Goal: Task Accomplishment & Management: Complete application form

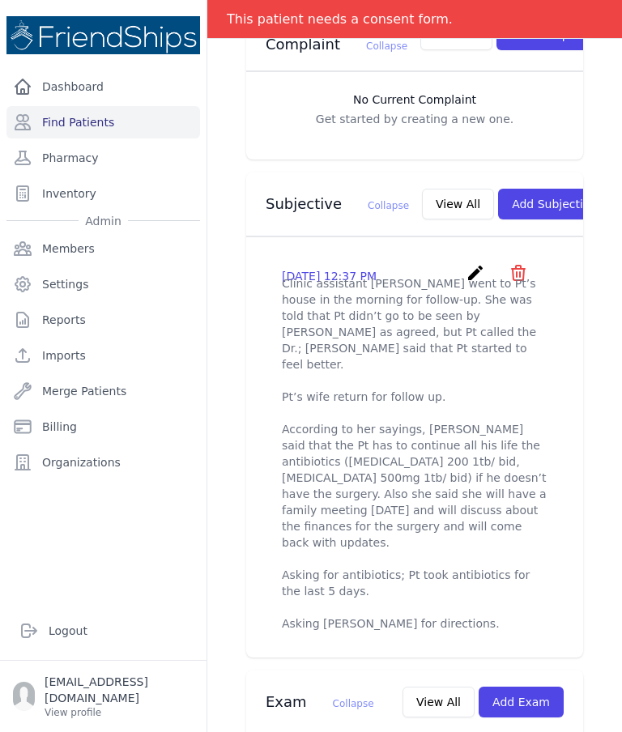
scroll to position [533, 0]
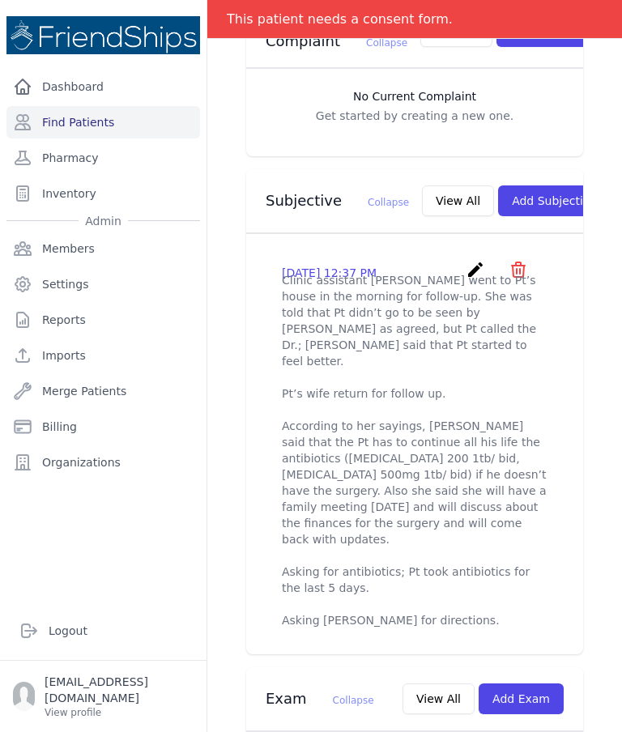
click at [462, 260] on div "2025-Aug-17 12:37 PM create ​ Are you sure? This action cannot be undone! Confi…" at bounding box center [415, 272] width 266 height 25
click at [476, 260] on icon "create" at bounding box center [475, 269] width 19 height 19
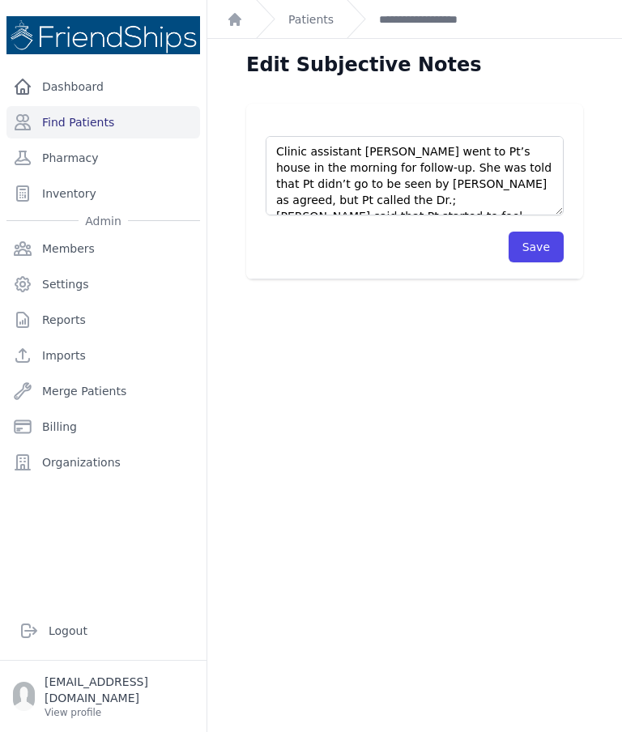
scroll to position [44, 0]
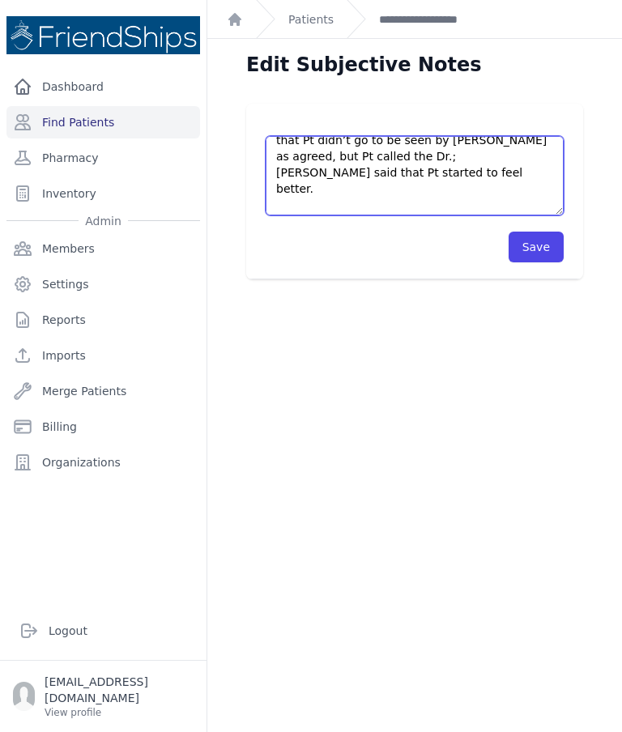
click at [353, 157] on textarea "Clinic assistant Johalla went to Pt’s house in the morning for follow-up. She w…" at bounding box center [415, 175] width 298 height 79
type textarea "Clinic assistant Johalla went to Pt’s house in the morning for follow-up. She w…"
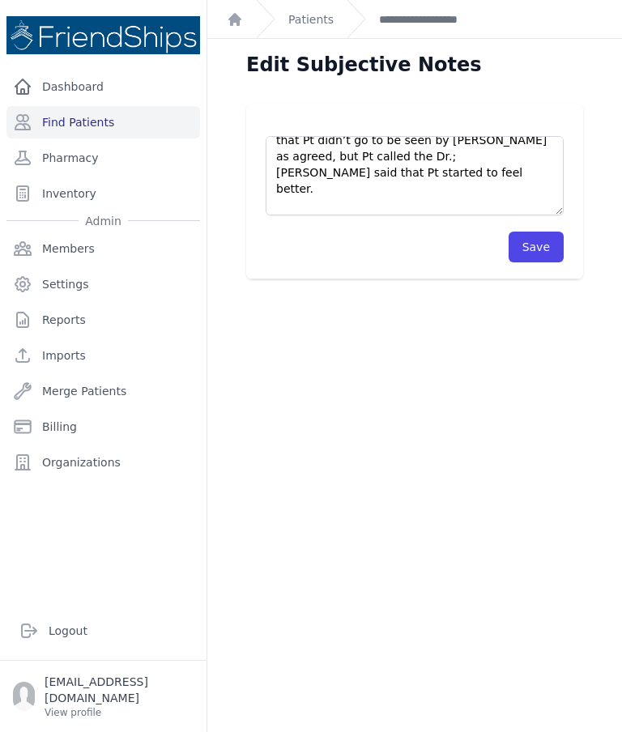
click at [544, 232] on button "Save" at bounding box center [536, 247] width 55 height 31
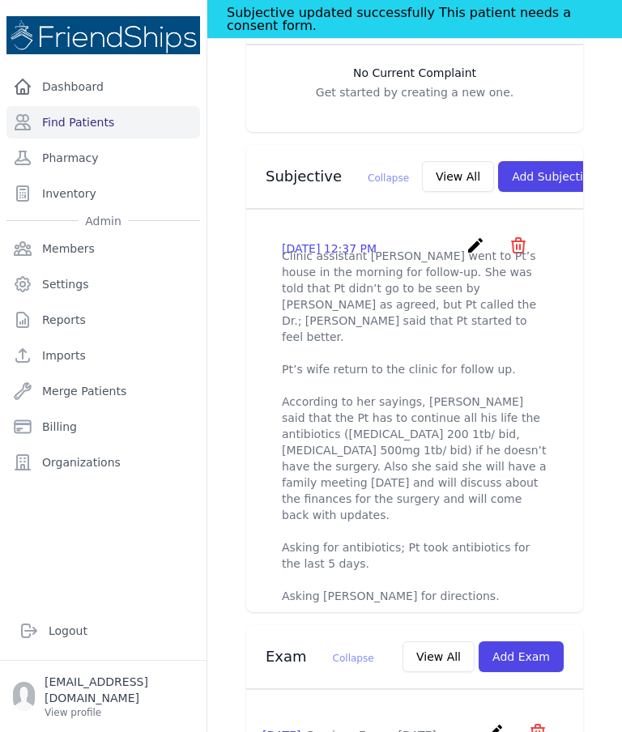
scroll to position [561, 0]
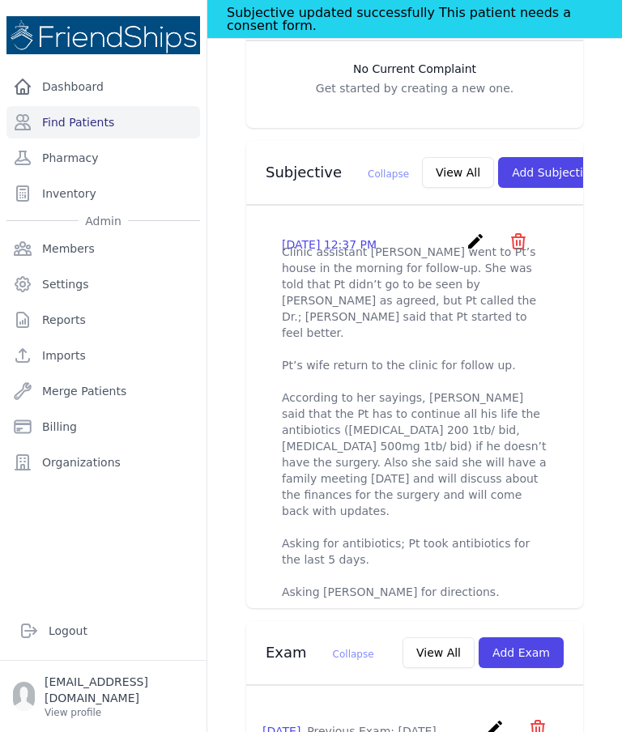
click at [471, 232] on icon "create" at bounding box center [475, 241] width 19 height 19
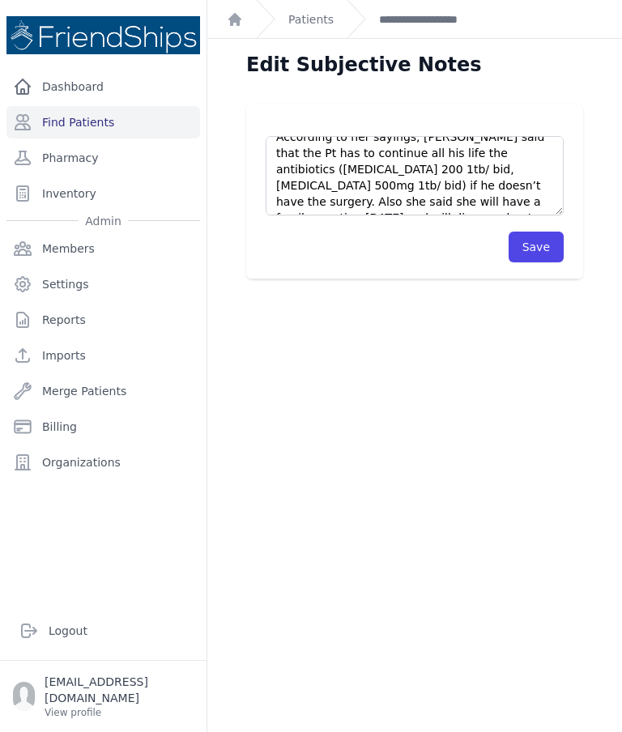
scroll to position [160, 0]
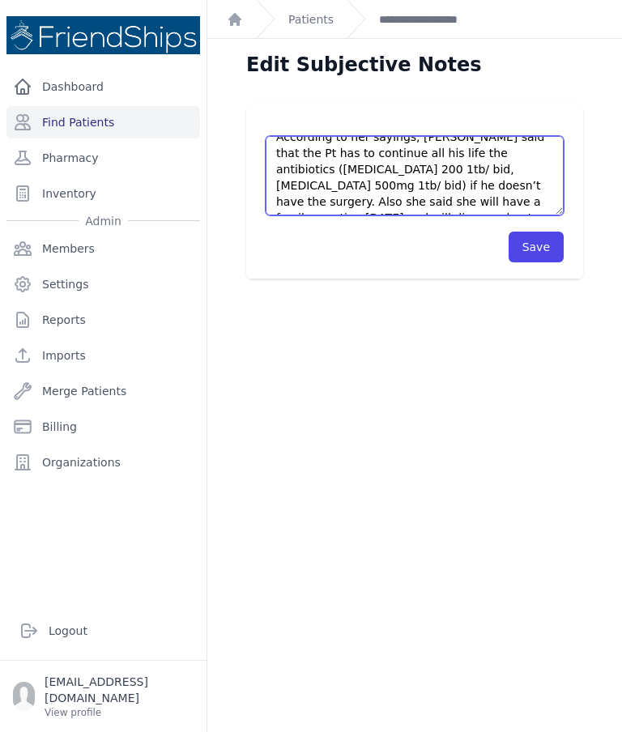
click at [537, 136] on textarea "Clinic assistant Johalla went to Pt’s house in the morning for follow-up. She w…" at bounding box center [415, 175] width 298 height 79
click at [546, 136] on textarea "Clinic assistant Johalla went to Pt’s house in the morning for follow-up. She w…" at bounding box center [415, 175] width 298 height 79
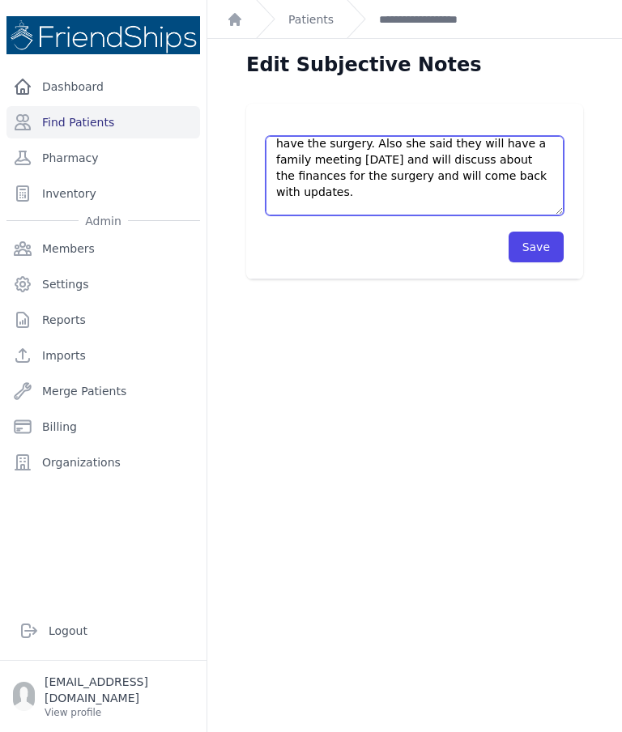
scroll to position [221, 0]
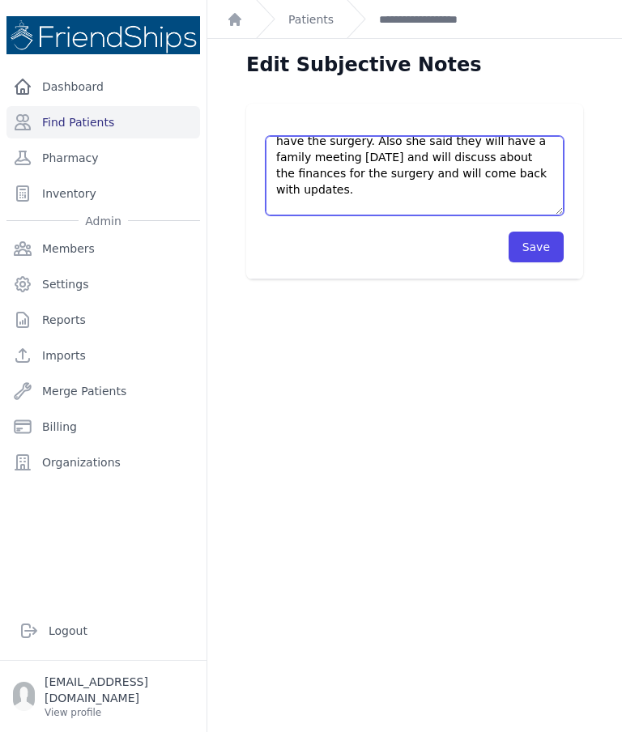
click at [356, 154] on textarea "Clinic assistant Johalla went to Pt’s house in the morning for follow-up. She w…" at bounding box center [415, 175] width 298 height 79
type textarea "Clinic assistant Johalla went to Pt’s house in the morning for follow-up. She w…"
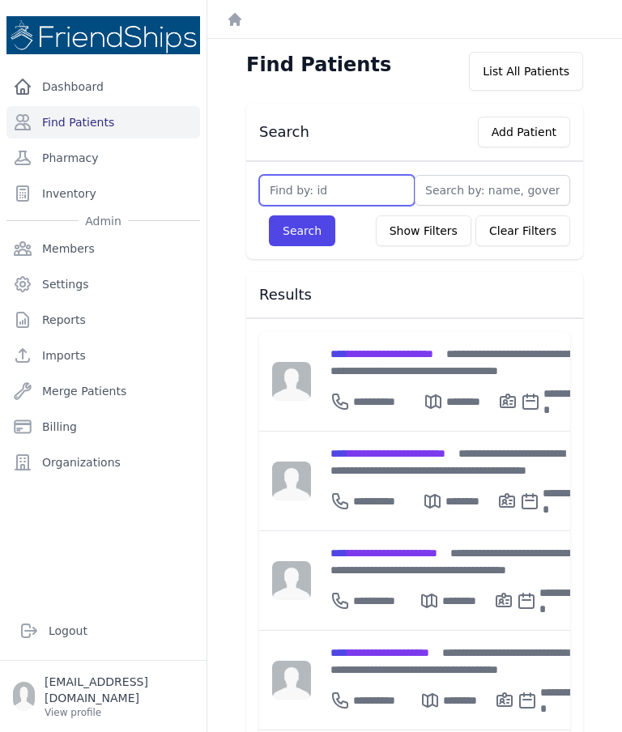
click at [293, 189] on input "text" at bounding box center [337, 190] width 156 height 31
click at [456, 363] on div "**********" at bounding box center [457, 362] width 253 height 34
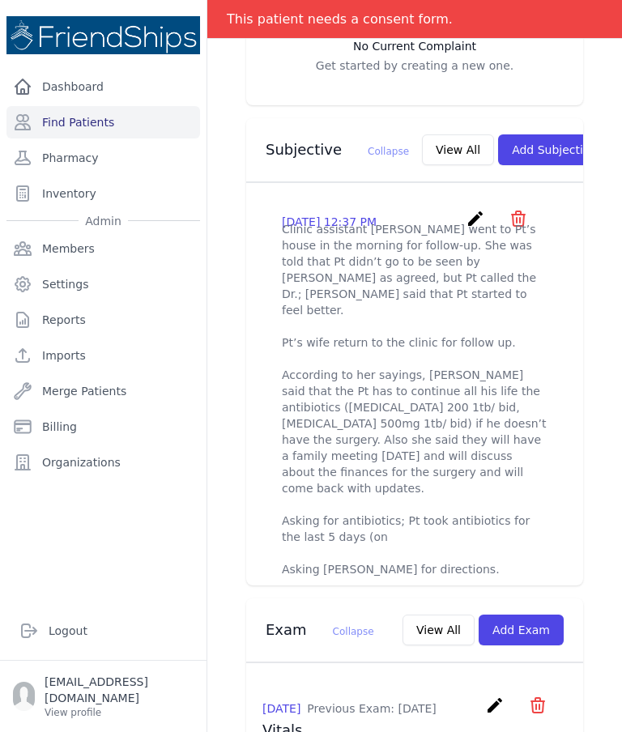
scroll to position [549, 0]
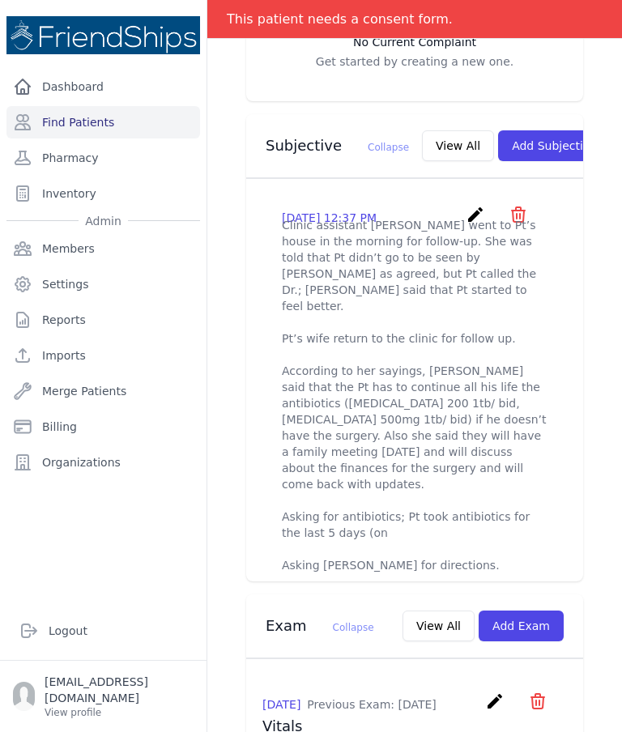
click at [422, 130] on button "View All" at bounding box center [458, 145] width 72 height 31
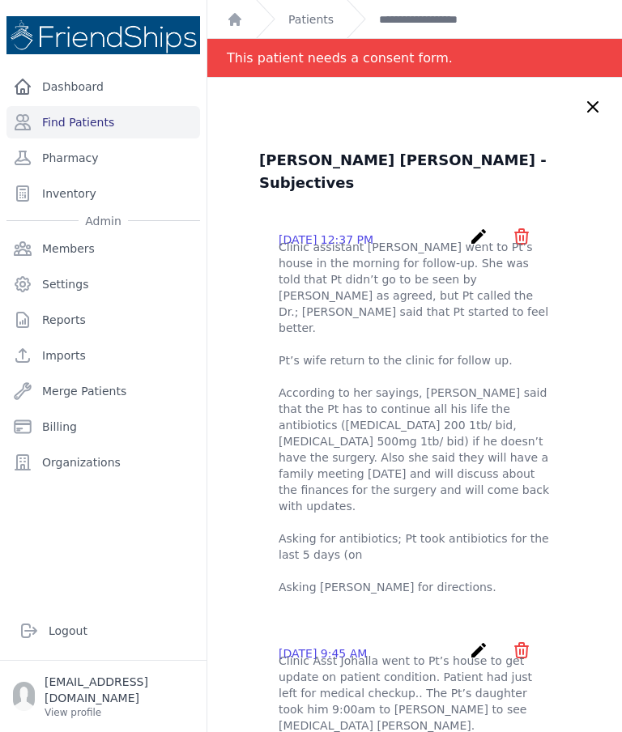
scroll to position [0, 0]
click at [476, 227] on icon "create" at bounding box center [478, 236] width 19 height 19
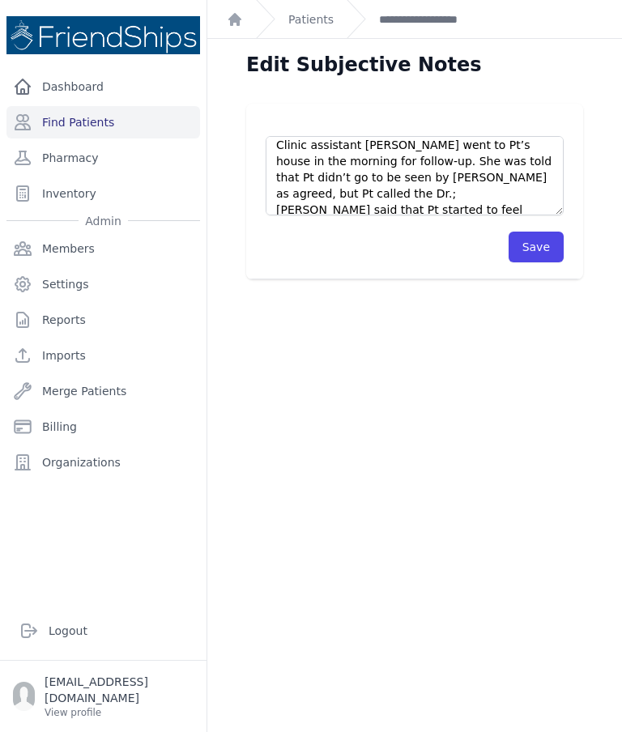
scroll to position [5, 0]
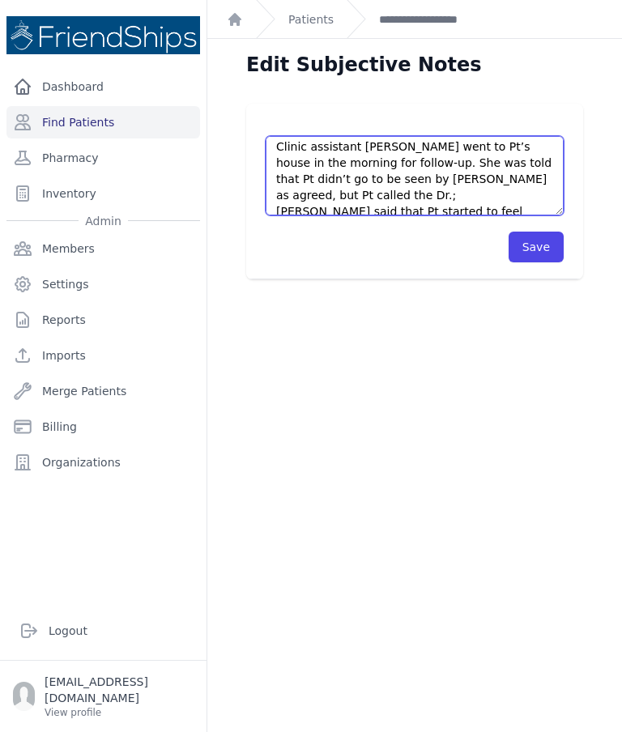
click at [455, 179] on textarea "Clinic assistant Johalla went to Pt’s house in the morning for follow-up. She w…" at bounding box center [415, 175] width 298 height 79
click at [322, 182] on textarea "Clinic assistant Johalla went to Pt’s house in the morning for follow-up. She w…" at bounding box center [415, 175] width 298 height 79
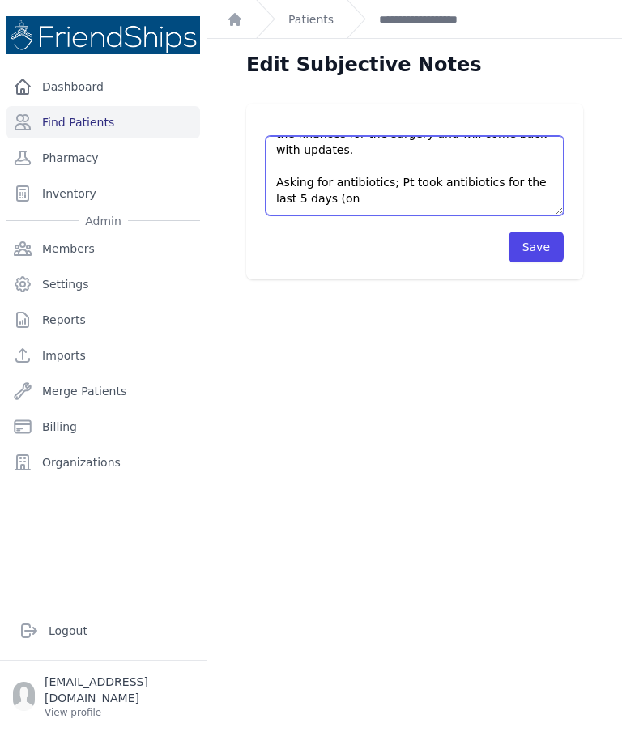
scroll to position [259, 0]
click at [392, 167] on textarea "Clinic assistant Johalla went to Pt’s house in the morning for follow-up. She w…" at bounding box center [415, 175] width 298 height 79
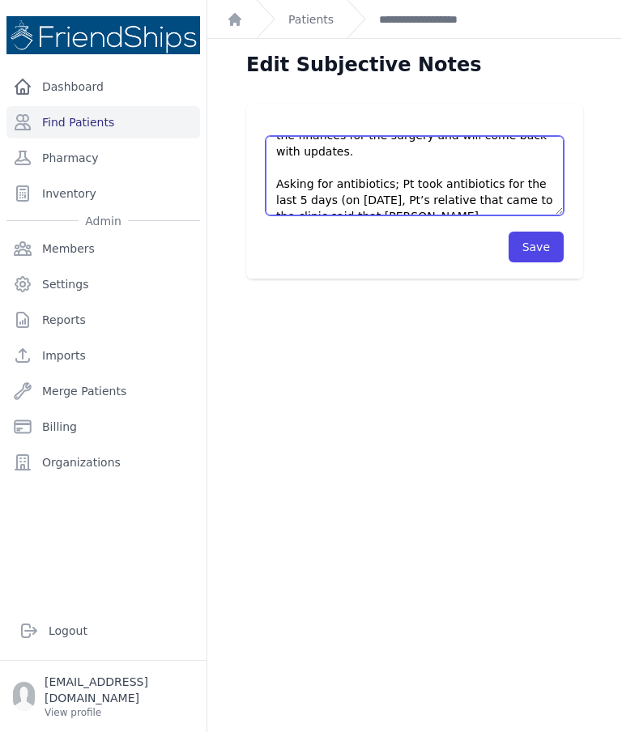
click at [450, 170] on textarea "Clinic assistant Johalla went to Pt’s house in the morning for follow-up. She w…" at bounding box center [415, 175] width 298 height 79
click at [476, 184] on textarea "Clinic assistant Johalla went to Pt’s house in the morning for follow-up. She w…" at bounding box center [415, 175] width 298 height 79
click at [475, 190] on textarea "Clinic assistant Johalla went to Pt’s house in the morning for follow-up. She w…" at bounding box center [415, 175] width 298 height 79
click at [420, 199] on textarea "Clinic assistant Johalla went to Pt’s house in the morning for follow-up. She w…" at bounding box center [415, 175] width 298 height 79
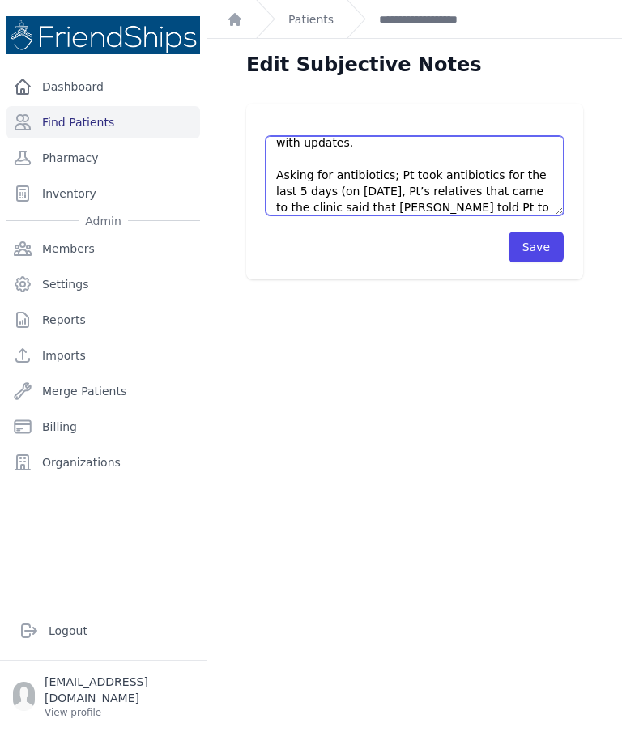
click at [368, 212] on textarea "Clinic assistant Johalla went to Pt’s house in the morning for follow-up. She w…" at bounding box center [415, 175] width 298 height 79
click at [346, 206] on textarea "Clinic assistant Johalla went to Pt’s house in the morning for follow-up. She w…" at bounding box center [415, 175] width 298 height 79
click at [525, 206] on textarea "Clinic assistant Johalla went to Pt’s house in the morning for follow-up. She w…" at bounding box center [415, 175] width 298 height 79
click at [527, 203] on textarea "Clinic assistant Johalla went to Pt’s house in the morning for follow-up. She w…" at bounding box center [415, 175] width 298 height 79
click at [535, 209] on textarea "Clinic assistant Johalla went to Pt’s house in the morning for follow-up. She w…" at bounding box center [415, 175] width 298 height 79
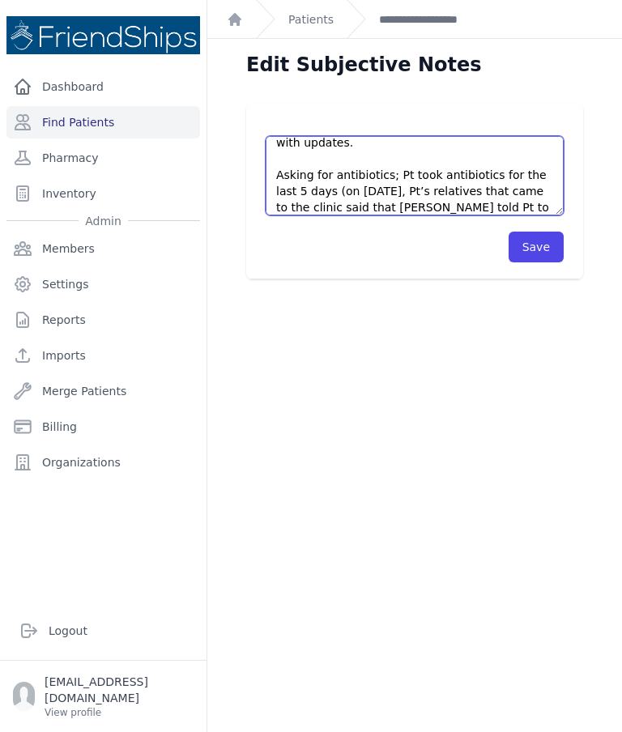
click at [524, 207] on textarea "Clinic assistant Johalla went to Pt’s house in the morning for follow-up. She w…" at bounding box center [415, 175] width 298 height 79
click at [530, 203] on textarea "Clinic assistant Johalla went to Pt’s house in the morning for follow-up. She w…" at bounding box center [415, 175] width 298 height 79
click at [421, 207] on textarea "Clinic assistant Johalla went to Pt’s house in the morning for follow-up. She w…" at bounding box center [415, 175] width 298 height 79
click at [523, 205] on textarea "Clinic assistant Johalla went to Pt’s house in the morning for follow-up. She w…" at bounding box center [415, 175] width 298 height 79
click at [433, 192] on textarea "Clinic assistant Johalla went to Pt’s house in the morning for follow-up. She w…" at bounding box center [415, 175] width 298 height 79
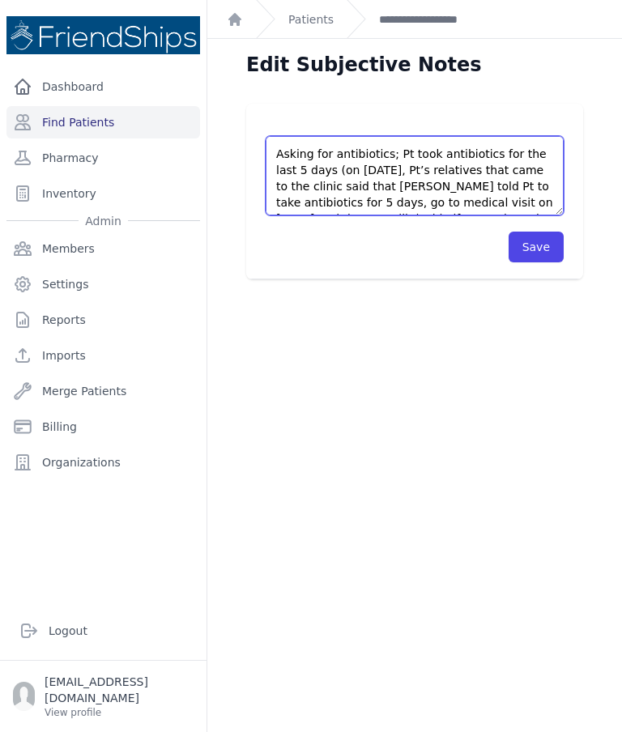
scroll to position [290, 0]
click at [493, 206] on textarea "Clinic assistant Johalla went to Pt’s house in the morning for follow-up. She w…" at bounding box center [415, 175] width 298 height 79
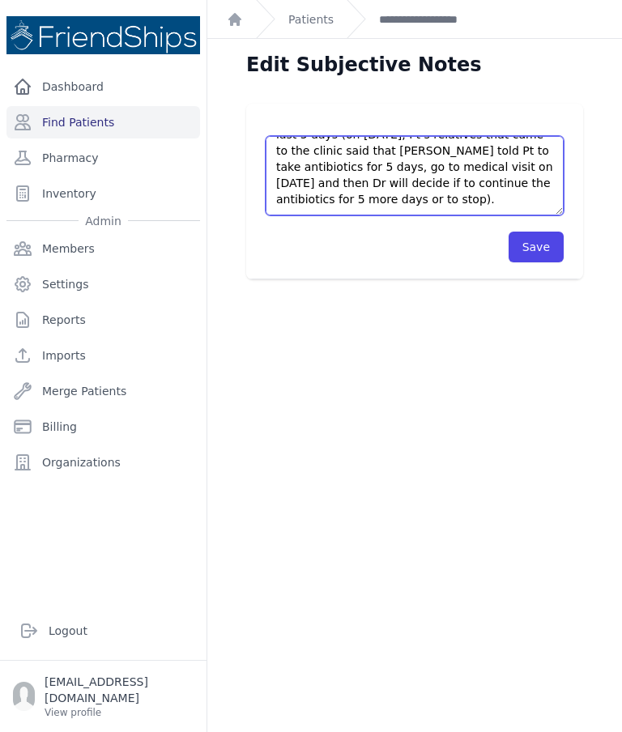
scroll to position [324, 0]
type textarea "Clinic assistant Johalla went to Pt’s house in the morning for follow-up. She w…"
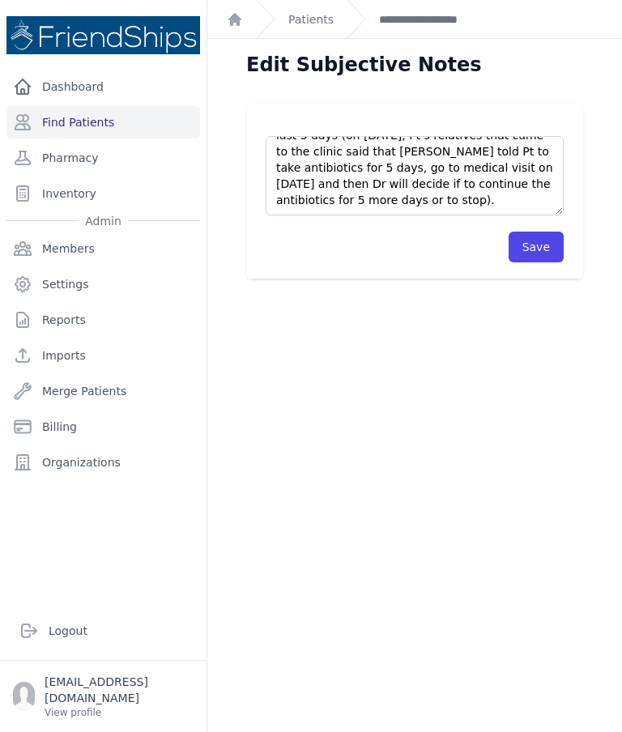
click at [540, 247] on button "Save" at bounding box center [536, 247] width 55 height 31
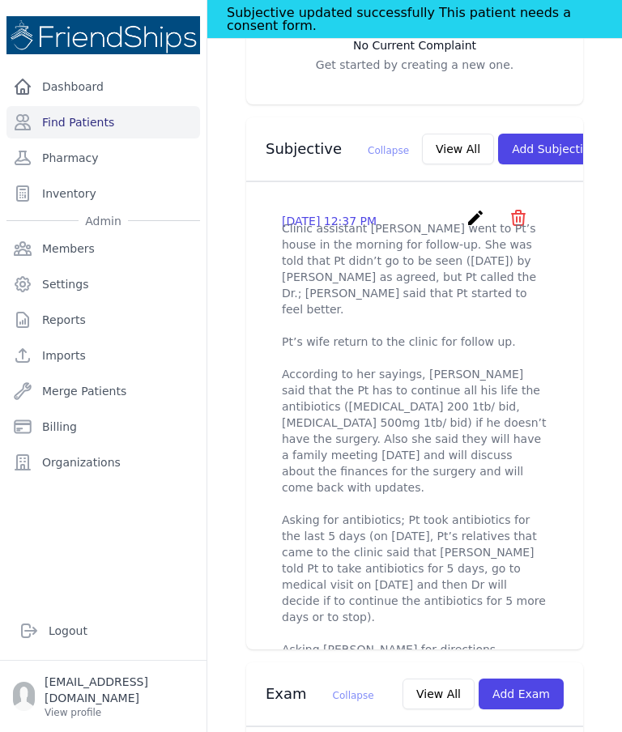
scroll to position [600, 0]
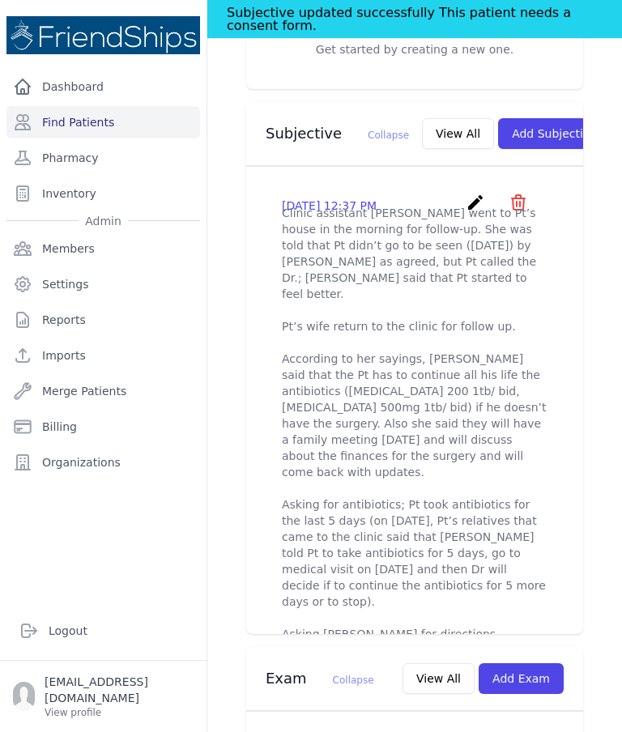
click at [78, 120] on link "Find Patients" at bounding box center [103, 122] width 194 height 32
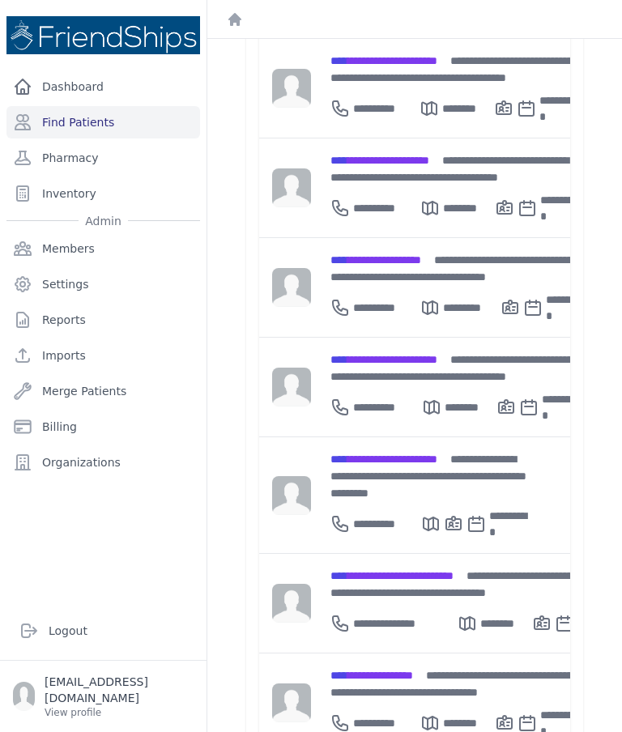
scroll to position [492, 0]
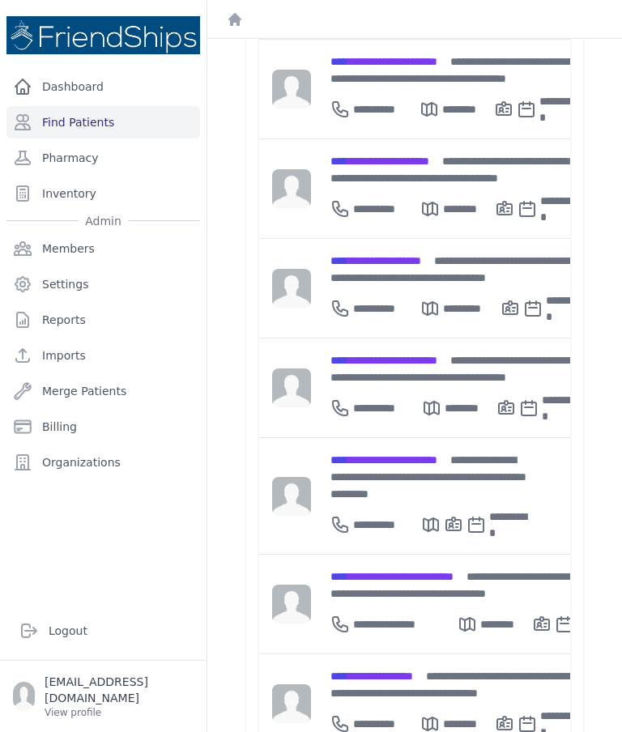
click at [422, 568] on div "**********" at bounding box center [474, 585] width 287 height 34
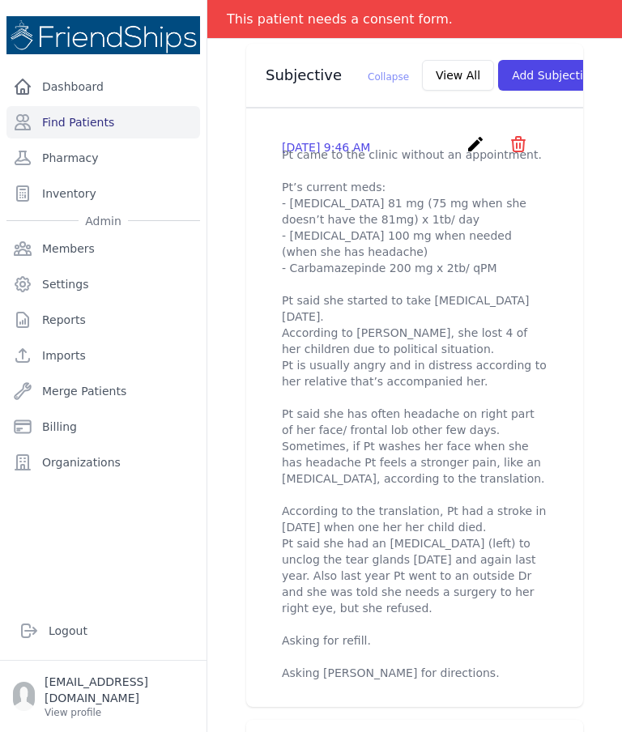
scroll to position [629, 0]
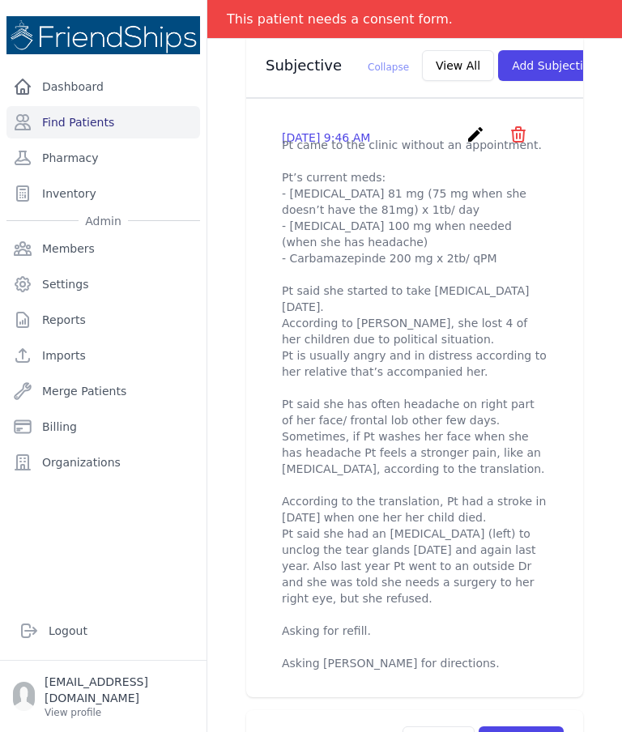
click at [469, 125] on icon "create" at bounding box center [475, 134] width 19 height 19
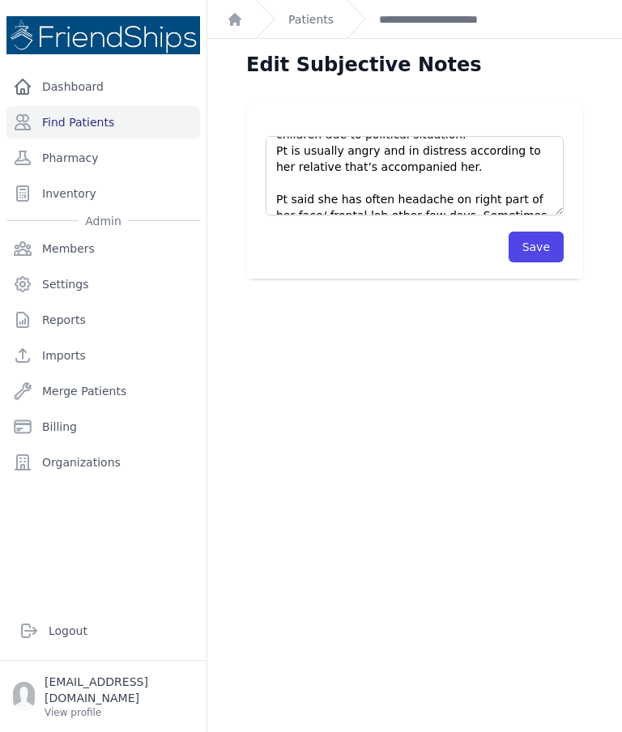
scroll to position [210, 0]
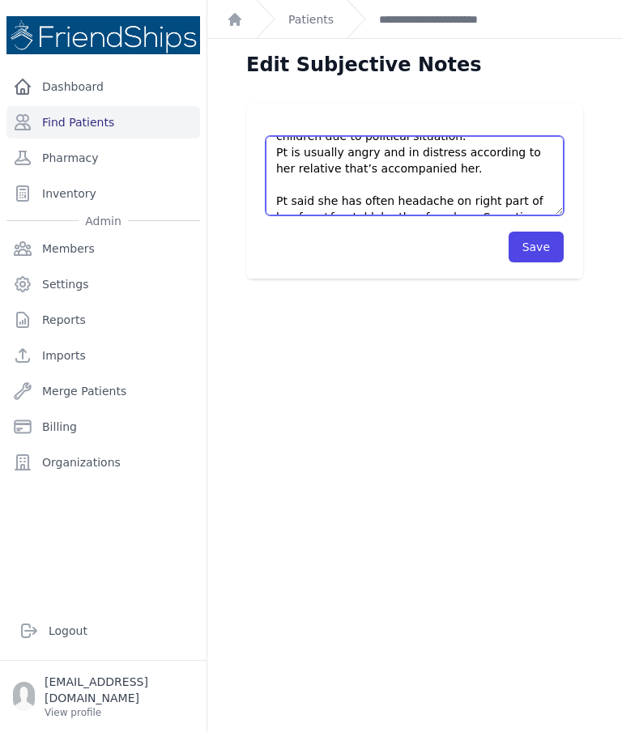
click at [339, 170] on textarea "Pt came to the clinic without an appointment. Pt’s current meds: - Aspirin 81 m…" at bounding box center [415, 175] width 298 height 79
click at [409, 166] on textarea "Pt came to the clinic without an appointment. Pt’s current meds: - Aspirin 81 m…" at bounding box center [415, 175] width 298 height 79
click at [403, 169] on textarea "Pt came to the clinic without an appointment. Pt’s current meds: - Aspirin 81 m…" at bounding box center [415, 175] width 298 height 79
click at [469, 172] on textarea "Pt came to the clinic without an appointment. Pt’s current meds: - Aspirin 81 m…" at bounding box center [415, 175] width 298 height 79
click at [376, 161] on textarea "Pt came to the clinic without an appointment. Pt’s current meds: - Aspirin 81 m…" at bounding box center [415, 175] width 298 height 79
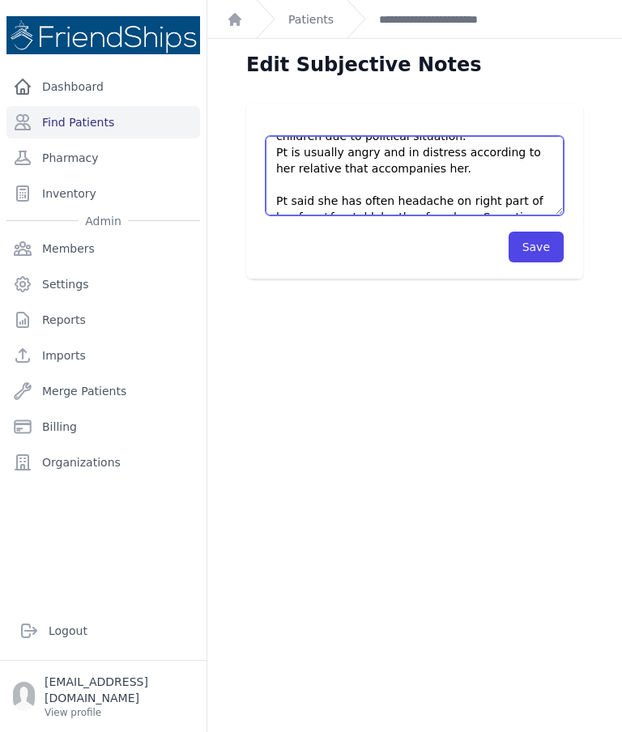
click at [469, 182] on textarea "Pt came to the clinic without an appointment. Pt’s current meds: - Aspirin 81 m…" at bounding box center [415, 175] width 298 height 79
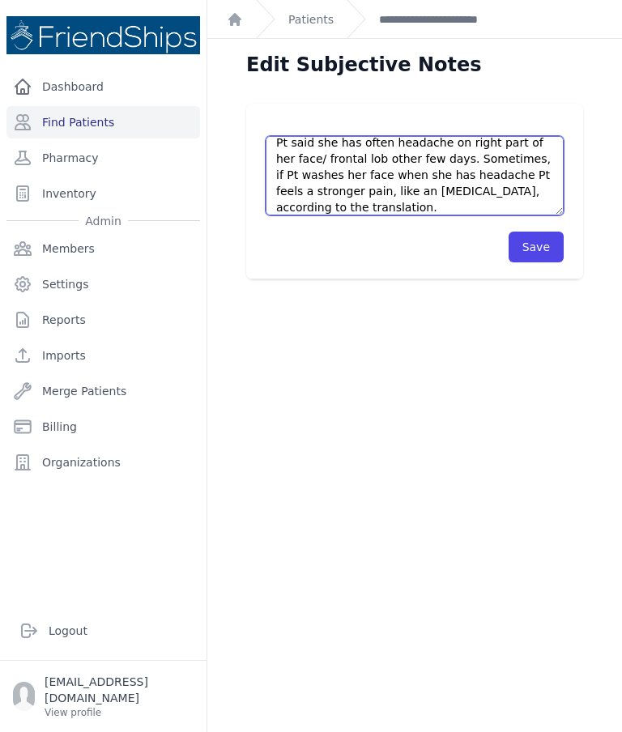
scroll to position [267, 0]
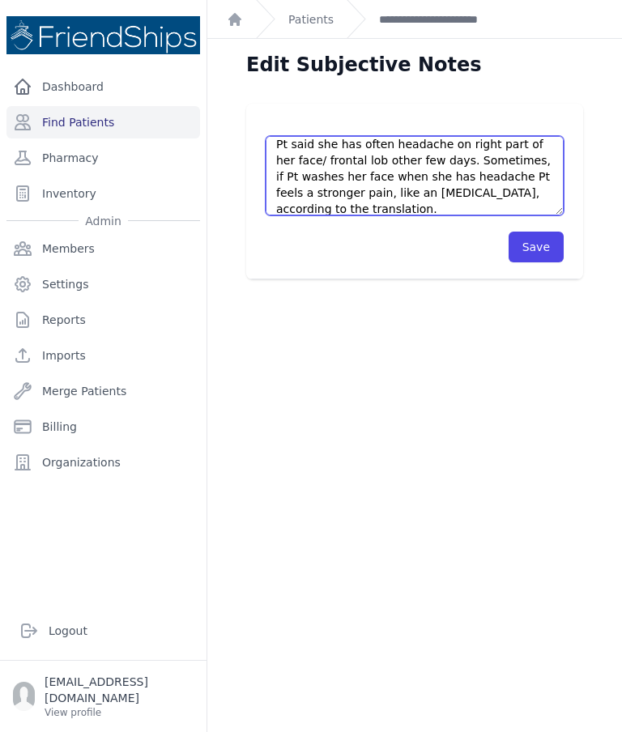
click at [291, 150] on textarea "Pt came to the clinic without an appointment. Pt’s current meds: - Aspirin 81 m…" at bounding box center [415, 175] width 298 height 79
click at [293, 147] on textarea "Pt came to the clinic without an appointment. Pt’s current meds: - Aspirin 81 m…" at bounding box center [415, 175] width 298 height 79
click at [383, 163] on textarea "Pt came to the clinic without an appointment. Pt’s current meds: - Aspirin 81 m…" at bounding box center [415, 175] width 298 height 79
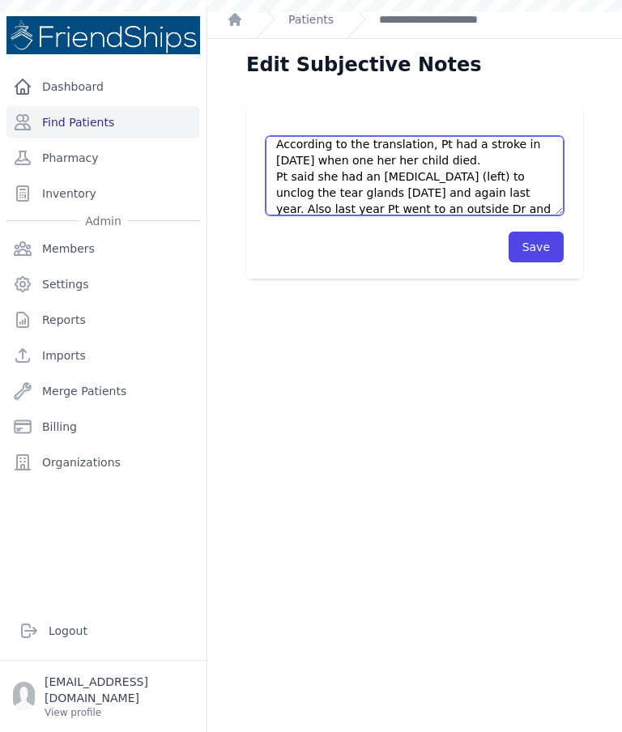
scroll to position [363, 0]
click at [346, 152] on textarea "Pt came to the clinic without an appointment. Pt’s current meds: - Aspirin 81 m…" at bounding box center [415, 175] width 298 height 79
click at [350, 162] on textarea "Pt came to the clinic without an appointment. Pt’s current meds: - Aspirin 81 m…" at bounding box center [415, 175] width 298 height 79
click at [363, 158] on textarea "Pt came to the clinic without an appointment. Pt’s current meds: - Aspirin 81 m…" at bounding box center [415, 175] width 298 height 79
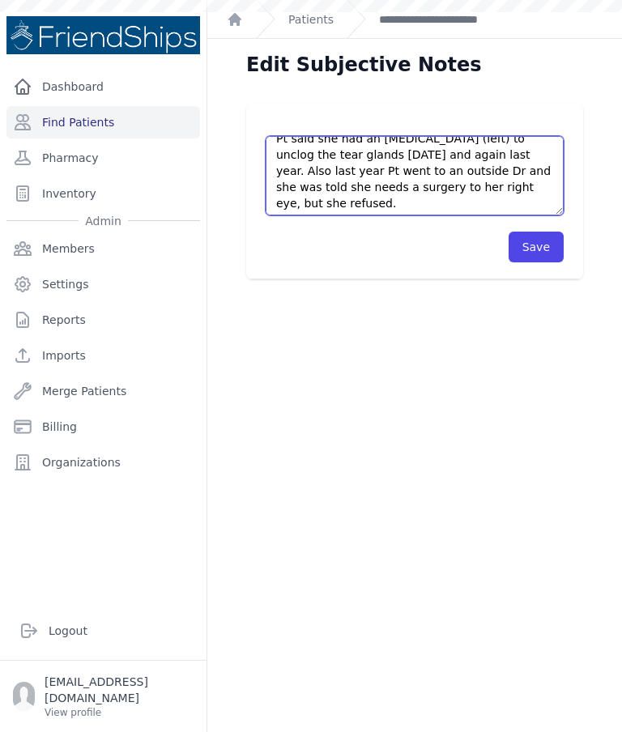
scroll to position [403, 0]
click at [421, 149] on textarea "Pt came to the clinic without an appointment. Pt’s current meds: - Aspirin 81 m…" at bounding box center [415, 175] width 298 height 79
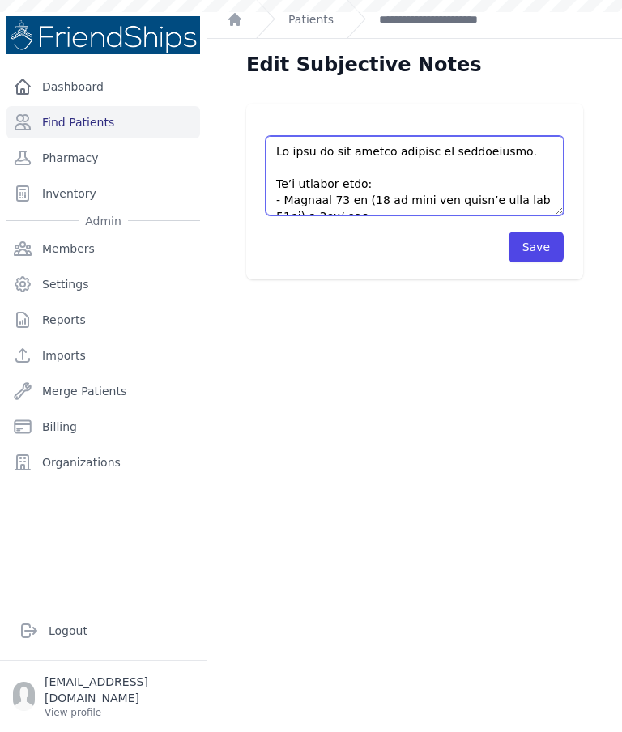
scroll to position [0, 0]
type textarea "Pt came to the clinic without an appointment. Pt’s current meds: - Aspirin 81 m…"
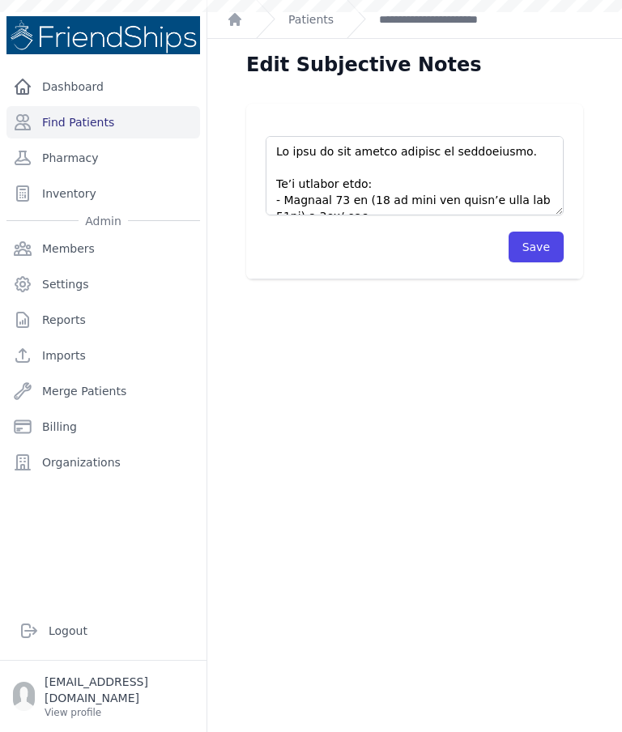
click at [535, 245] on button "Save" at bounding box center [536, 247] width 55 height 31
click at [538, 244] on button "Save" at bounding box center [536, 247] width 55 height 31
click at [612, 301] on div "Edit Subjective Notes Save" at bounding box center [414, 405] width 415 height 732
click at [541, 250] on button "Save" at bounding box center [536, 247] width 55 height 31
click at [537, 259] on button "Save" at bounding box center [536, 247] width 55 height 31
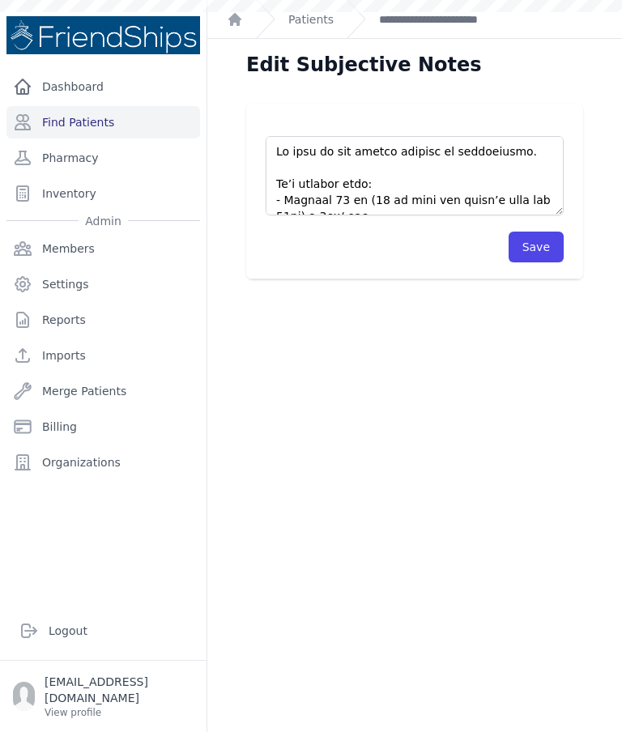
click at [531, 260] on button "Save" at bounding box center [536, 247] width 55 height 31
click at [531, 254] on button "Save" at bounding box center [536, 247] width 55 height 31
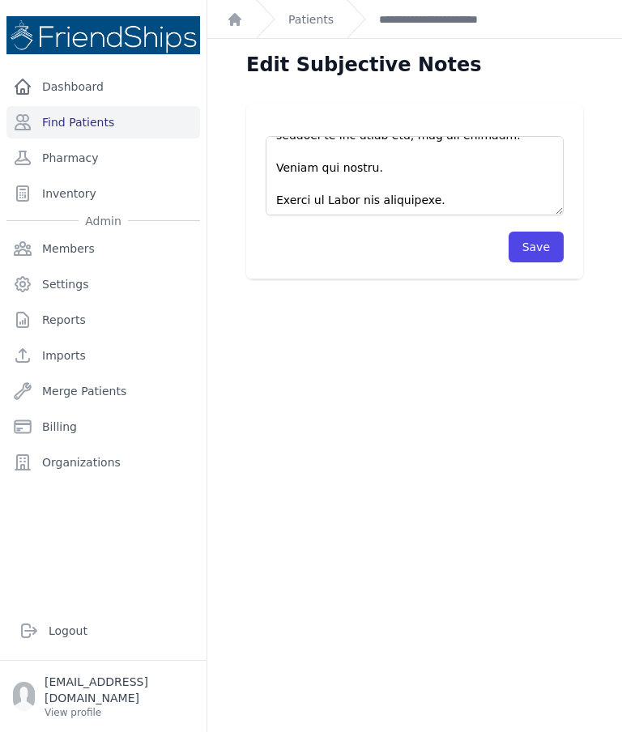
scroll to position [470, 0]
click at [536, 244] on button "Save" at bounding box center [536, 247] width 55 height 31
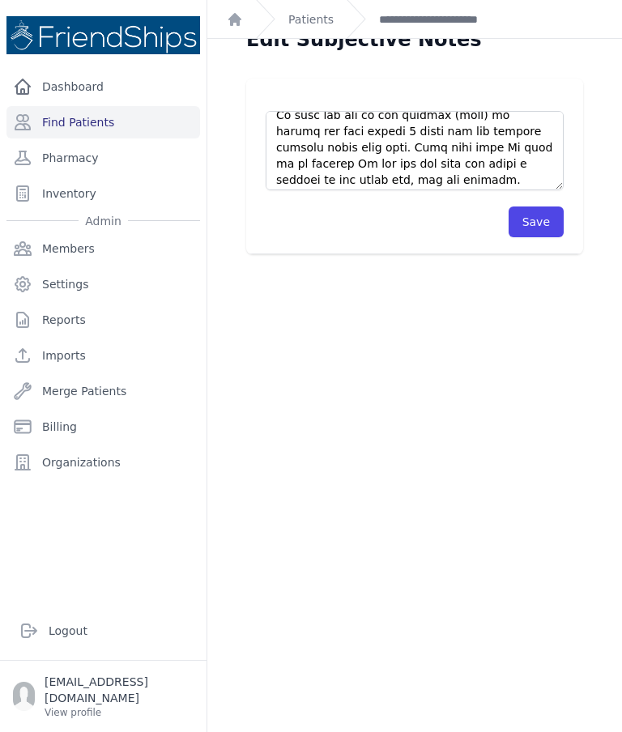
scroll to position [401, 0]
click at [539, 222] on button "Save" at bounding box center [536, 222] width 55 height 31
click at [540, 230] on button "Save" at bounding box center [536, 222] width 55 height 31
click at [539, 233] on button "Save" at bounding box center [536, 222] width 55 height 31
click at [451, 21] on link "**********" at bounding box center [453, 19] width 149 height 16
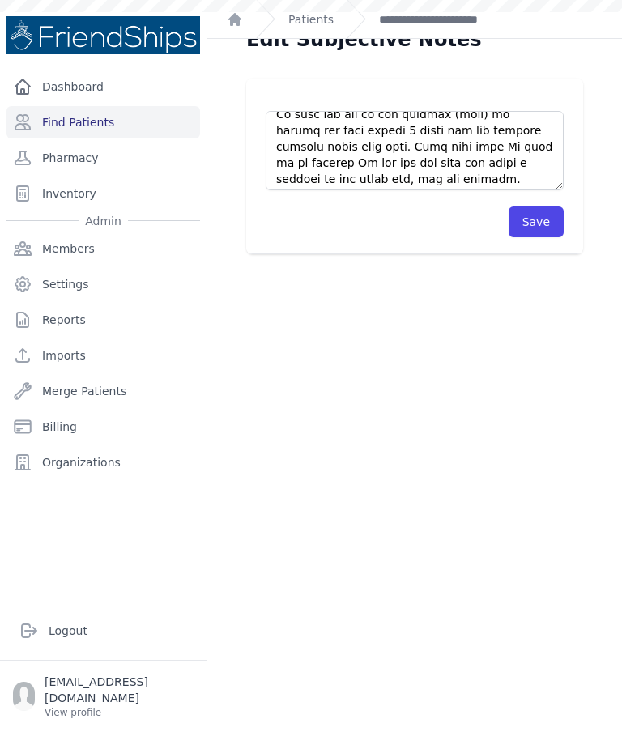
scroll to position [0, 0]
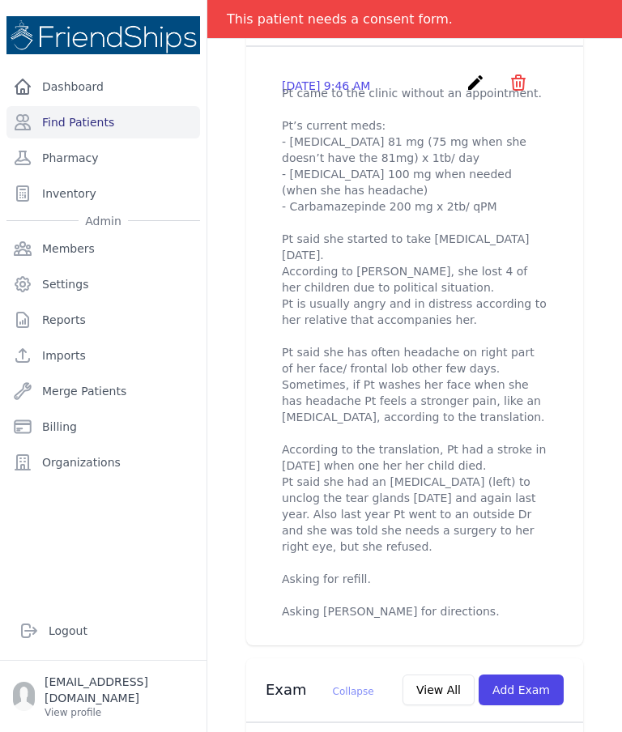
scroll to position [670, 0]
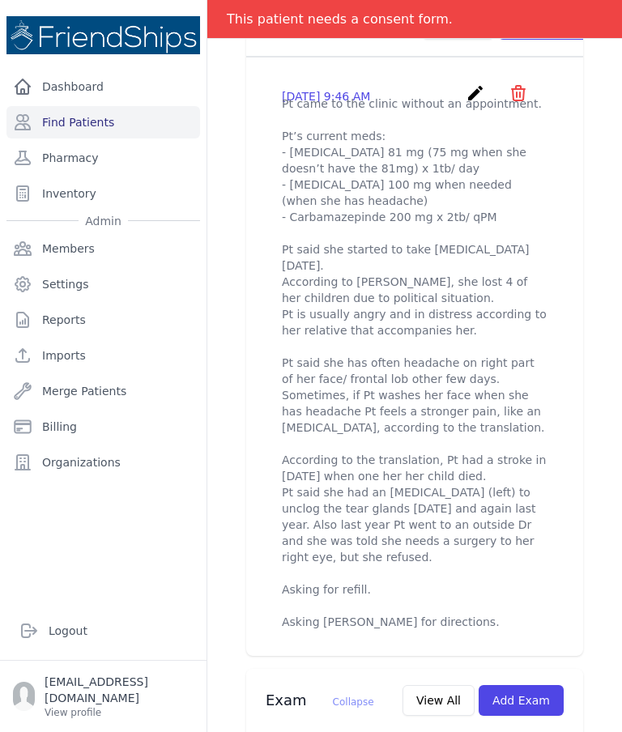
click at [470, 83] on icon "create" at bounding box center [475, 92] width 19 height 19
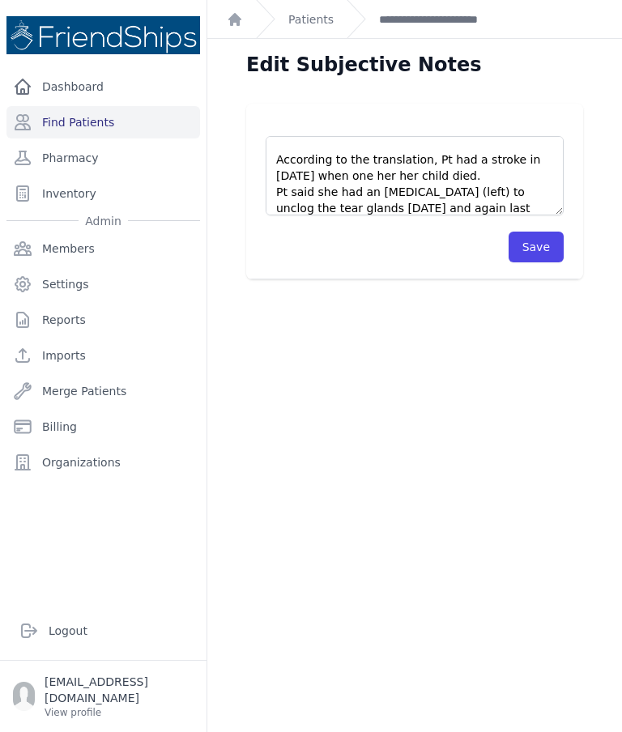
scroll to position [352, 0]
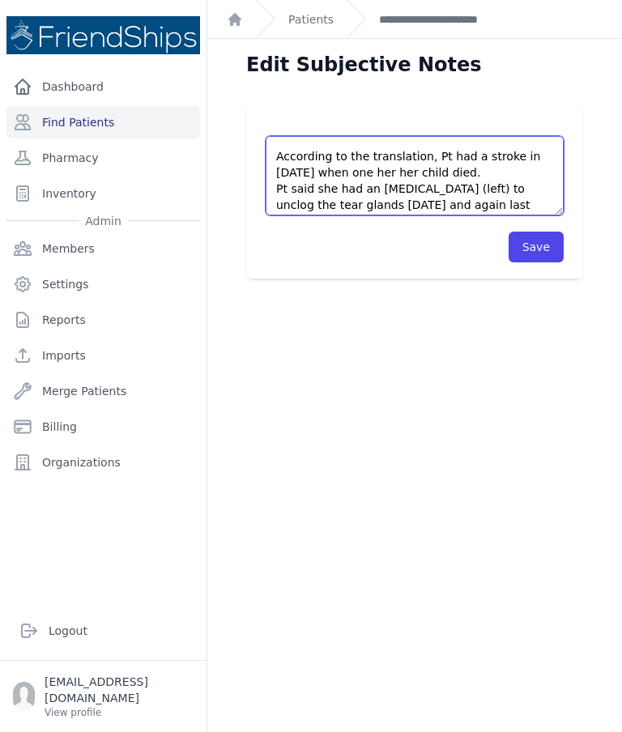
click at [385, 169] on textarea "Pt came to the clinic without an appointment. Pt’s current meds: - Aspirin 81 m…" at bounding box center [415, 175] width 298 height 79
click at [361, 173] on textarea "Pt came to the clinic without an appointment. Pt’s current meds: - Aspirin 81 m…" at bounding box center [415, 175] width 298 height 79
click at [369, 167] on textarea "Pt came to the clinic without an appointment. Pt’s current meds: - Aspirin 81 m…" at bounding box center [415, 175] width 298 height 79
click at [321, 172] on textarea "Pt came to the clinic without an appointment. Pt’s current meds: - Aspirin 81 m…" at bounding box center [415, 175] width 298 height 79
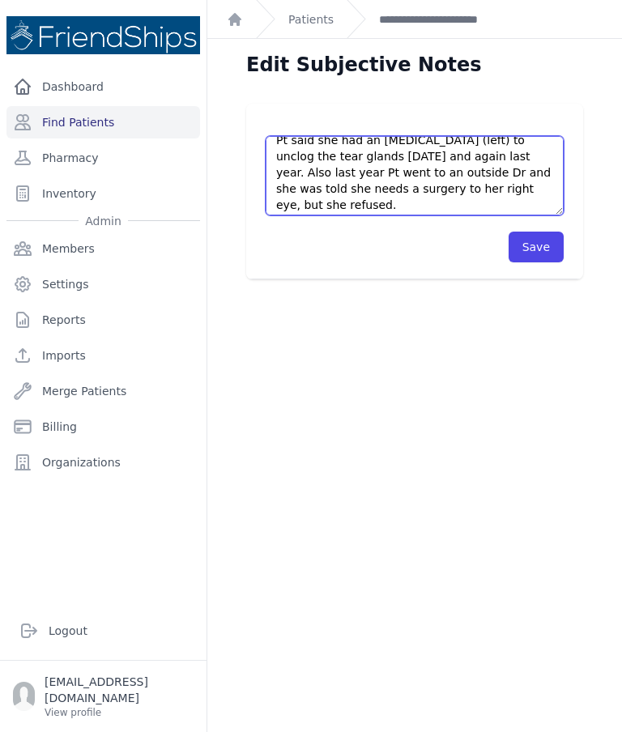
scroll to position [401, 0]
click at [421, 156] on textarea "Pt came to the clinic without an appointment. Pt’s current meds: - Aspirin 81 m…" at bounding box center [415, 175] width 298 height 79
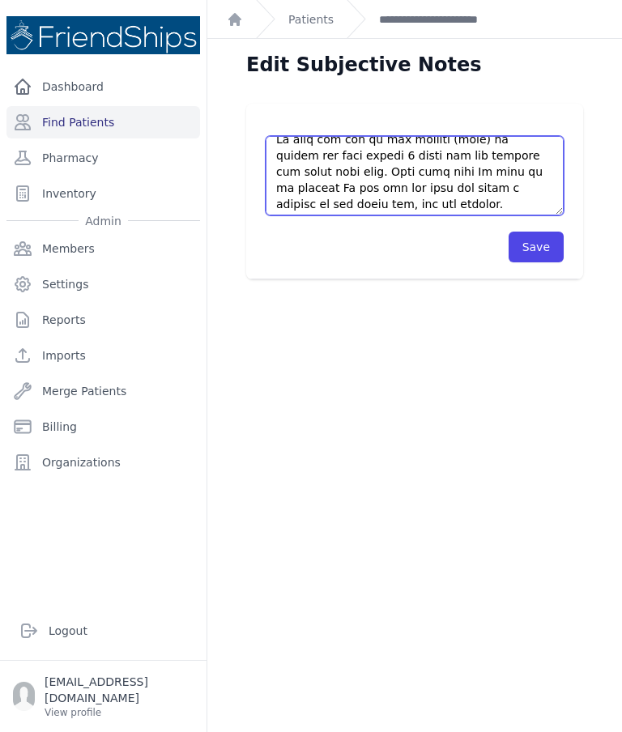
click at [514, 152] on textarea "Pt came to the clinic without an appointment. Pt’s current meds: - Aspirin 81 m…" at bounding box center [415, 175] width 298 height 79
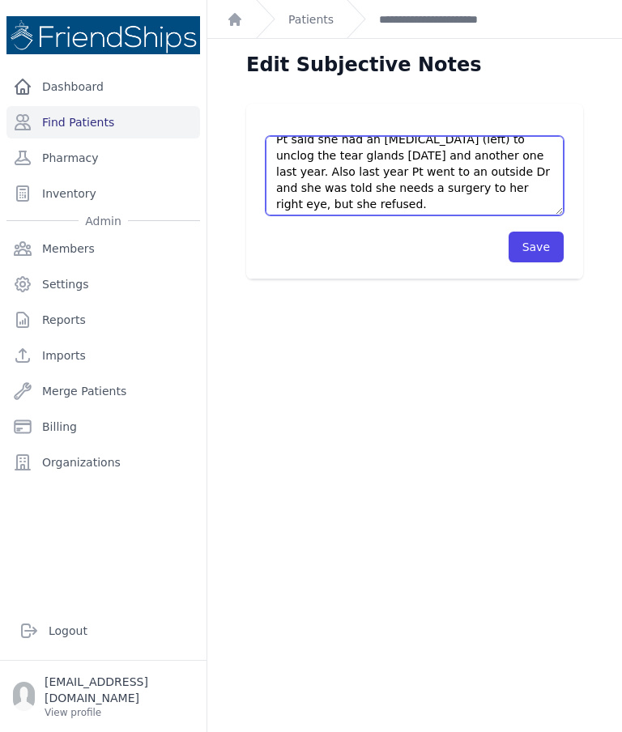
click at [423, 186] on textarea "Pt came to the clinic without an appointment. Pt’s current meds: - Aspirin 81 m…" at bounding box center [415, 175] width 298 height 79
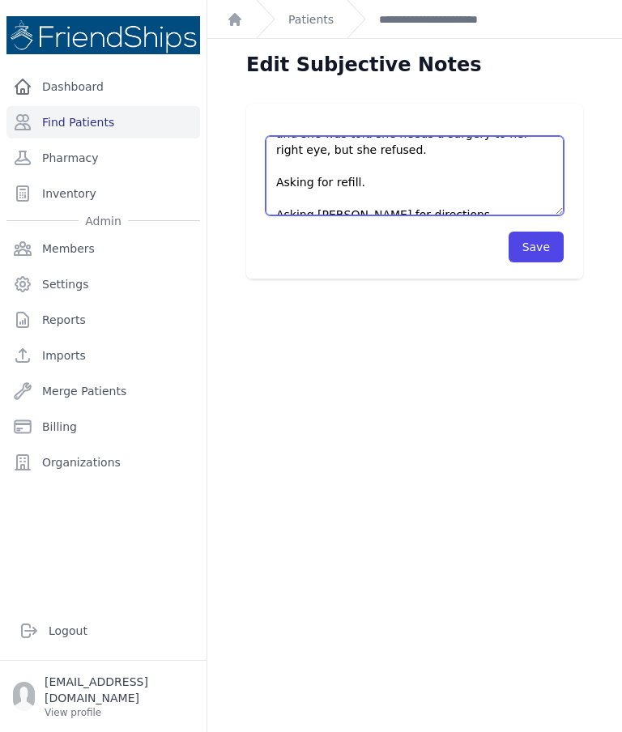
type textarea "Pt came to the clinic without an appointment. Pt’s current meds: - Aspirin 81 m…"
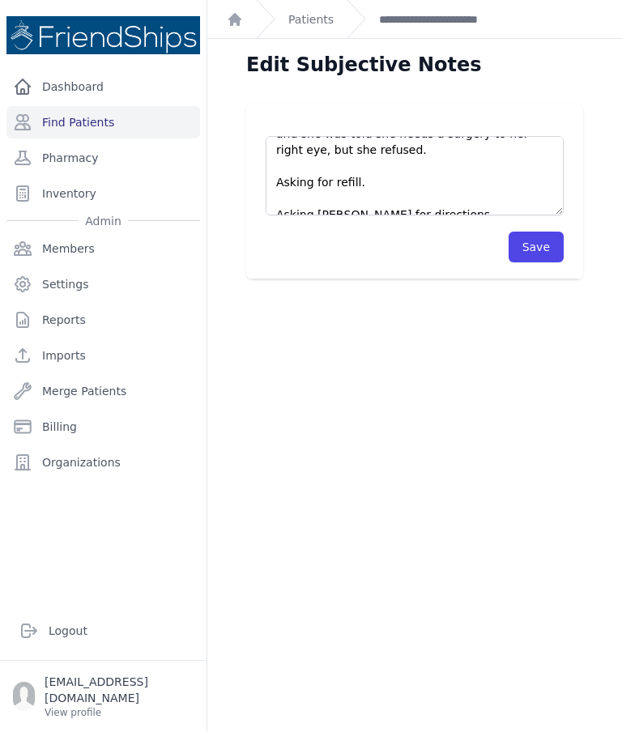
click at [543, 253] on button "Save" at bounding box center [536, 247] width 55 height 31
click at [539, 248] on button "Save" at bounding box center [536, 247] width 55 height 31
click at [540, 248] on button "Save" at bounding box center [536, 247] width 55 height 31
click at [541, 251] on button "Save" at bounding box center [536, 247] width 55 height 31
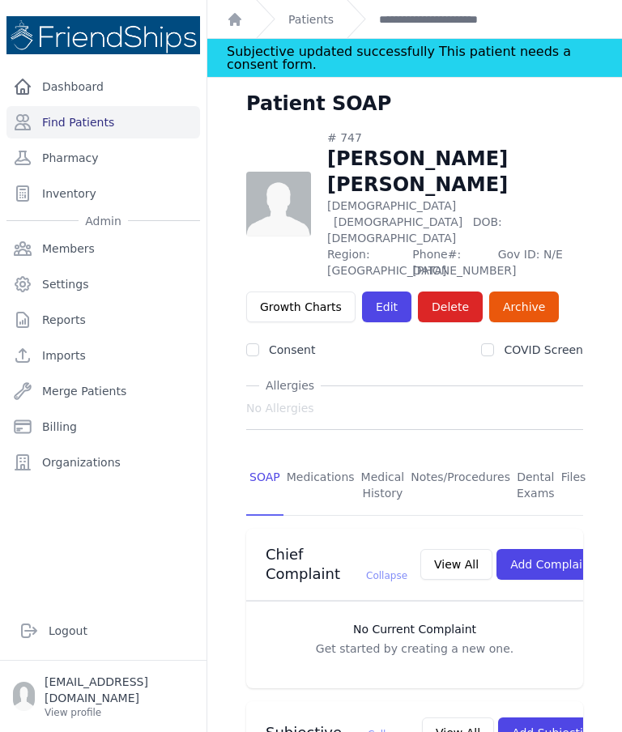
click at [312, 20] on link "Patients" at bounding box center [310, 19] width 45 height 16
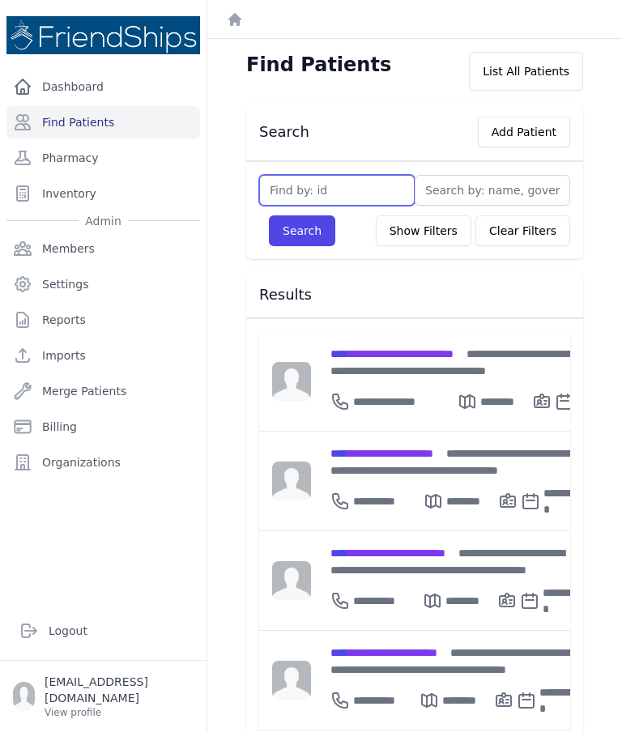
click at [361, 190] on input "text" at bounding box center [337, 190] width 156 height 31
type input "366"
click at [310, 238] on button "Search" at bounding box center [302, 231] width 66 height 31
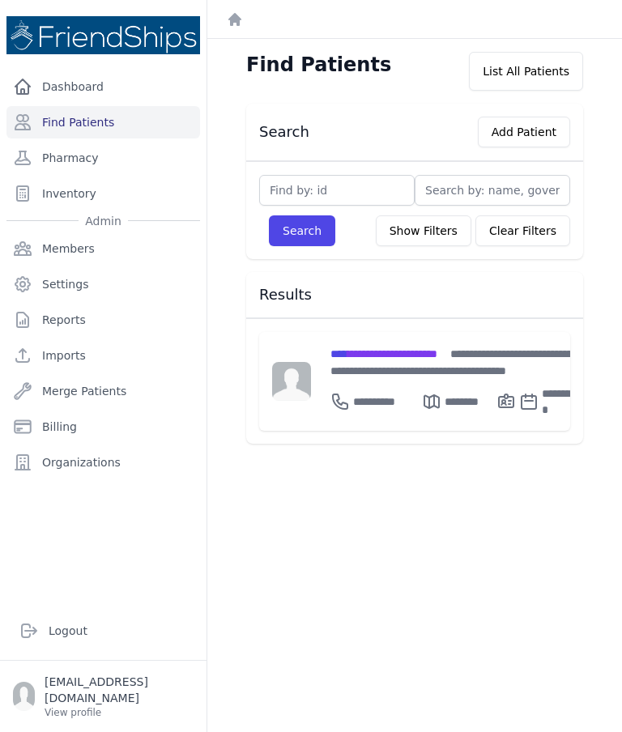
click at [433, 358] on span "**********" at bounding box center [384, 353] width 107 height 11
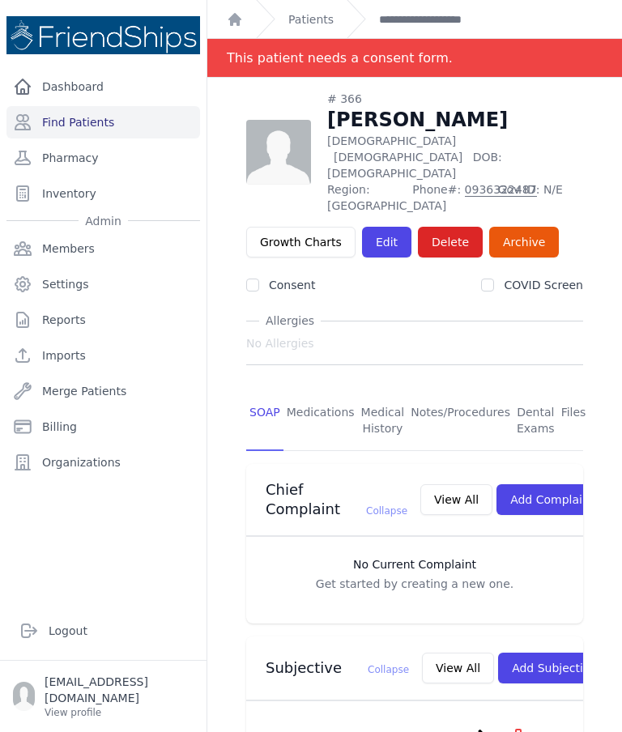
click at [314, 19] on link "Patients" at bounding box center [310, 19] width 45 height 16
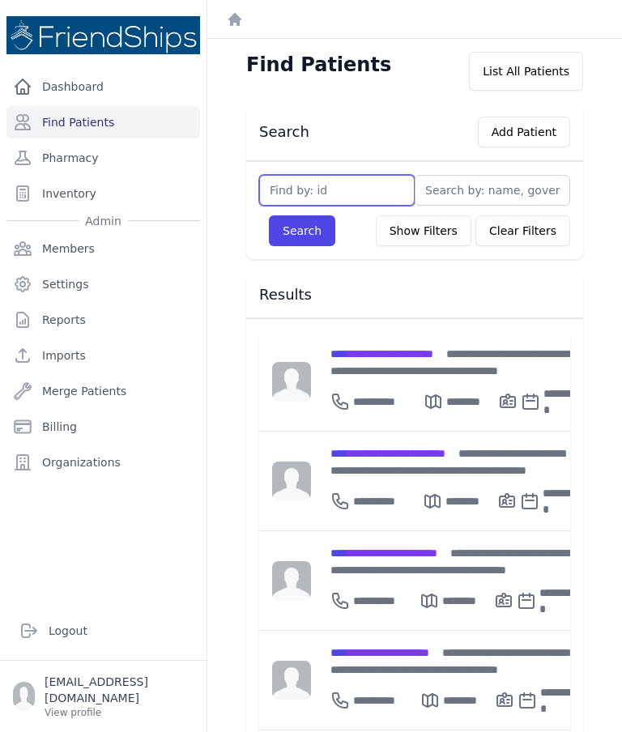
click at [354, 181] on input "text" at bounding box center [337, 190] width 156 height 31
type input "131"
click at [300, 235] on button "Search" at bounding box center [302, 231] width 66 height 31
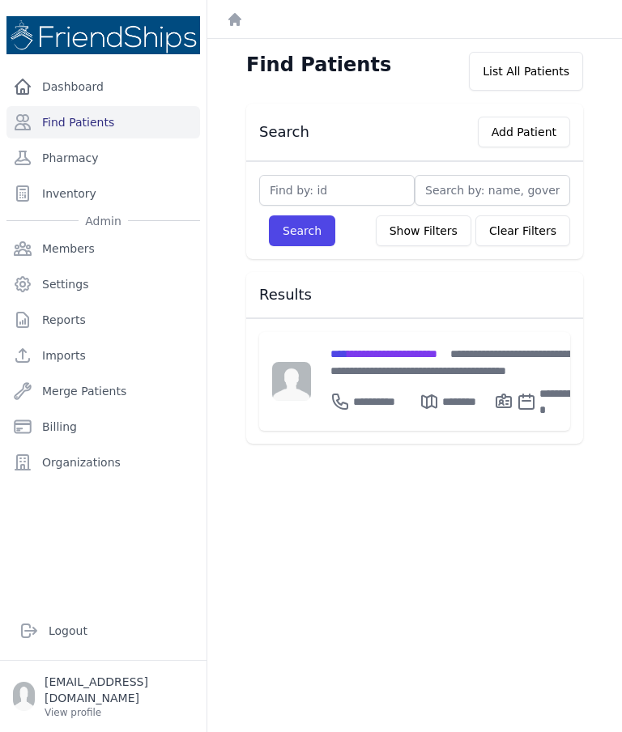
click at [426, 348] on span "**********" at bounding box center [384, 353] width 107 height 11
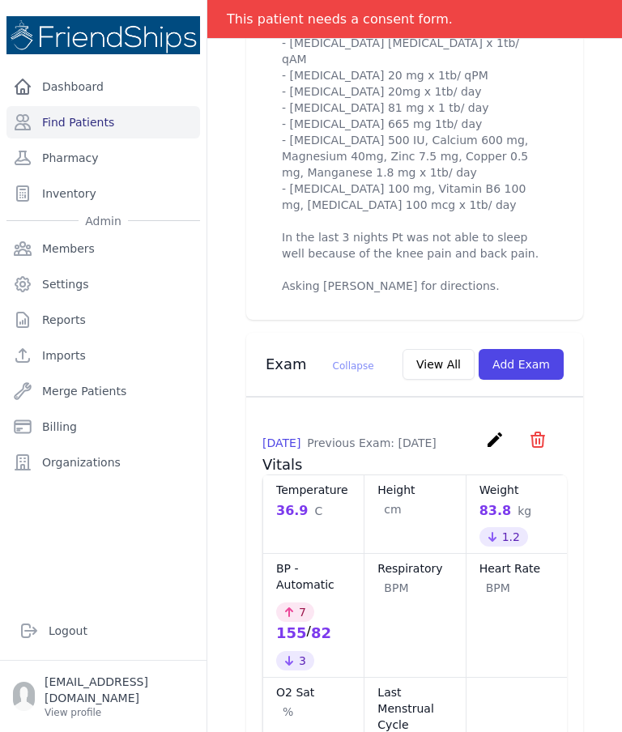
scroll to position [825, 0]
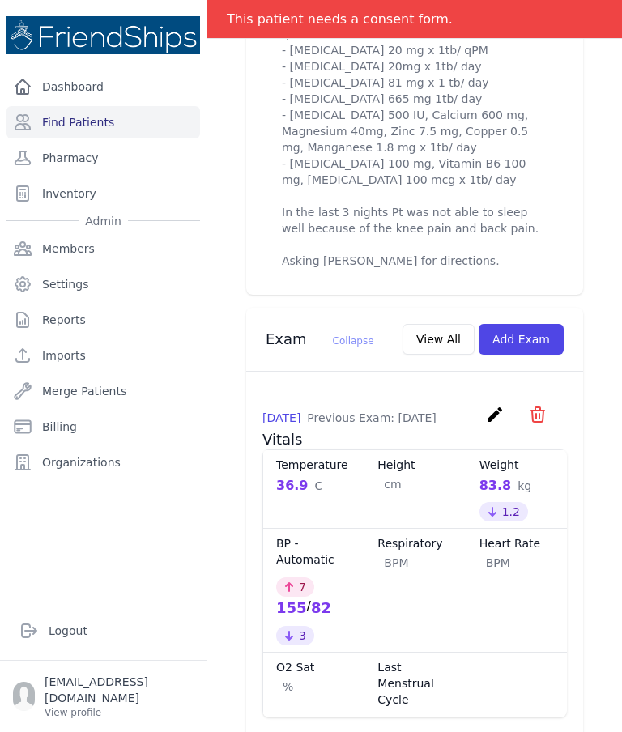
click at [535, 339] on button "Add Exam" at bounding box center [521, 339] width 85 height 31
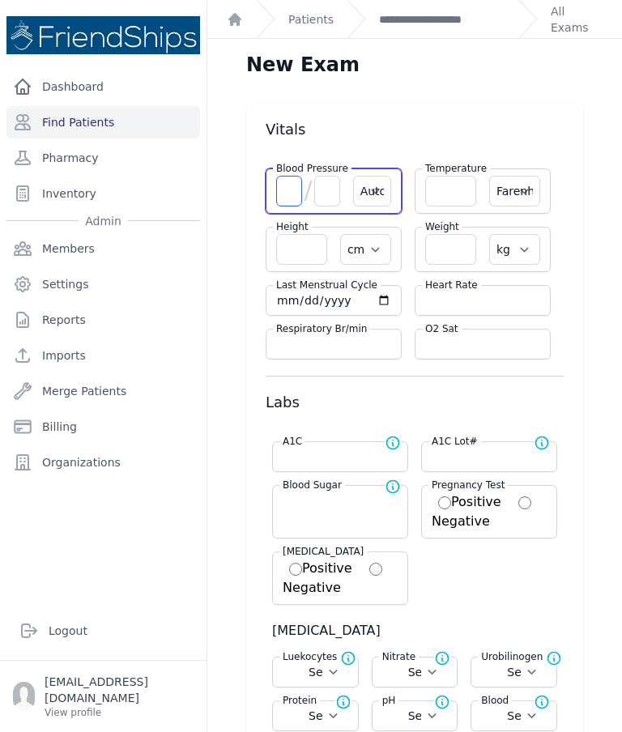
click at [284, 199] on input "number" at bounding box center [289, 191] width 26 height 31
type input "154"
click at [322, 192] on input "number" at bounding box center [327, 191] width 26 height 31
select select "Automatic"
select select "F"
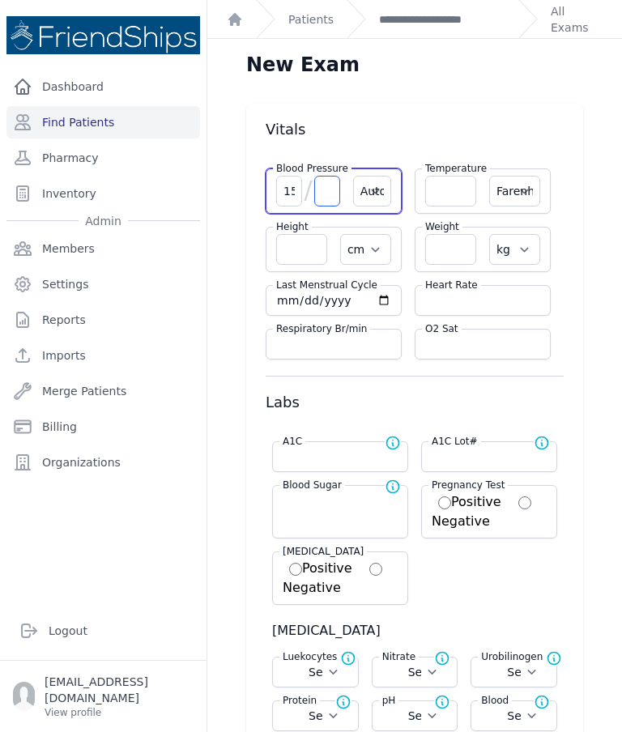
select select "cm"
select select "kg"
select select
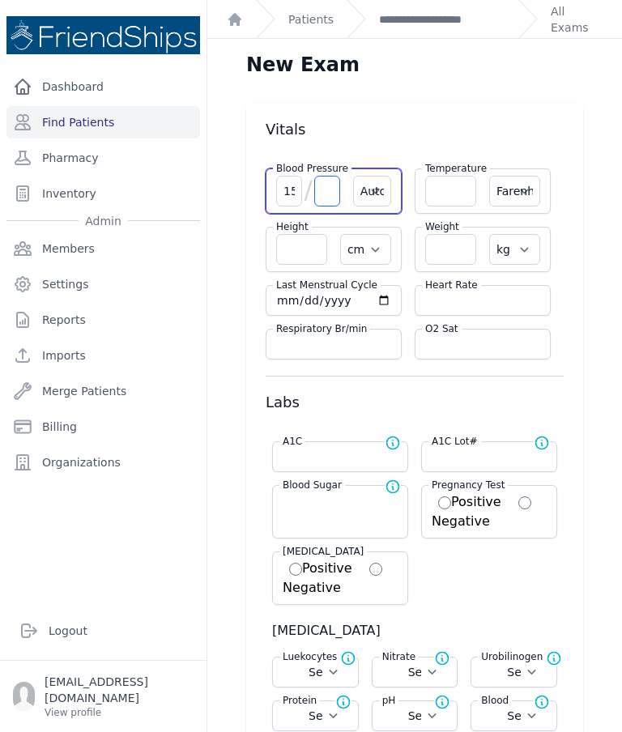
select select
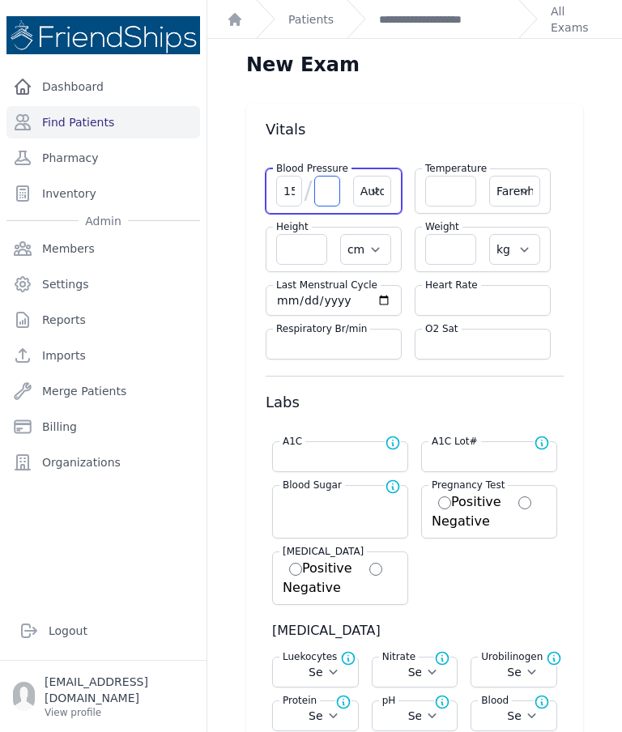
select select
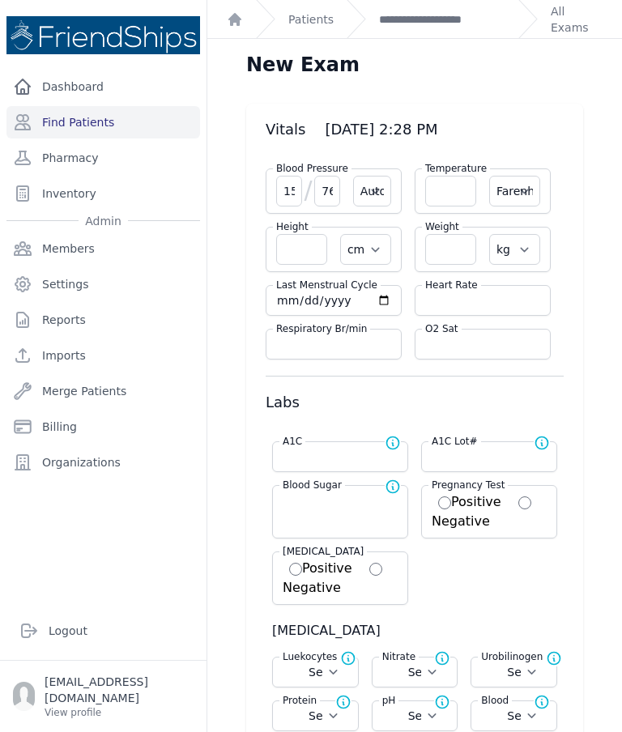
type input "76"
click at [293, 194] on input "154" at bounding box center [289, 191] width 26 height 31
select select "Automatic"
select select "F"
select select "cm"
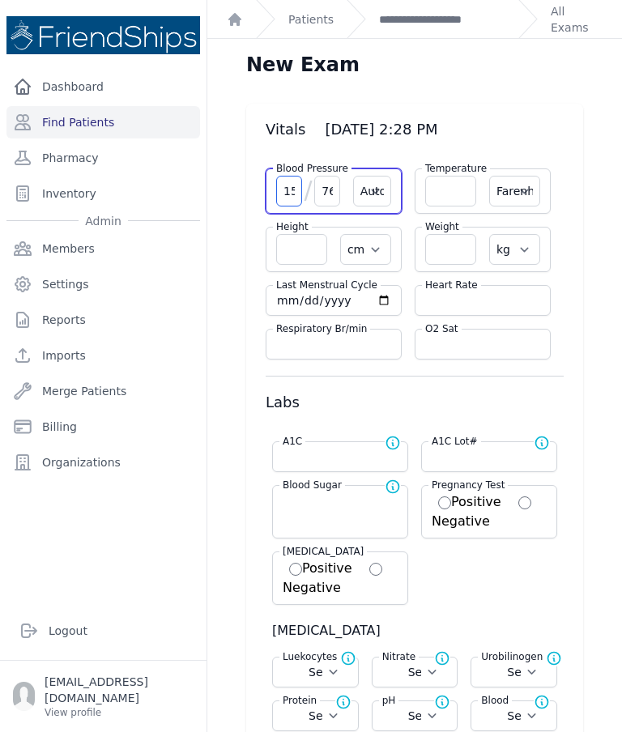
select select "kg"
select select
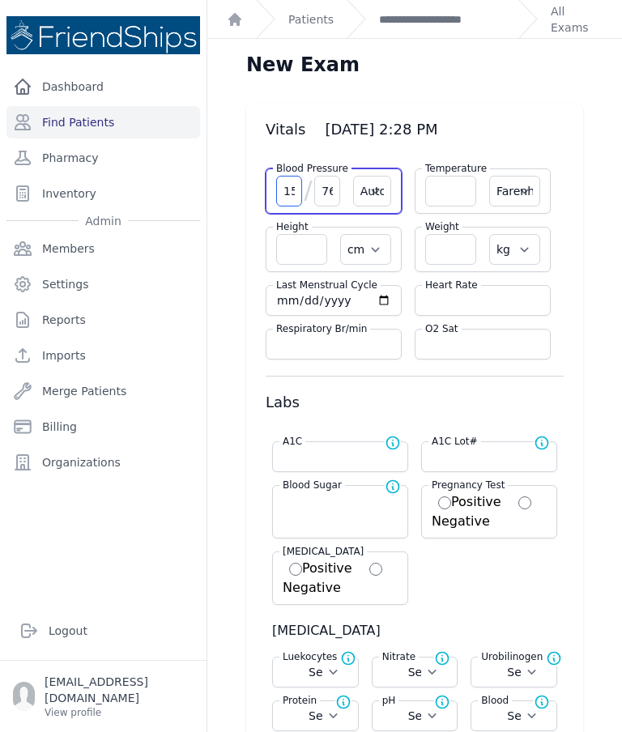
select select
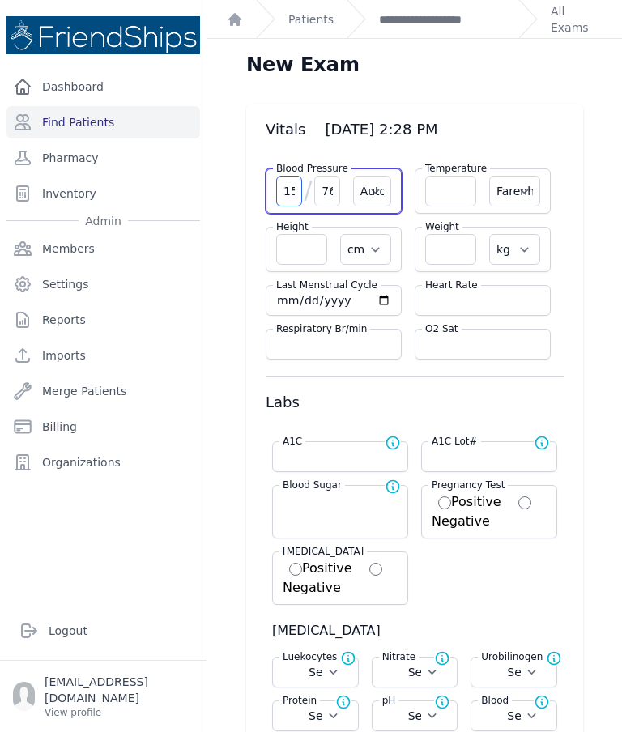
select select
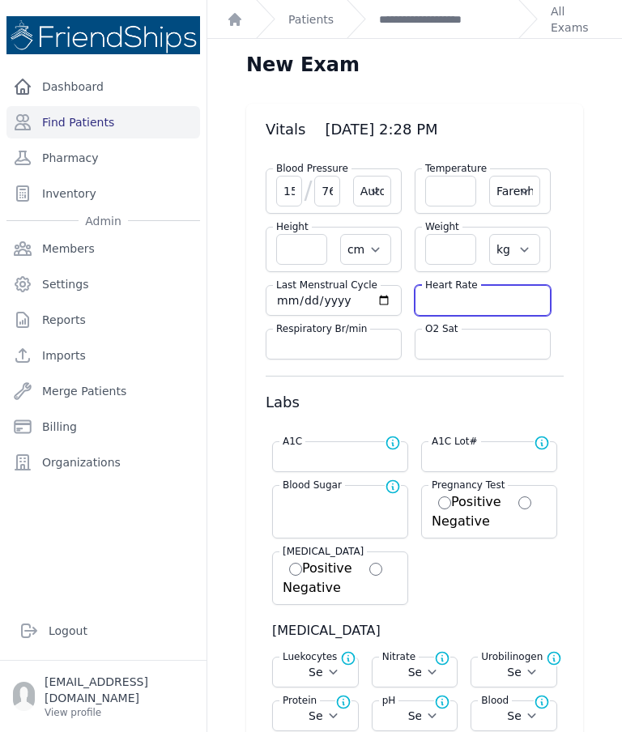
click at [454, 301] on input "number" at bounding box center [482, 300] width 115 height 16
type input "104"
click at [453, 241] on input "number" at bounding box center [450, 249] width 51 height 31
select select "Automatic"
select select "F"
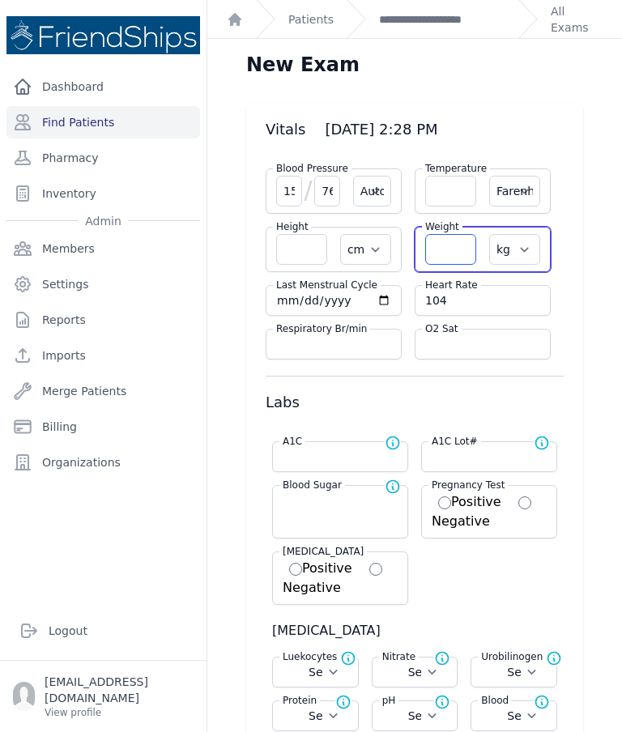
select select "cm"
select select "kg"
select select
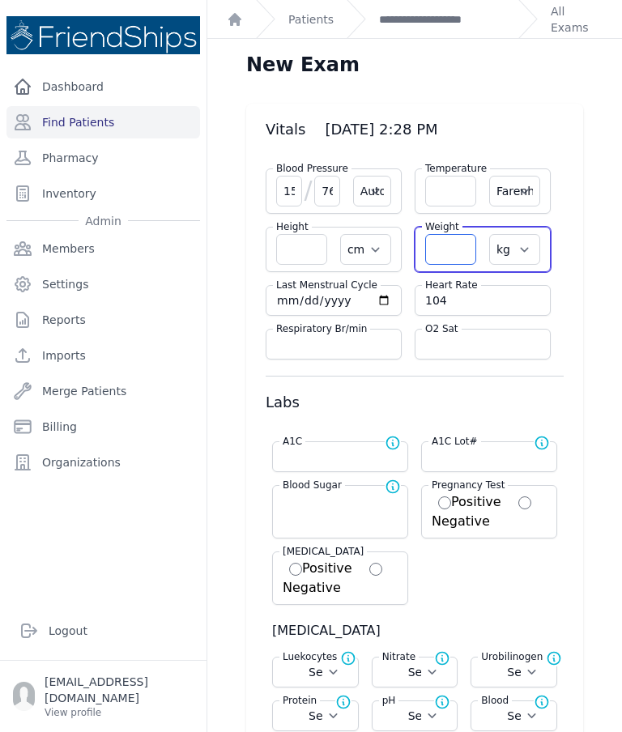
select select
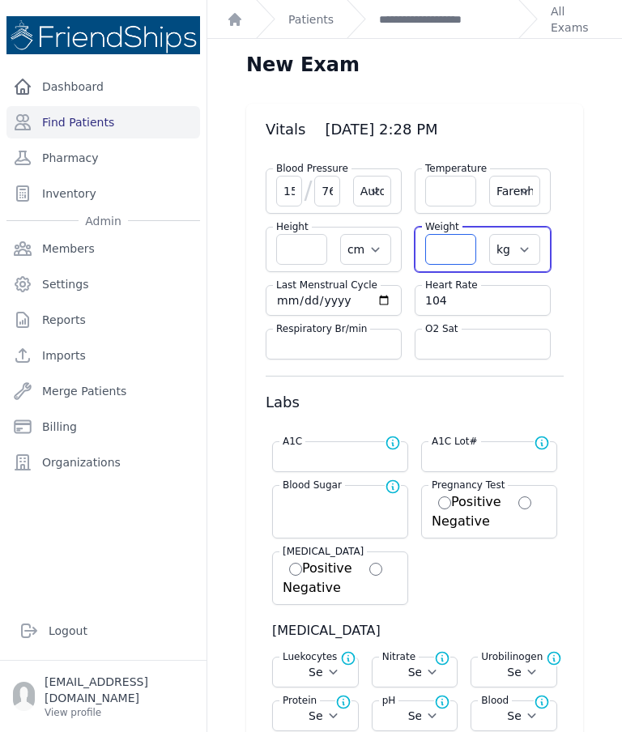
select select
type input "83.5"
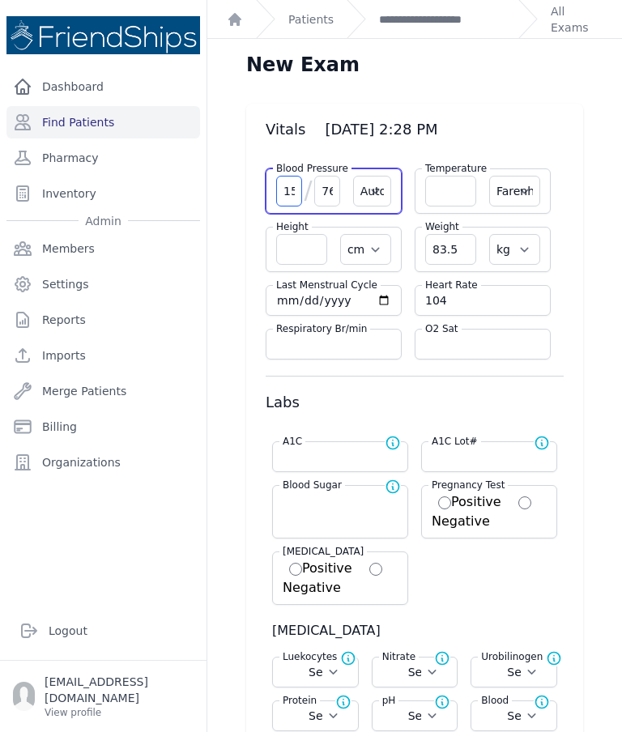
click at [289, 190] on input "154" at bounding box center [289, 191] width 26 height 31
select select "Automatic"
select select "F"
select select "cm"
select select "kg"
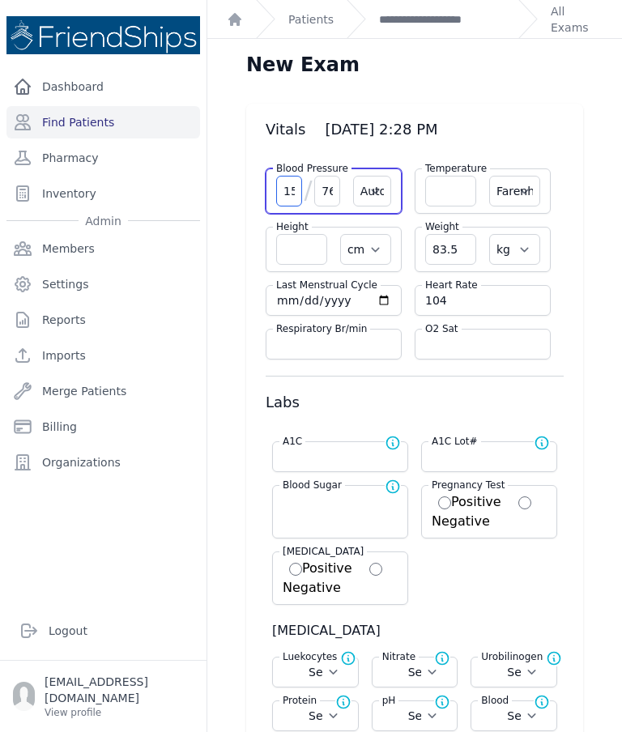
select select
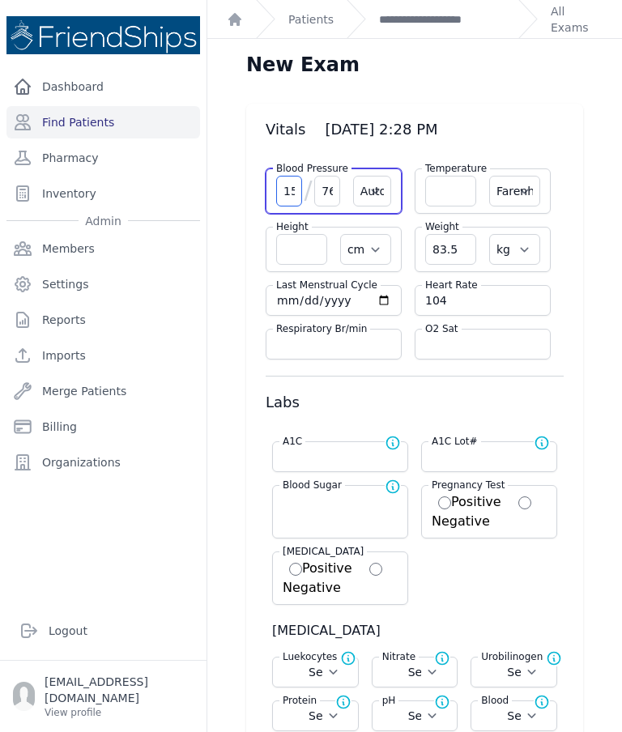
select select
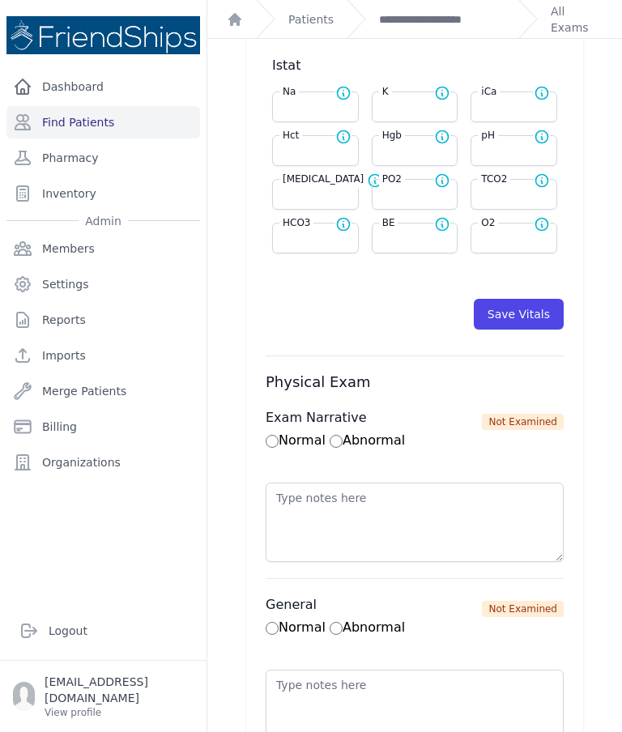
scroll to position [799, 0]
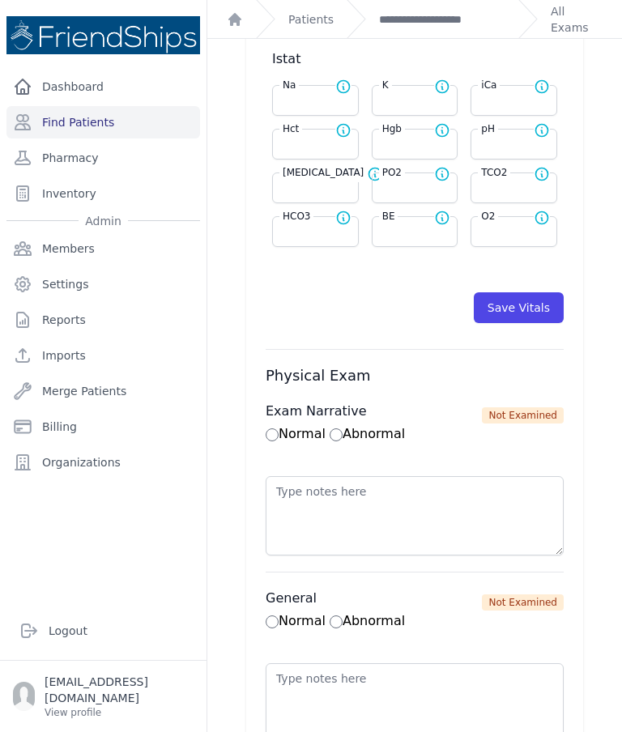
click at [512, 306] on button "Save Vitals" at bounding box center [519, 307] width 90 height 31
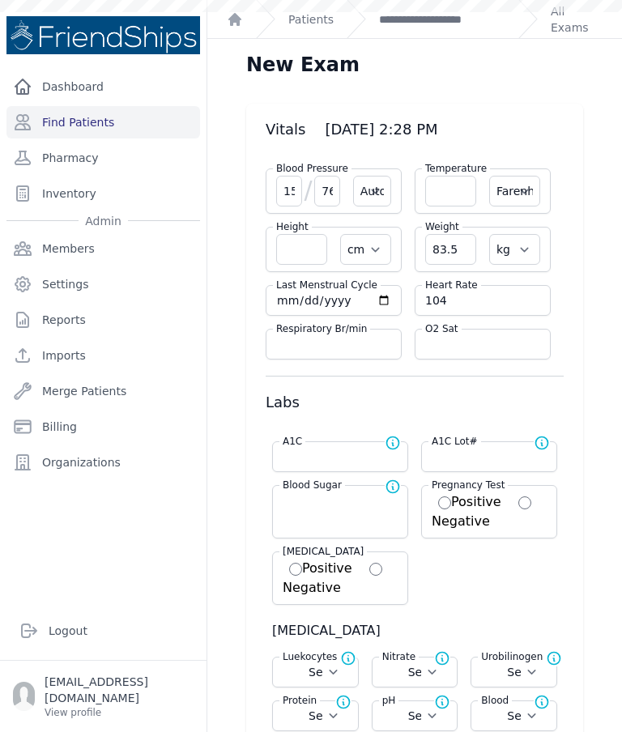
scroll to position [0, 0]
click at [460, 24] on link "**********" at bounding box center [442, 19] width 126 height 16
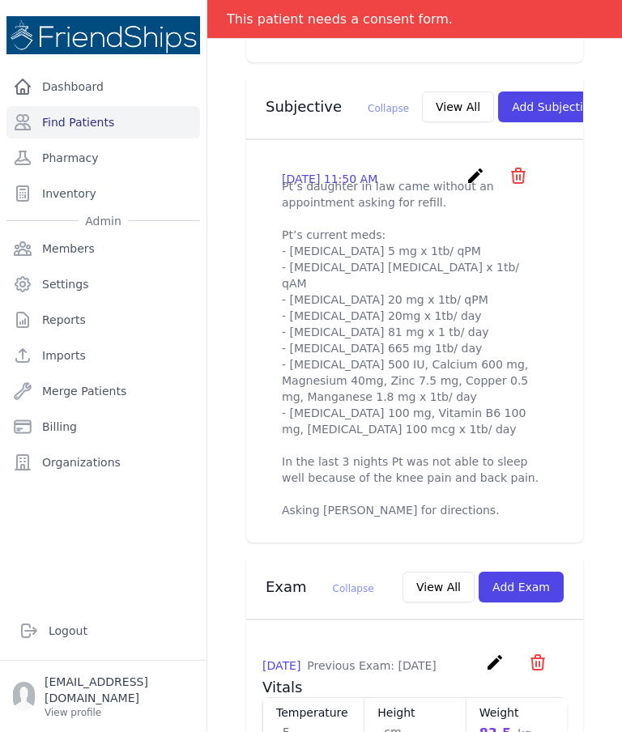
scroll to position [575, 0]
click at [474, 165] on icon "create" at bounding box center [475, 174] width 19 height 19
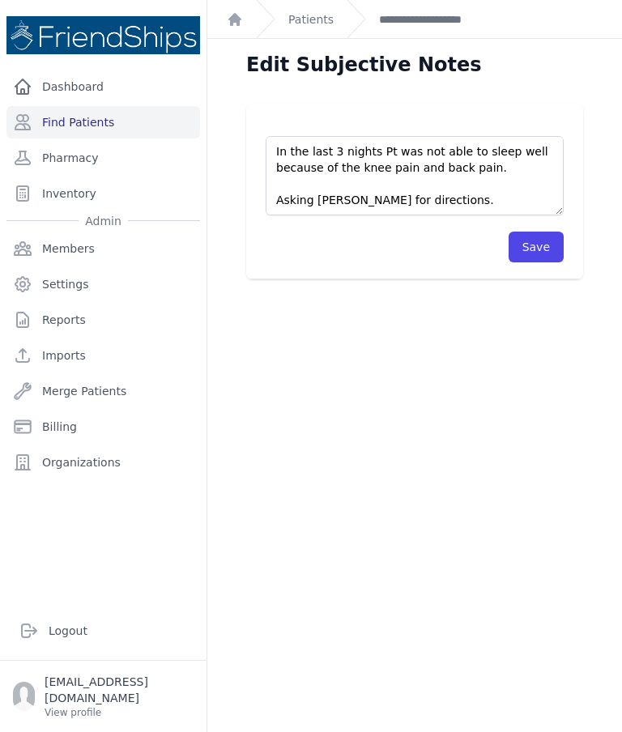
scroll to position [259, 0]
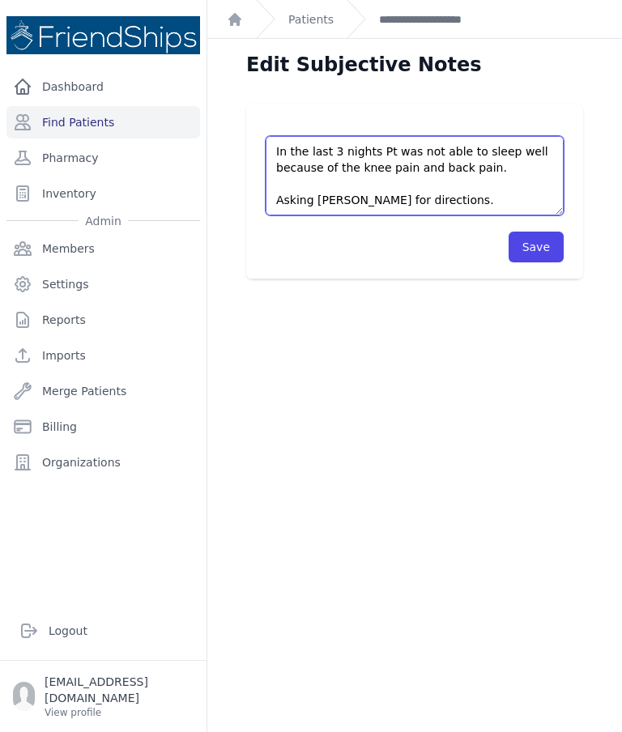
click at [506, 171] on textarea "Pt’s daughter in law came without an appointment asking for refill. Pt’s curren…" at bounding box center [415, 175] width 298 height 79
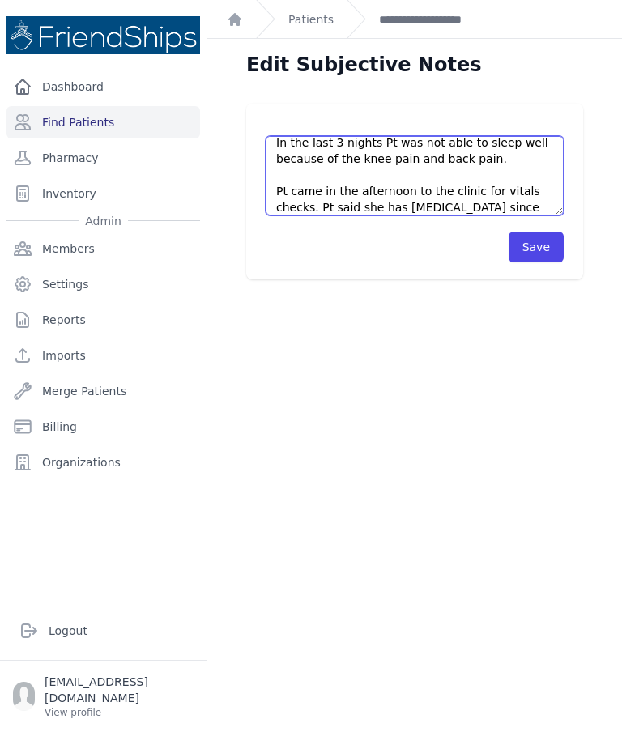
click at [498, 208] on textarea "Pt’s daughter in law came without an appointment asking for refill. Pt’s curren…" at bounding box center [415, 175] width 298 height 79
click at [514, 210] on textarea "Pt’s daughter in law came without an appointment asking for refill. Pt’s curren…" at bounding box center [415, 175] width 298 height 79
click at [524, 206] on textarea "Pt’s daughter in law came without an appointment asking for refill. Pt’s curren…" at bounding box center [415, 175] width 298 height 79
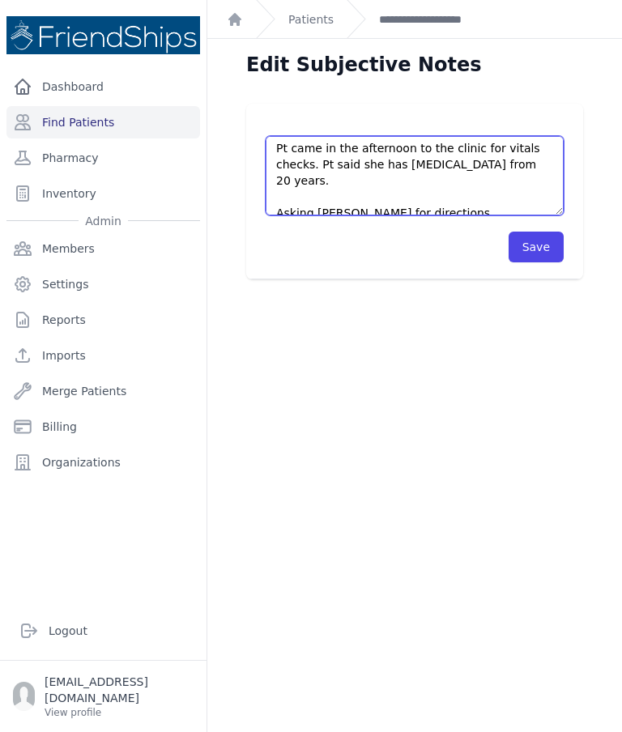
scroll to position [308, 0]
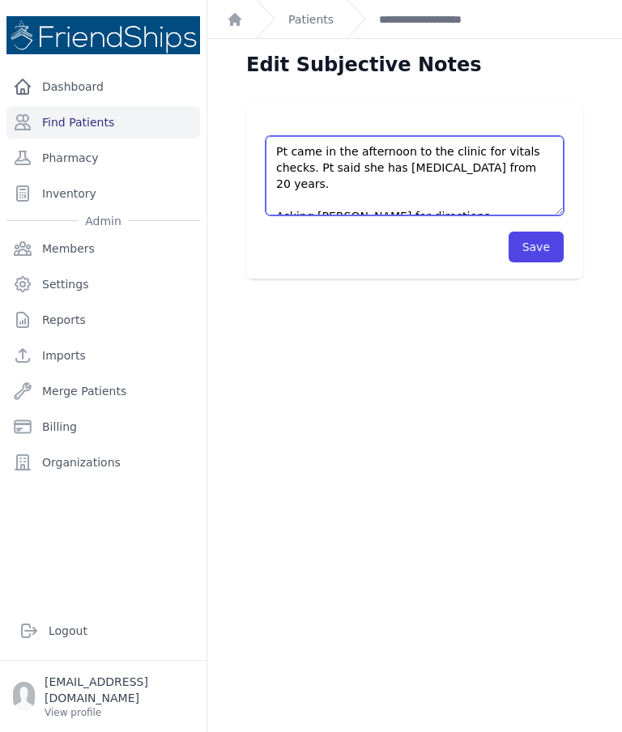
type textarea "Pt’s daughter in law came without an appointment asking for refill. Pt’s curren…"
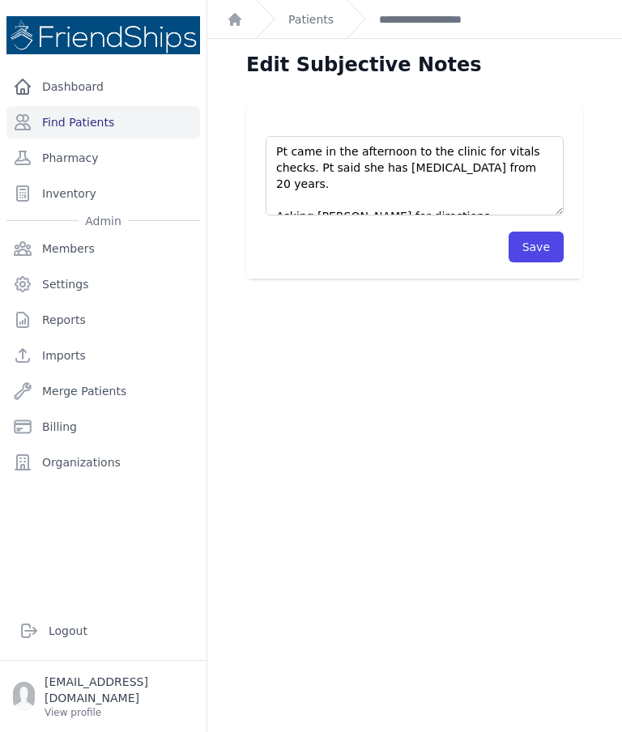
click at [539, 244] on button "Save" at bounding box center [536, 247] width 55 height 31
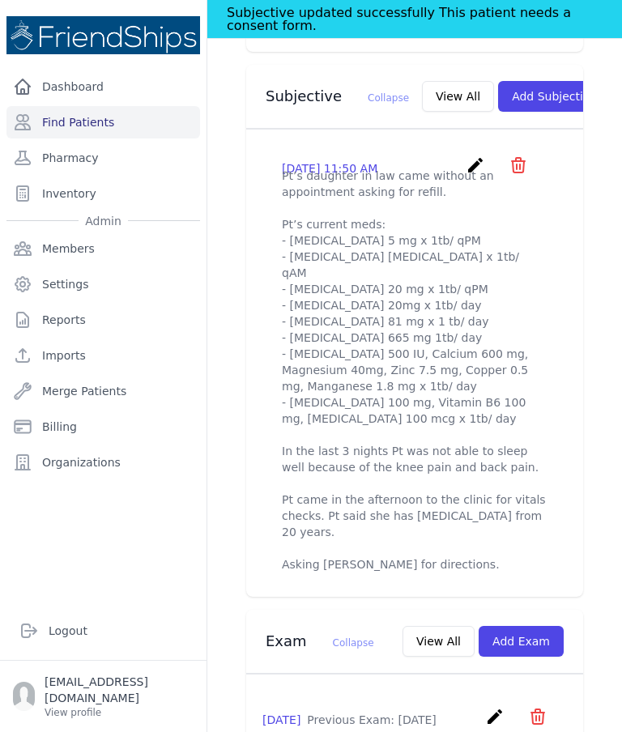
scroll to position [625, 0]
click at [468, 156] on icon "create" at bounding box center [475, 164] width 19 height 19
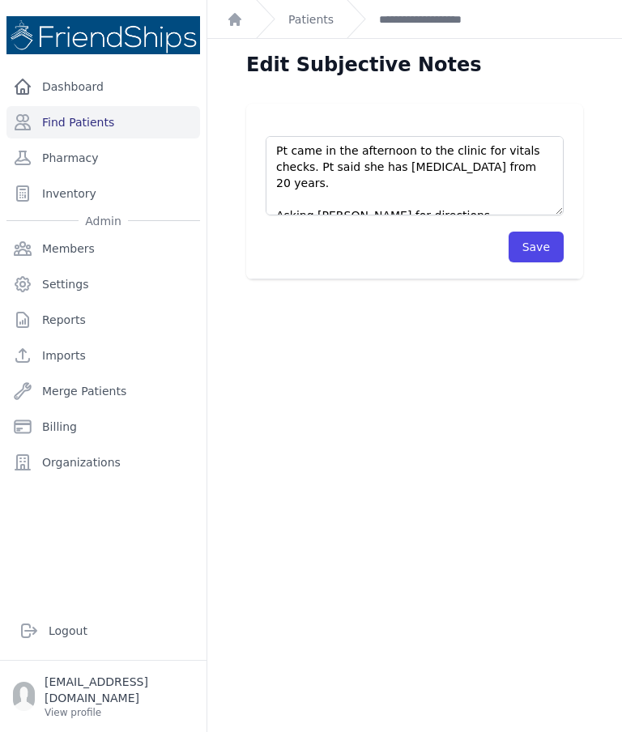
scroll to position [308, 0]
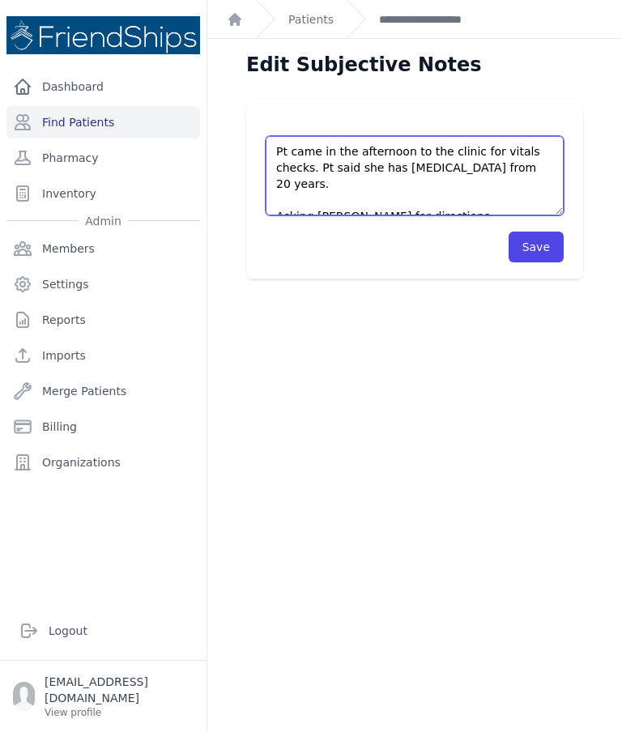
click at [487, 167] on textarea "Pt’s daughter in law came without an appointment asking for refill. Pt’s curren…" at bounding box center [415, 175] width 298 height 79
click at [382, 156] on textarea "Pt’s daughter in law came without an appointment asking for refill. Pt’s curren…" at bounding box center [415, 175] width 298 height 79
click at [401, 167] on textarea "Pt’s daughter in law came without an appointment asking for refill. Pt’s curren…" at bounding box center [415, 175] width 298 height 79
click at [395, 163] on textarea "Pt’s daughter in law came without an appointment asking for refill. Pt’s curren…" at bounding box center [415, 175] width 298 height 79
click at [393, 163] on textarea "Pt’s daughter in law came without an appointment asking for refill. Pt’s curren…" at bounding box center [415, 175] width 298 height 79
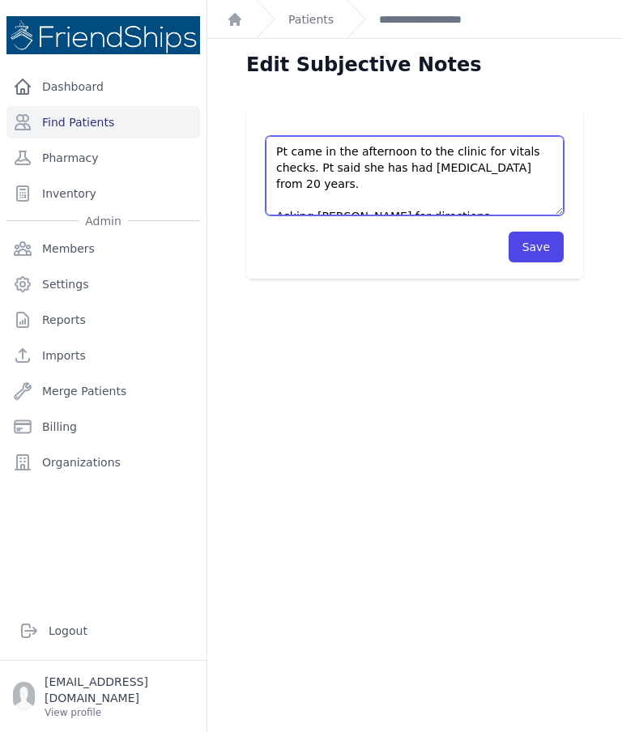
click at [496, 169] on textarea "Pt’s daughter in law came without an appointment asking for refill. Pt’s curren…" at bounding box center [415, 175] width 298 height 79
click at [361, 182] on textarea "Pt’s daughter in law came without an appointment asking for refill. Pt’s curren…" at bounding box center [415, 175] width 298 height 79
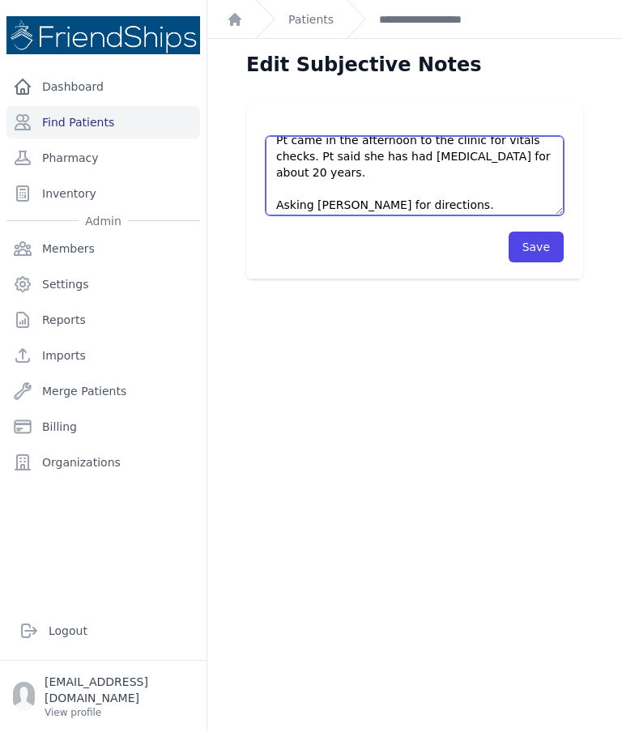
scroll to position [323, 0]
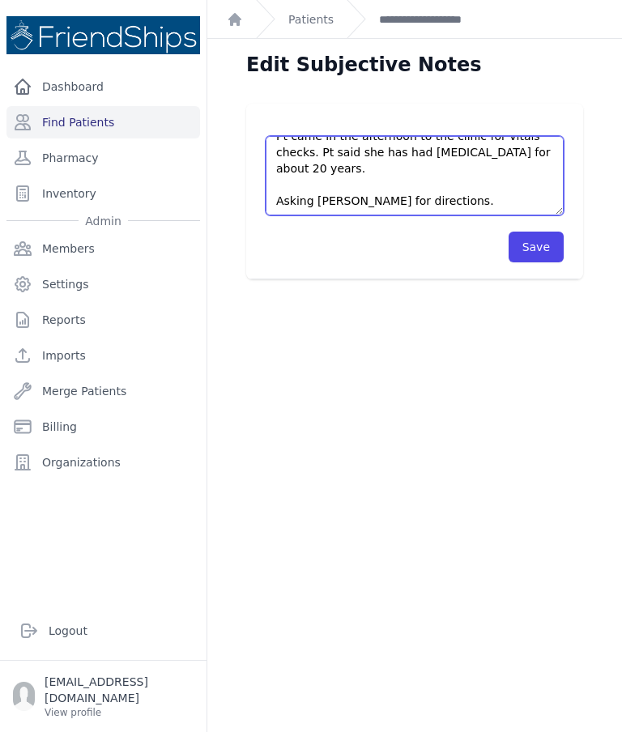
type textarea "Pt’s daughter in law came without an appointment asking for refill. Pt’s curren…"
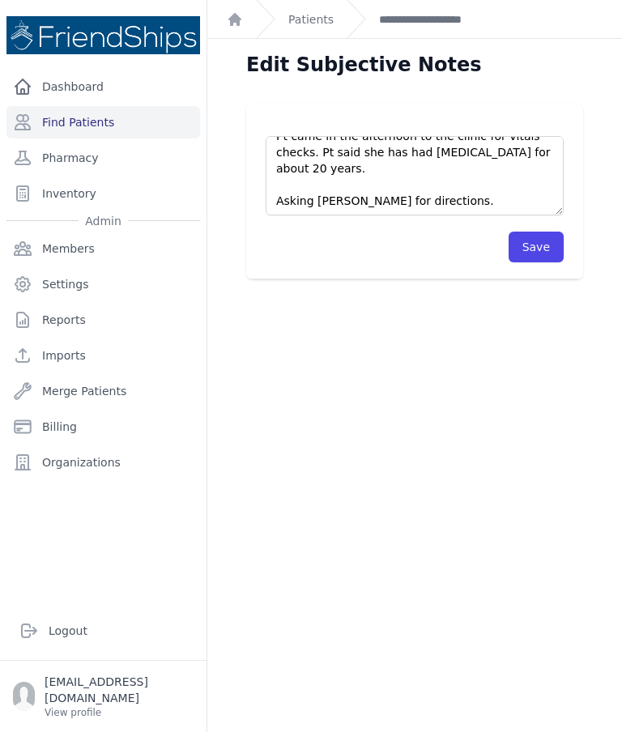
click at [542, 241] on button "Save" at bounding box center [536, 247] width 55 height 31
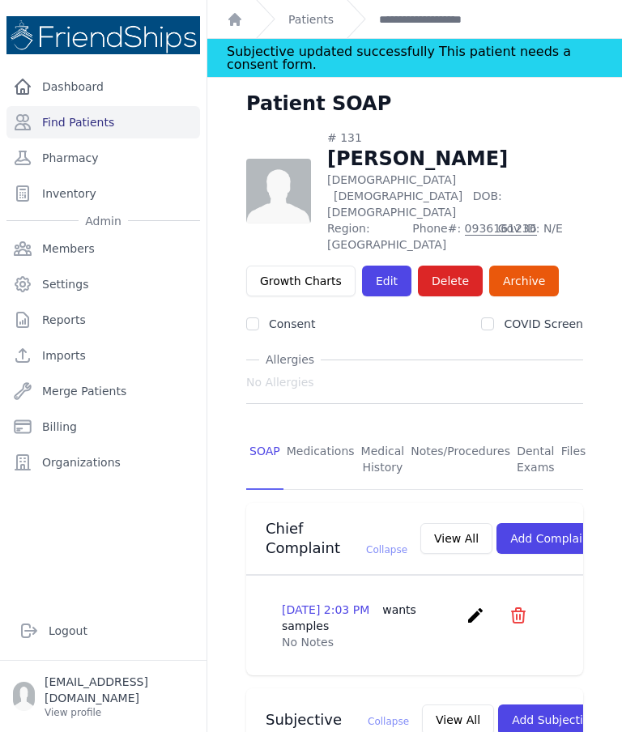
click at [330, 11] on link "Patients" at bounding box center [310, 19] width 45 height 16
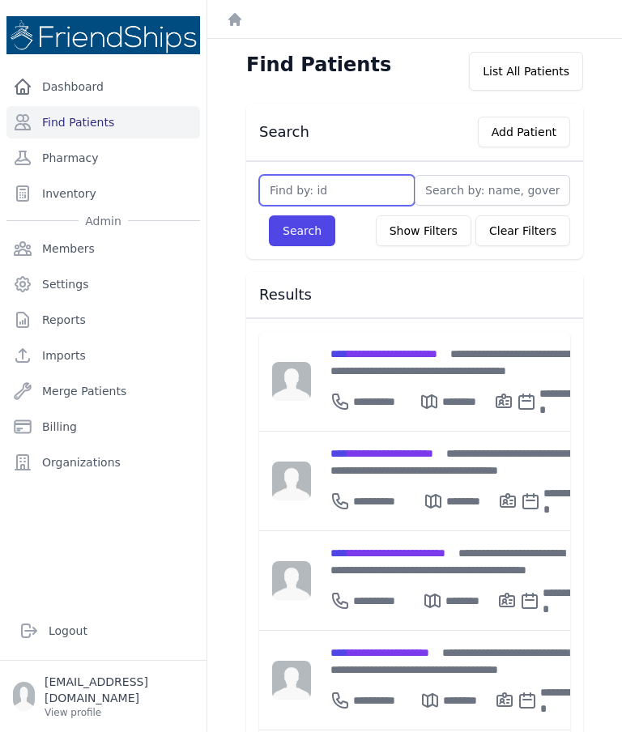
click at [327, 186] on input "text" at bounding box center [337, 190] width 156 height 31
type input "340"
click at [314, 228] on button "Search" at bounding box center [302, 231] width 66 height 31
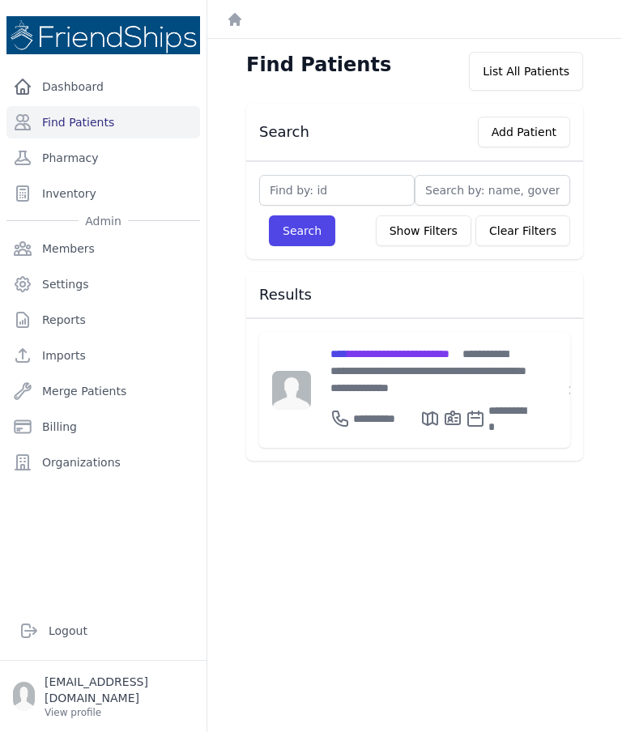
click at [450, 354] on span "**********" at bounding box center [390, 353] width 119 height 11
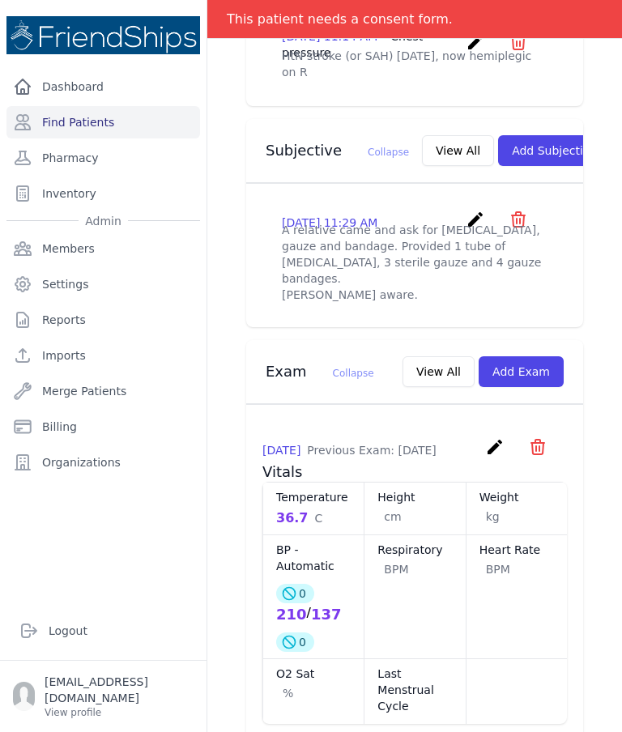
scroll to position [520, 0]
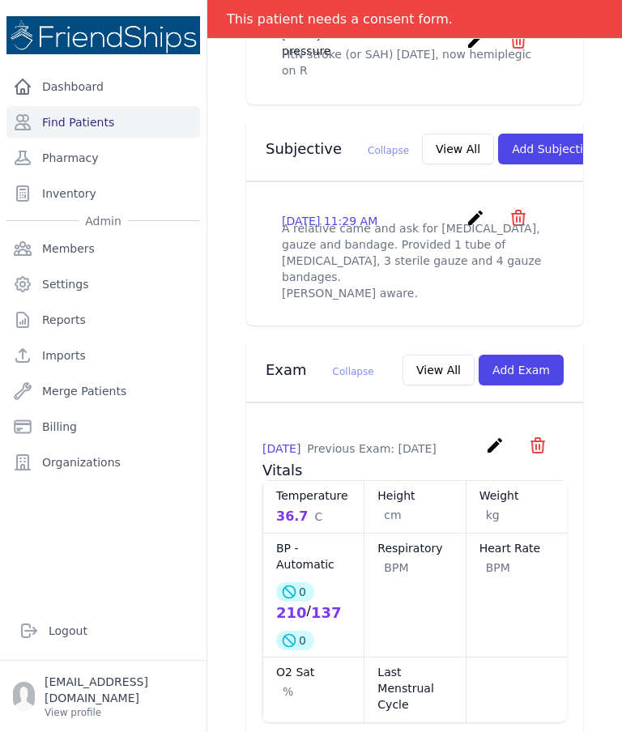
click at [425, 149] on button "View All" at bounding box center [458, 149] width 72 height 31
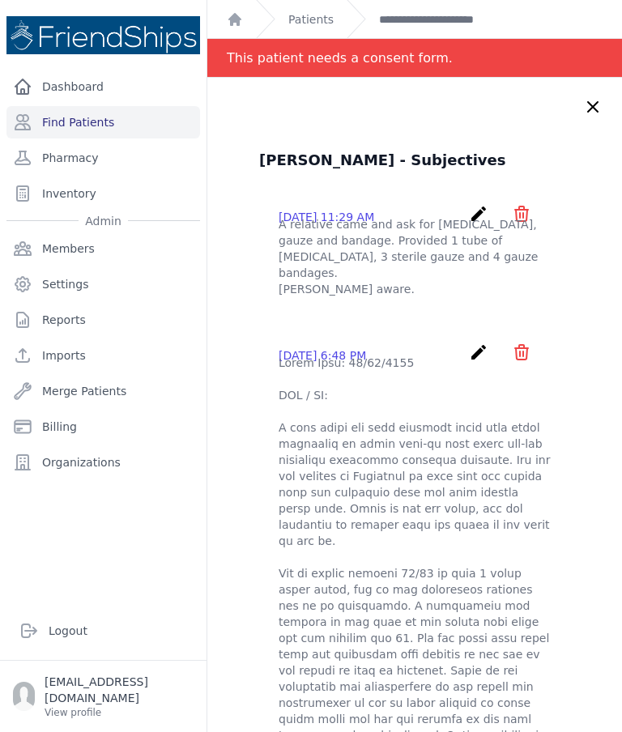
scroll to position [0, 0]
click at [587, 107] on icon at bounding box center [592, 106] width 19 height 19
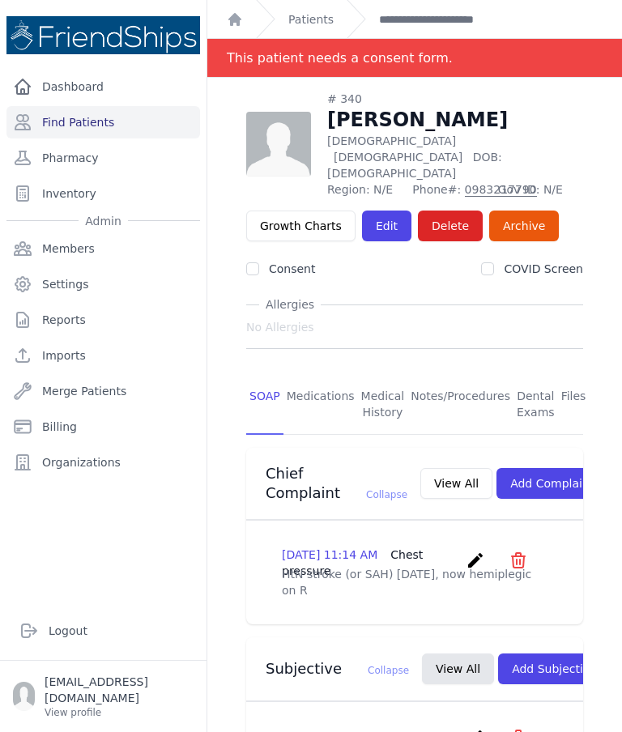
click at [395, 211] on link "Edit" at bounding box center [386, 226] width 49 height 31
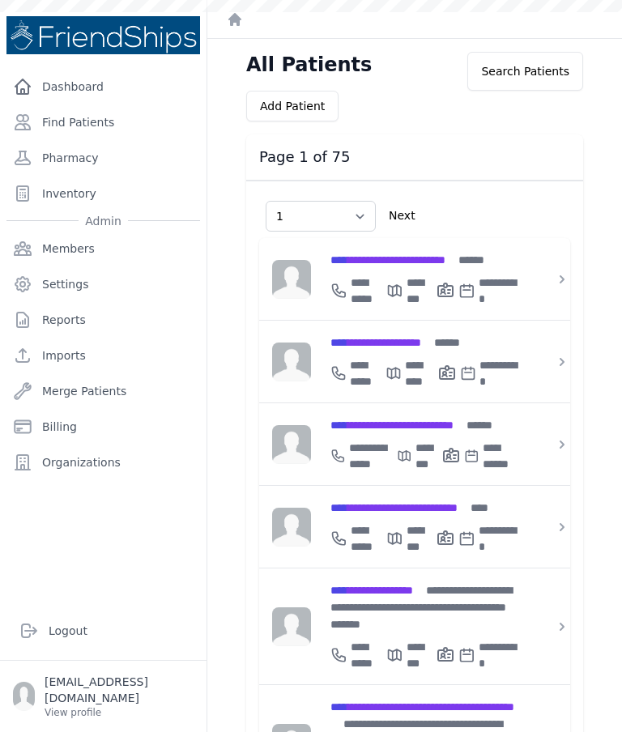
select select "1"
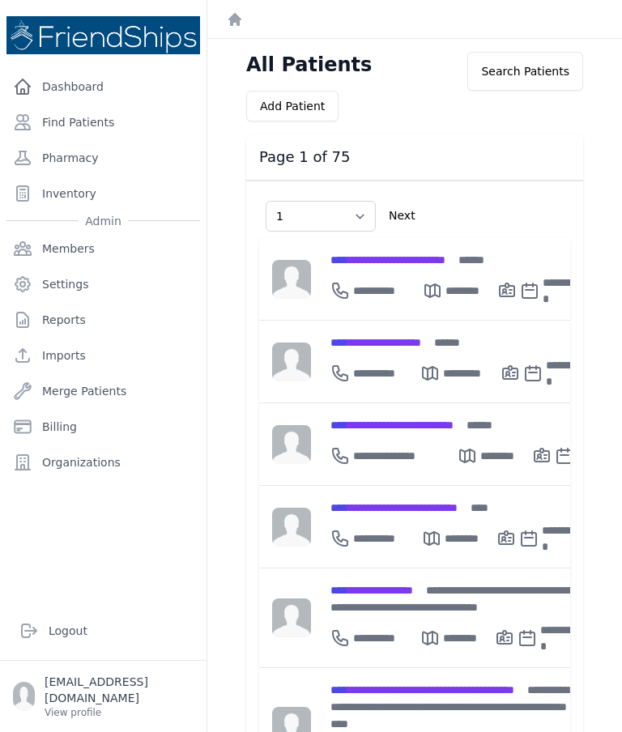
click at [405, 444] on div "**********" at bounding box center [394, 456] width 127 height 32
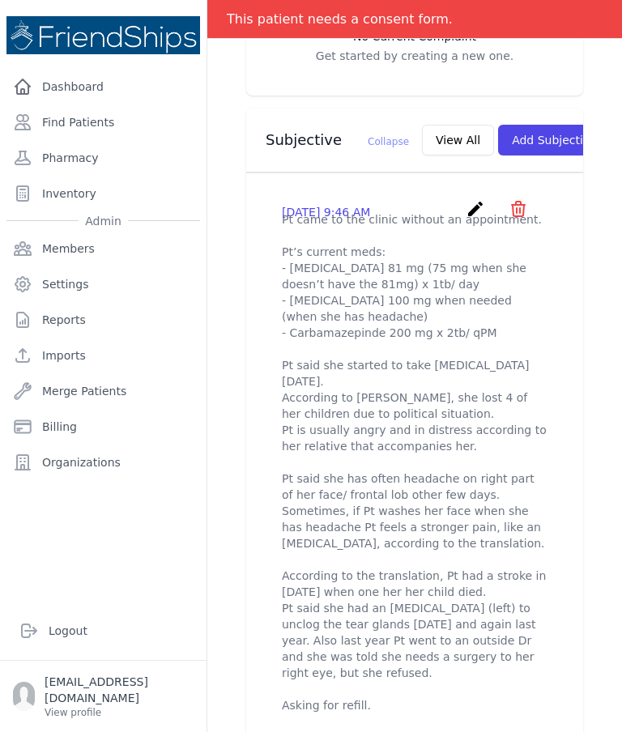
scroll to position [575, 0]
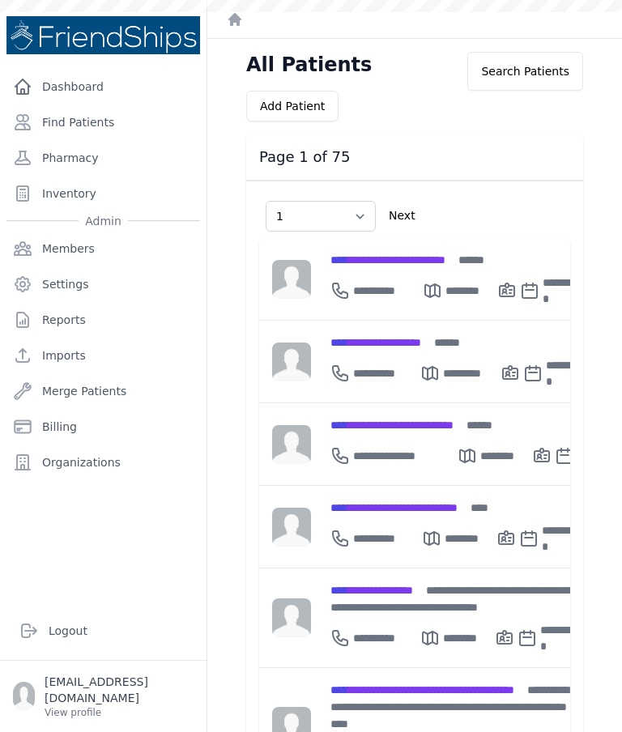
select select "1"
click at [106, 114] on link "Find Patients" at bounding box center [103, 122] width 194 height 32
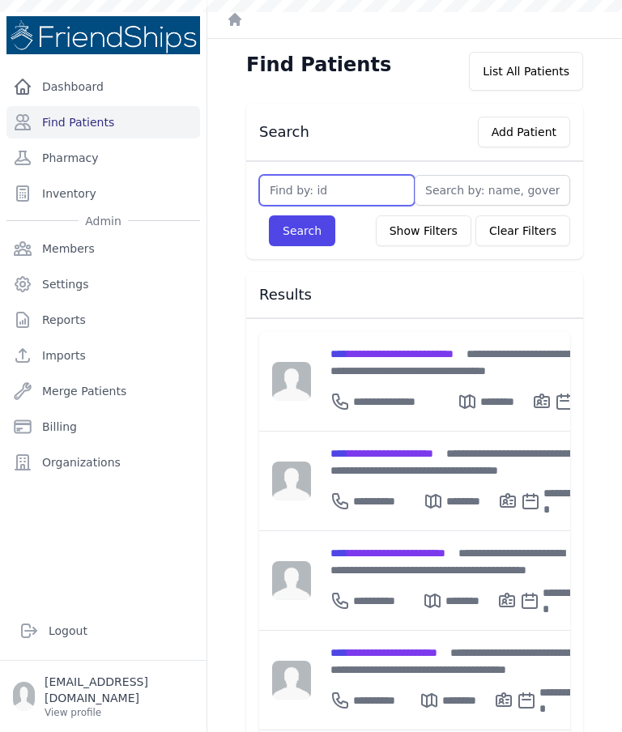
click at [342, 188] on input "text" at bounding box center [337, 190] width 156 height 31
type input "361"
click at [305, 227] on button "Search" at bounding box center [302, 231] width 66 height 31
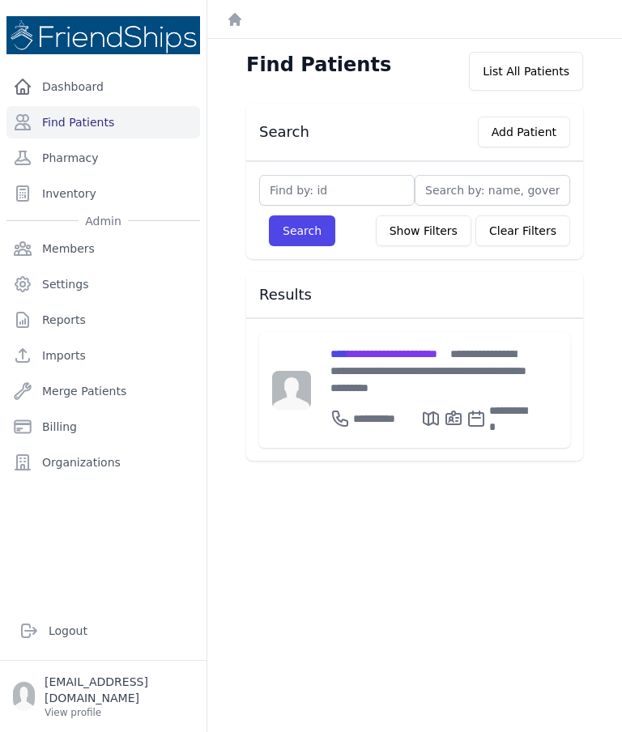
click at [429, 352] on span "**********" at bounding box center [384, 353] width 107 height 11
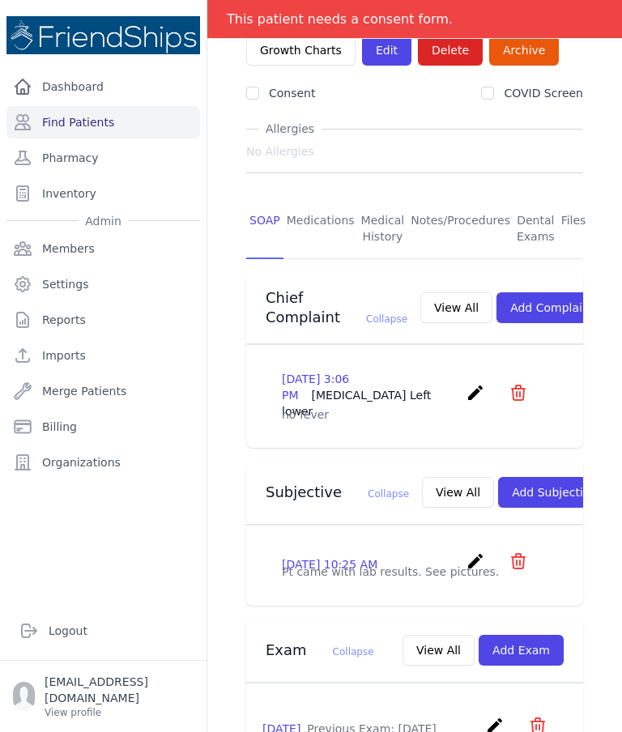
scroll to position [203, 0]
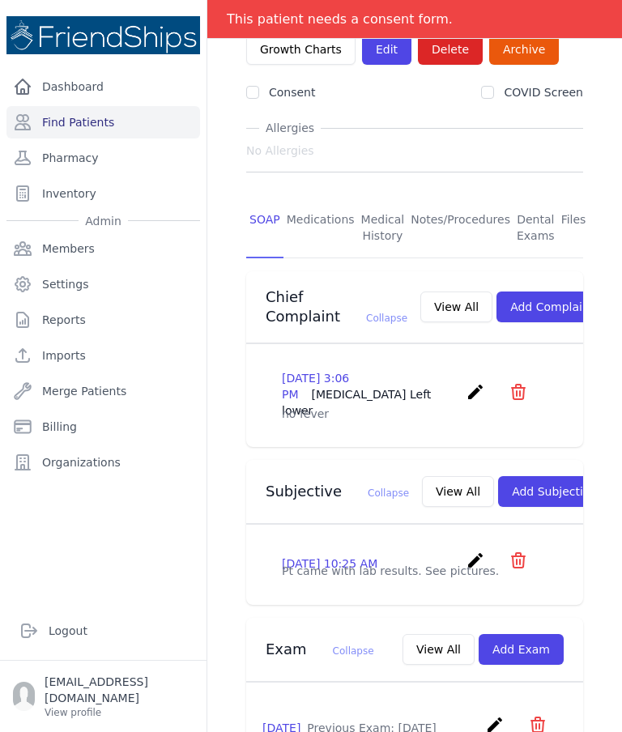
click at [573, 199] on link "Files" at bounding box center [574, 229] width 32 height 60
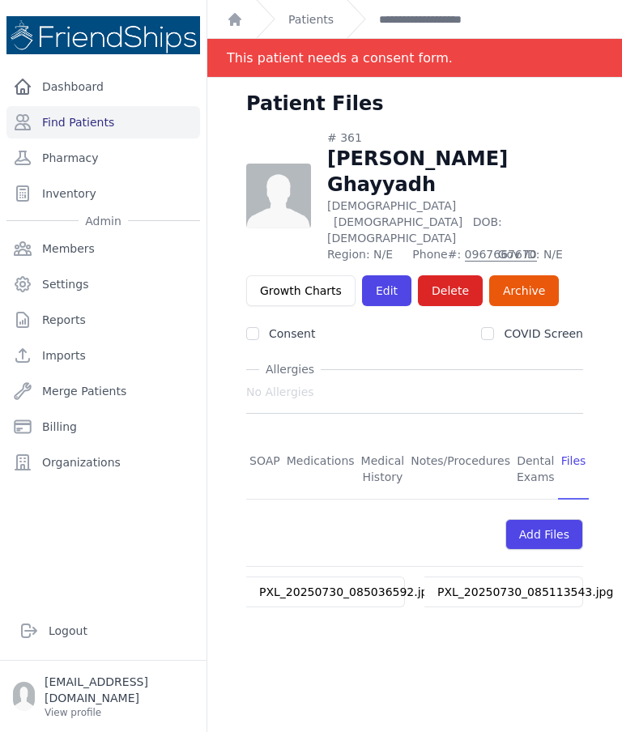
click at [310, 24] on link "Patients" at bounding box center [310, 19] width 45 height 16
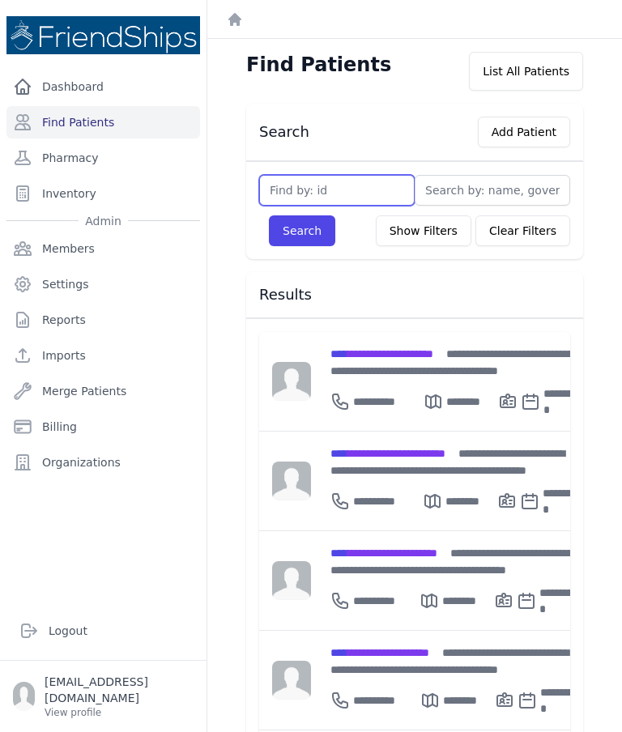
click at [351, 193] on input "text" at bounding box center [337, 190] width 156 height 31
type input "361"
click at [315, 243] on button "Search" at bounding box center [302, 231] width 66 height 31
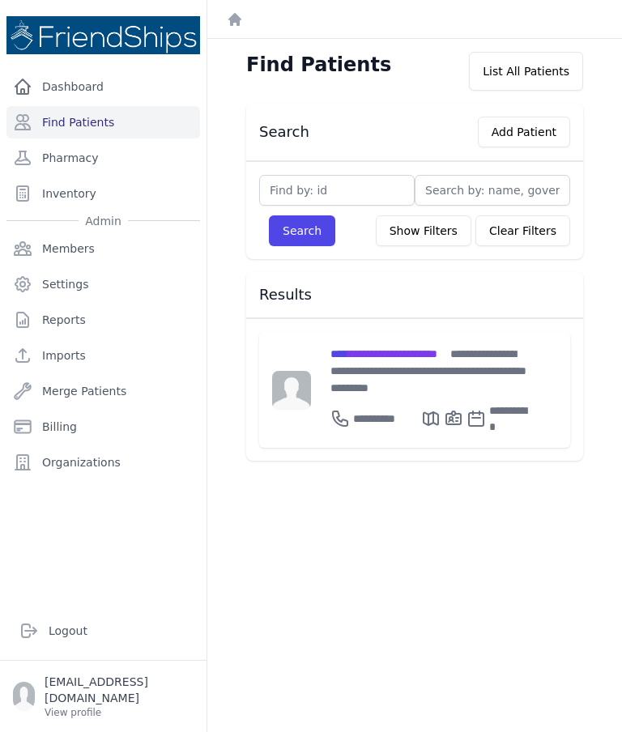
click at [425, 358] on span "**********" at bounding box center [384, 353] width 107 height 11
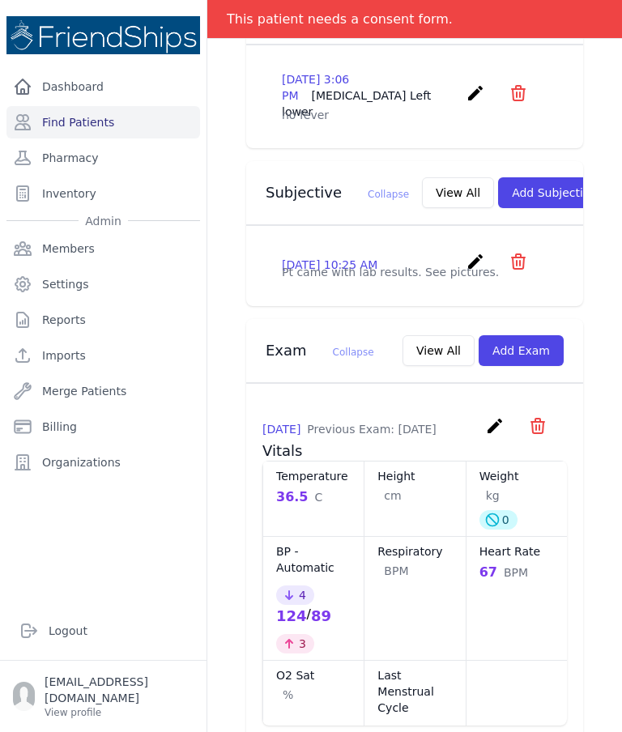
scroll to position [499, 0]
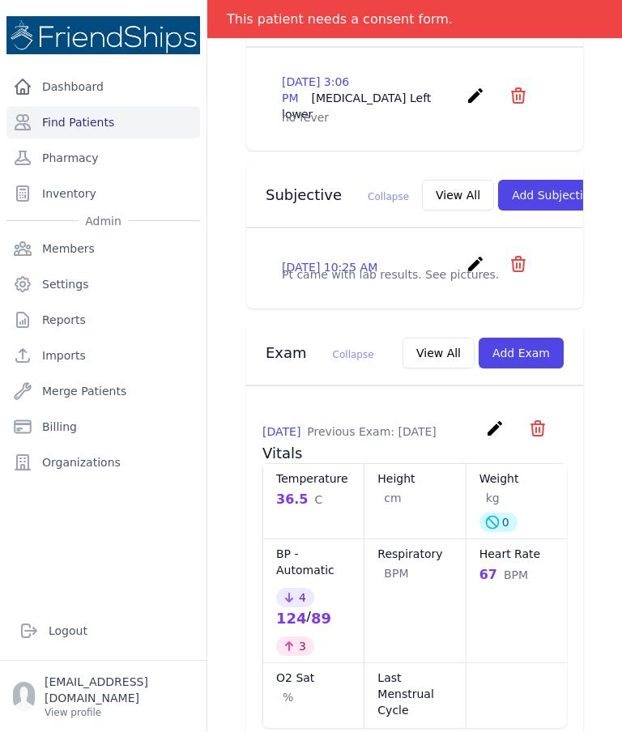
click at [422, 180] on button "View All" at bounding box center [458, 195] width 72 height 31
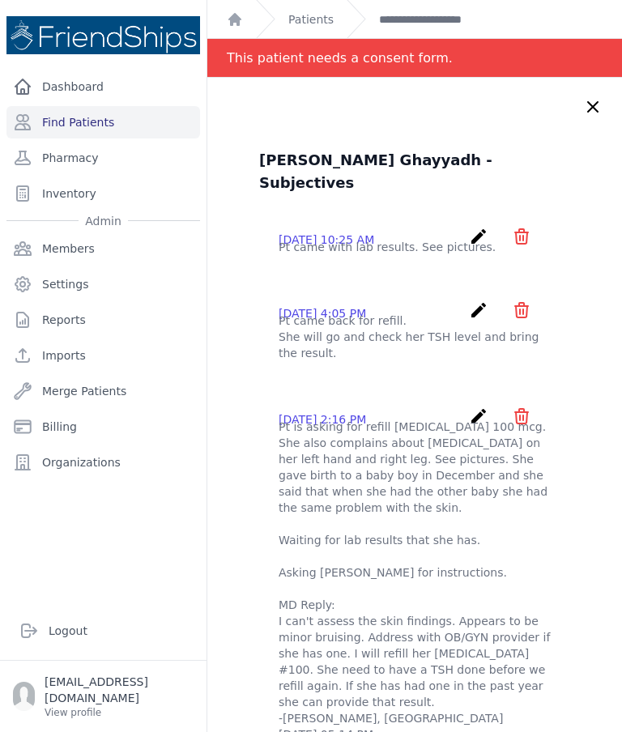
scroll to position [0, 0]
click at [475, 227] on icon "create" at bounding box center [478, 236] width 19 height 19
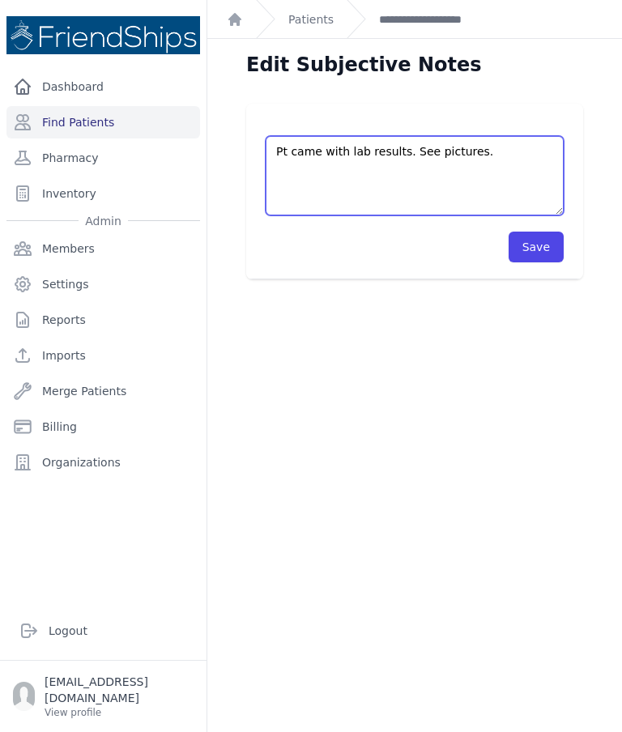
click at [497, 147] on textarea "Pt came with lab results. See pictures." at bounding box center [415, 175] width 298 height 79
click at [403, 149] on textarea "Pt came with lab results. See pictures." at bounding box center [415, 175] width 298 height 79
click at [507, 148] on textarea "Pt came with lab results. See pictures." at bounding box center [415, 175] width 298 height 79
type textarea "Pt came with lab results. See pictures. Asking Dr Tolar if there are any furthe…"
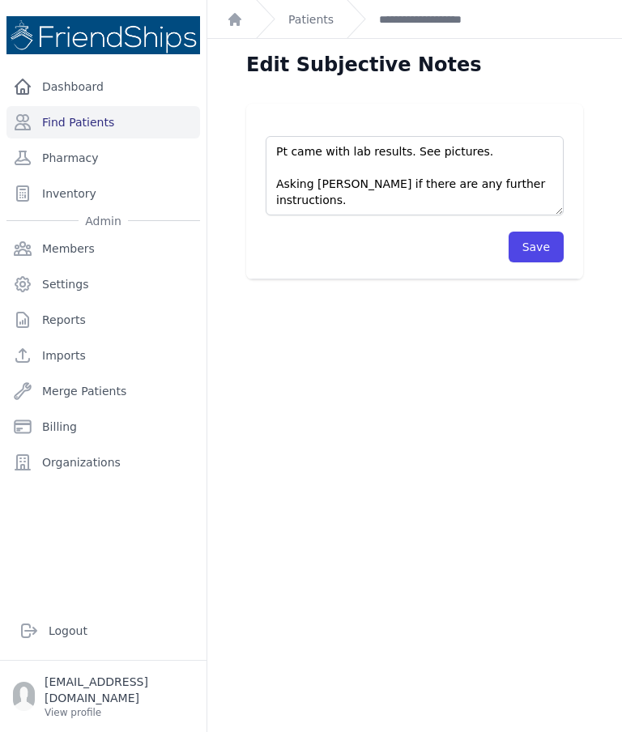
click at [536, 248] on button "Save" at bounding box center [536, 247] width 55 height 31
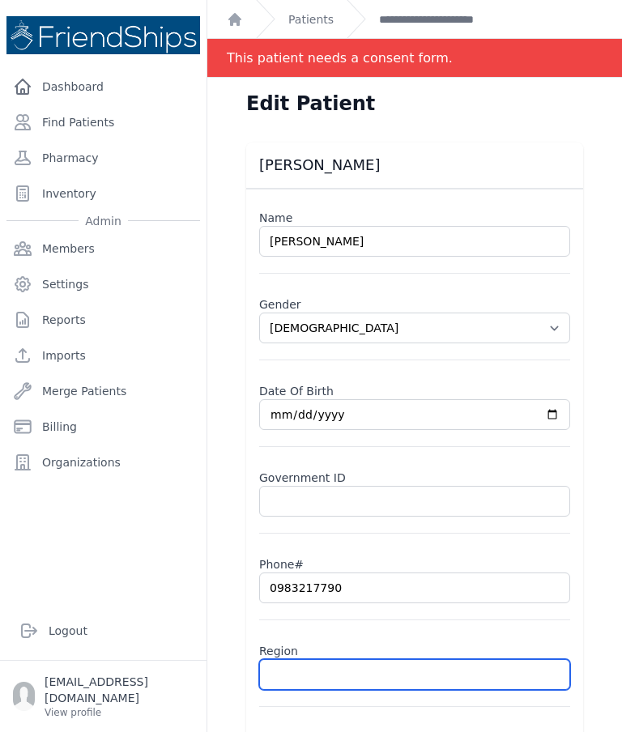
click at [405, 681] on input "text" at bounding box center [414, 675] width 311 height 31
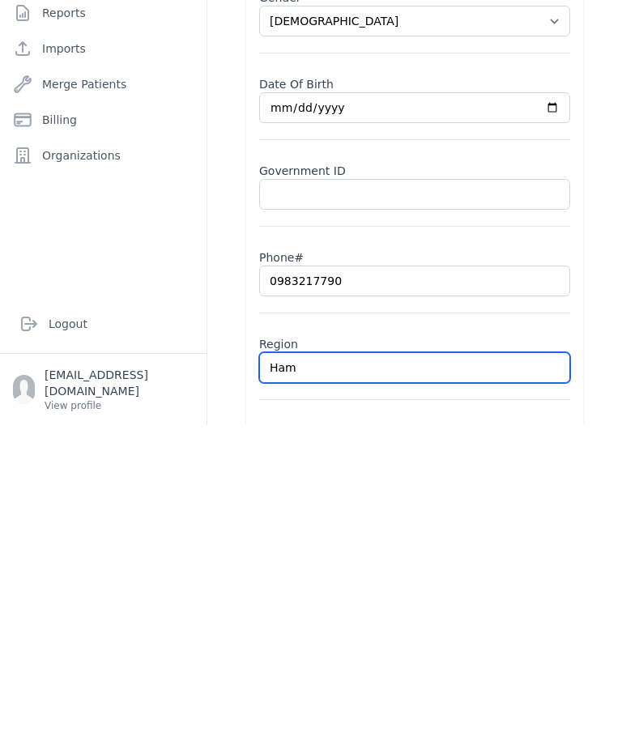
type input "Hama"
select select "[DEMOGRAPHIC_DATA]"
type input "Hamad"
select select "[DEMOGRAPHIC_DATA]"
type input "Hamadi"
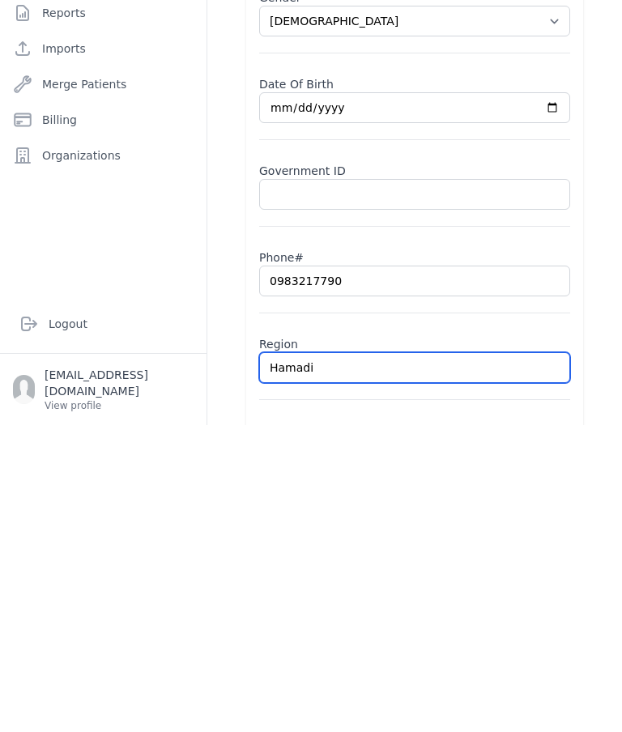
select select "[DEMOGRAPHIC_DATA]"
type input "Hamadiya"
select select "[DEMOGRAPHIC_DATA]"
type input "Hamadiya"
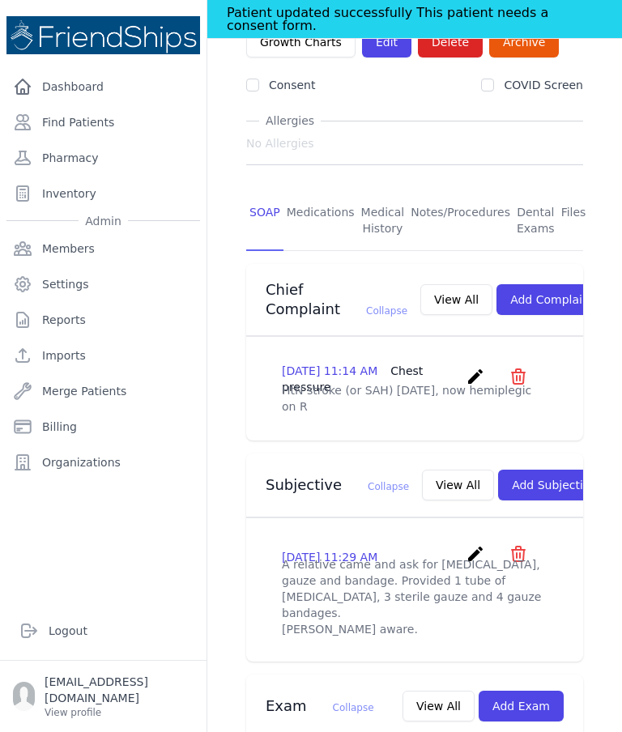
scroll to position [203, 0]
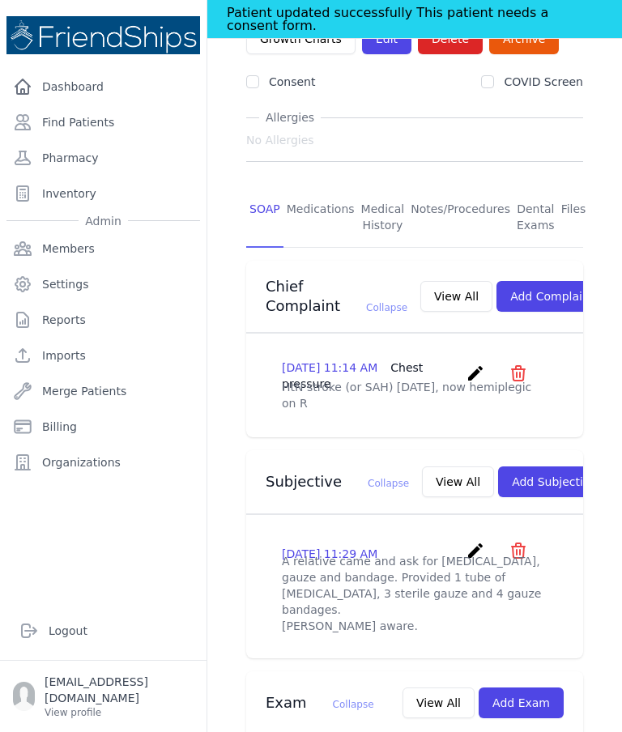
click at [534, 467] on button "Add Subjective" at bounding box center [554, 482] width 113 height 31
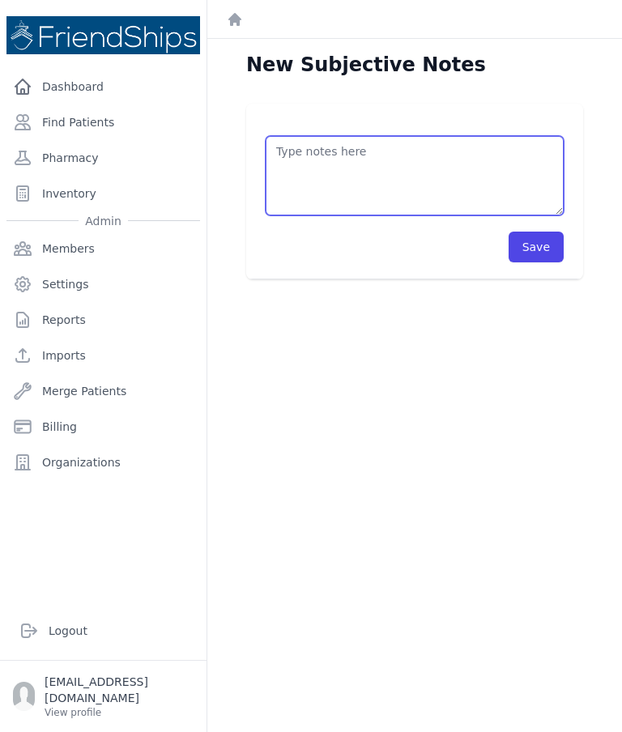
click at [356, 136] on textarea at bounding box center [415, 175] width 298 height 79
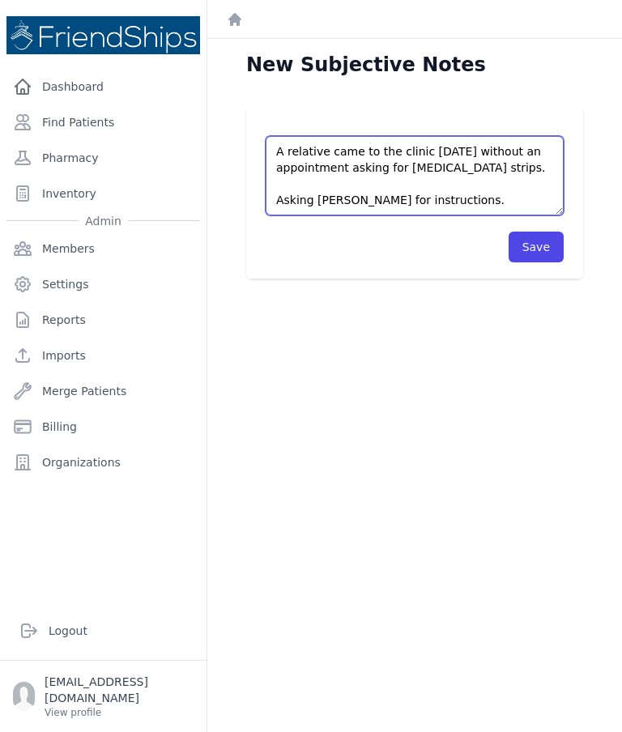
click at [514, 136] on textarea "A relative came to the clinic [DATE] without an appointment asking for [MEDICAL…" at bounding box center [415, 175] width 298 height 79
click at [366, 136] on textarea "A relative came to the clinic [DATE] without an appointment asking for [MEDICAL…" at bounding box center [415, 175] width 298 height 79
click at [273, 136] on textarea "A relative came to the clinic [DATE] without an appointment asking for [MEDICAL…" at bounding box center [415, 175] width 298 height 79
click at [288, 136] on textarea "A relative came to the clinic [DATE] without an appointment asking for [MEDICAL…" at bounding box center [415, 175] width 298 height 79
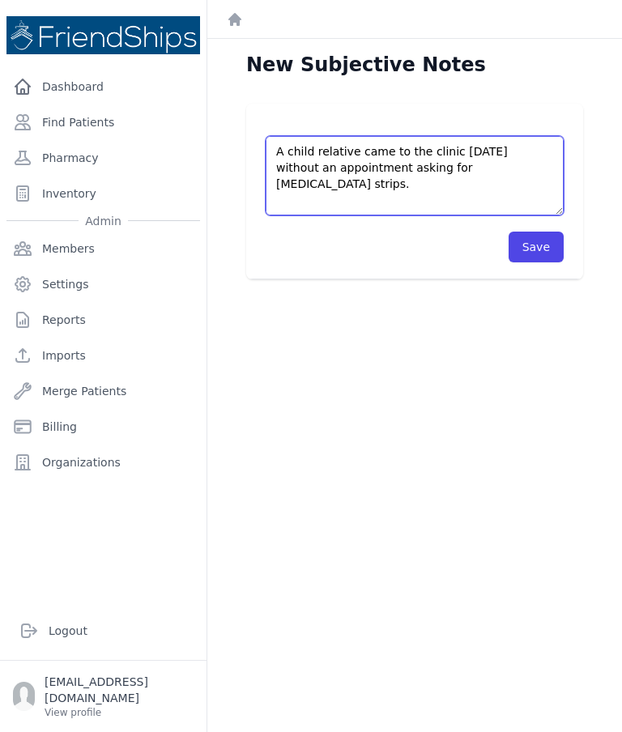
click at [450, 136] on textarea "A child relative came to the clinic [DATE] without an appointment asking for [M…" at bounding box center [415, 175] width 298 height 79
click at [357, 136] on textarea "A child relative came to the clinic [DATE] without an appointment asking for [M…" at bounding box center [415, 175] width 298 height 79
click at [471, 136] on textarea "A child relative came to the clinic [DATE] without an appointment asking for [M…" at bounding box center [415, 175] width 298 height 79
click at [521, 136] on textarea "A child relative came to the clinic [DATE] without an appointment asking for [M…" at bounding box center [415, 175] width 298 height 79
click at [399, 136] on textarea "A child relative came to the clinic [DATE] without an appointment asking for [M…" at bounding box center [415, 175] width 298 height 79
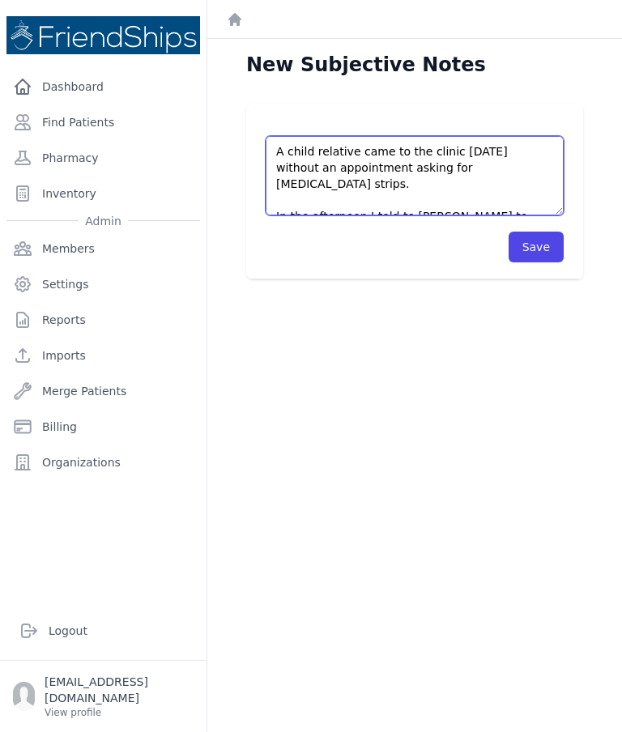
click at [396, 136] on textarea "A child relative came to the clinic [DATE] without an appointment asking for [M…" at bounding box center [415, 175] width 298 height 79
click at [540, 136] on textarea "A child relative came to the clinic [DATE] without an appointment asking for re…" at bounding box center [415, 175] width 298 height 79
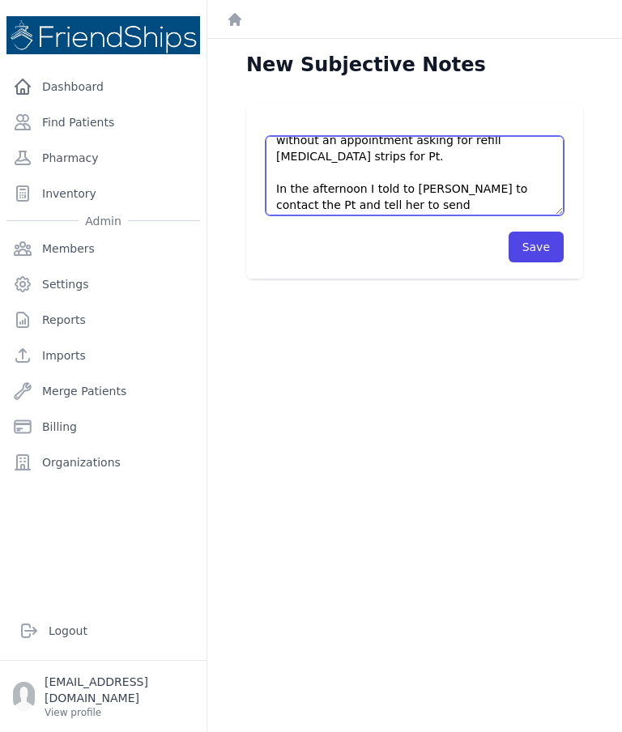
scroll to position [30, 0]
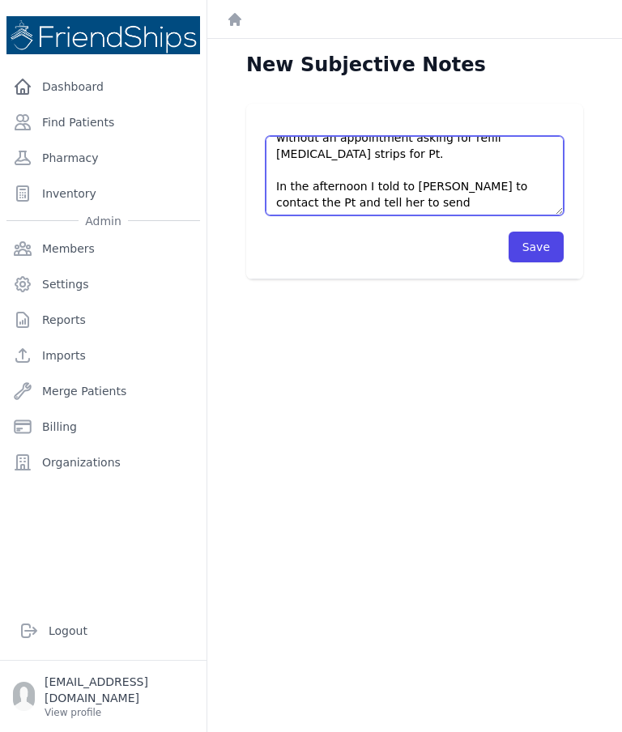
click at [472, 136] on textarea "A child relative came to the clinic [DATE] without an appointment asking for re…" at bounding box center [415, 175] width 298 height 79
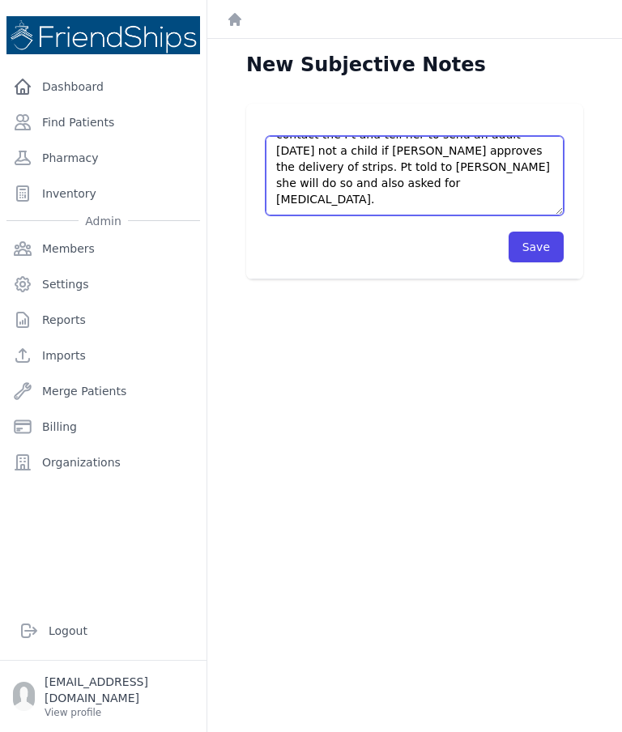
scroll to position [97, 0]
type textarea "A child relative came to the clinic [DATE] without an appointment asking for re…"
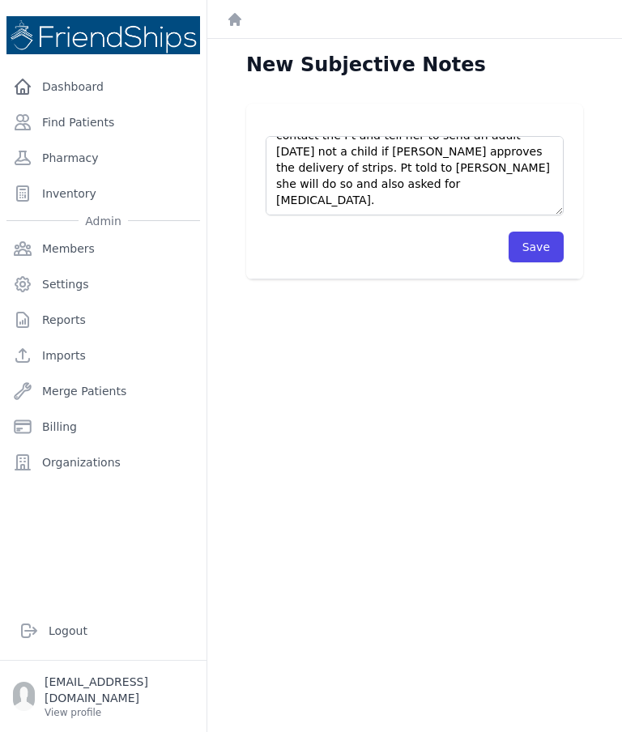
click at [525, 232] on button "Save" at bounding box center [536, 247] width 55 height 31
click at [539, 232] on button "Save" at bounding box center [536, 247] width 55 height 31
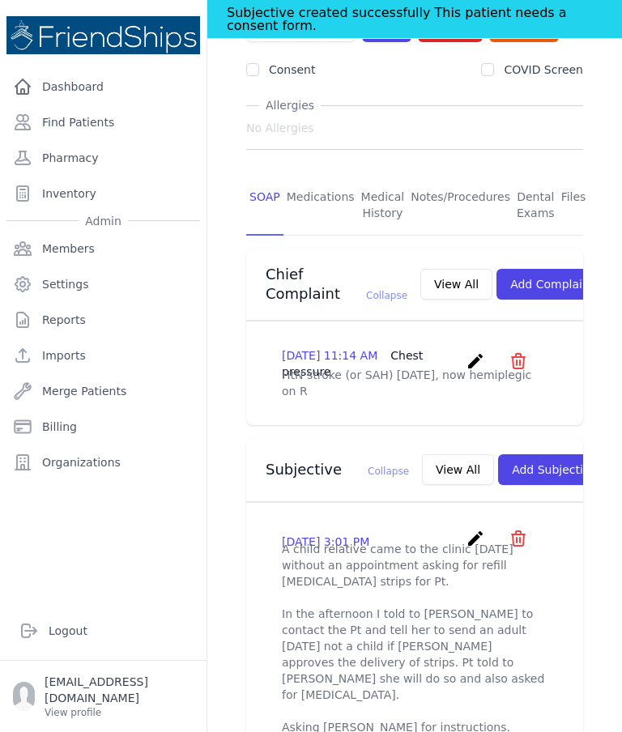
scroll to position [271, 0]
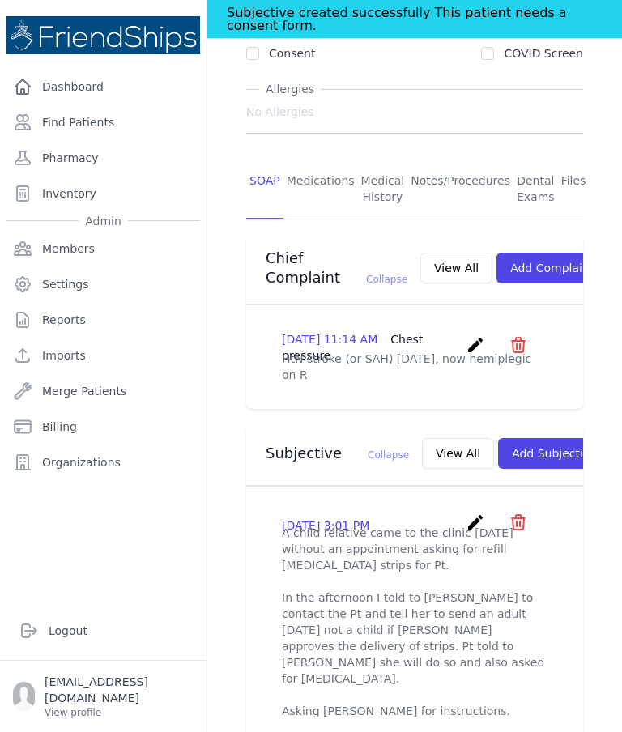
click at [472, 513] on icon "create" at bounding box center [475, 522] width 19 height 19
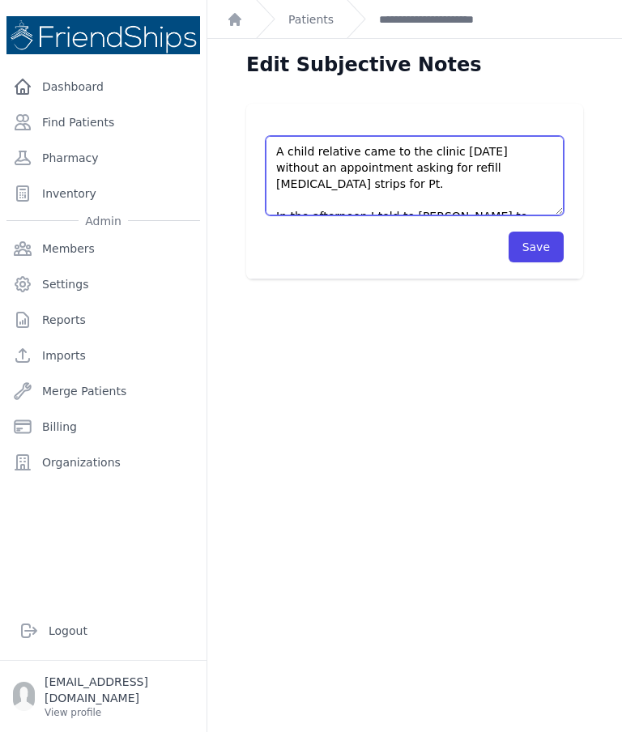
click at [425, 136] on textarea "A child relative came to the clinic today without an appointment asking for ref…" at bounding box center [415, 175] width 298 height 79
type textarea "A child relative came to the clinic today without an appointment asking for ref…"
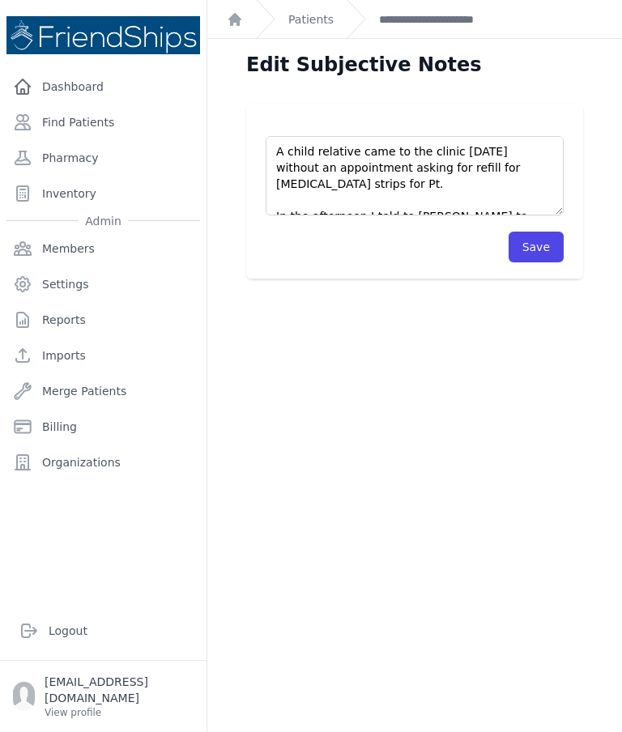
click at [543, 232] on button "Save" at bounding box center [536, 247] width 55 height 31
click at [542, 232] on button "Save" at bounding box center [536, 247] width 55 height 31
click at [543, 232] on button "Save" at bounding box center [536, 247] width 55 height 31
click at [544, 232] on button "Save" at bounding box center [536, 247] width 55 height 31
click at [550, 232] on button "Save" at bounding box center [536, 247] width 55 height 31
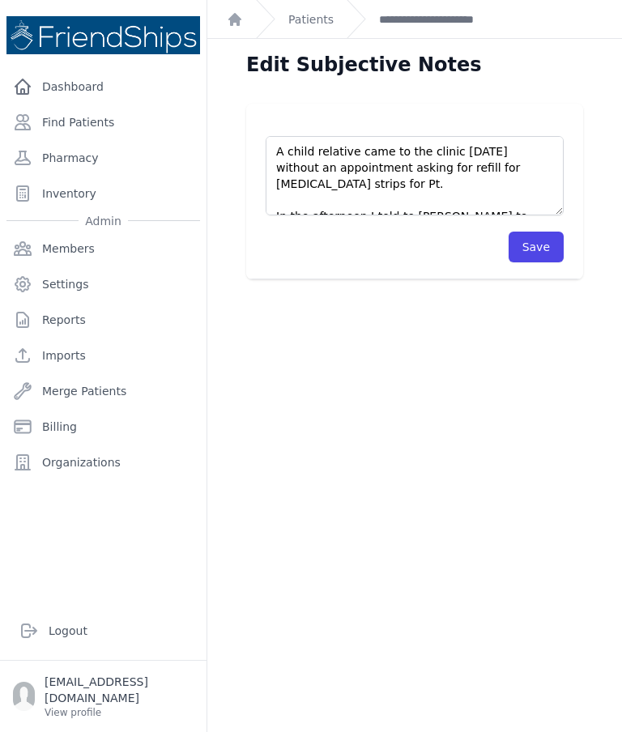
click at [550, 232] on button "Save" at bounding box center [536, 247] width 55 height 31
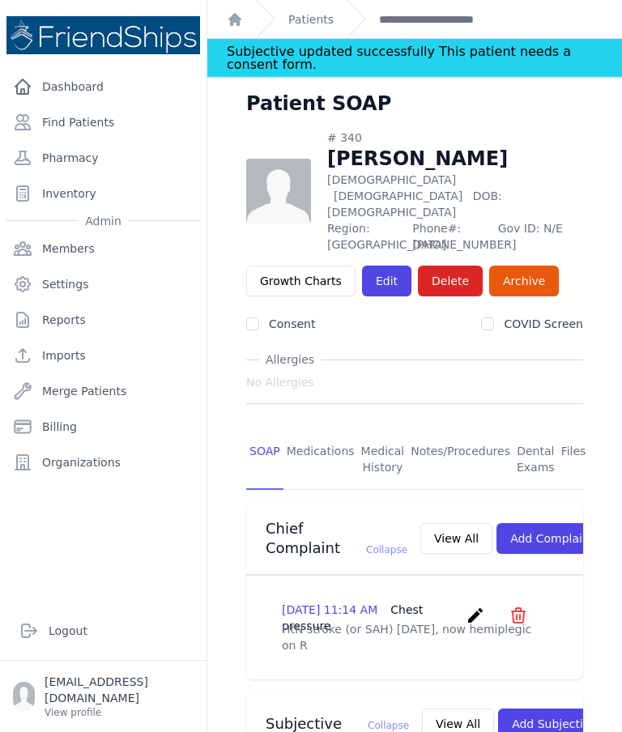
click at [95, 106] on link "Find Patients" at bounding box center [103, 122] width 194 height 32
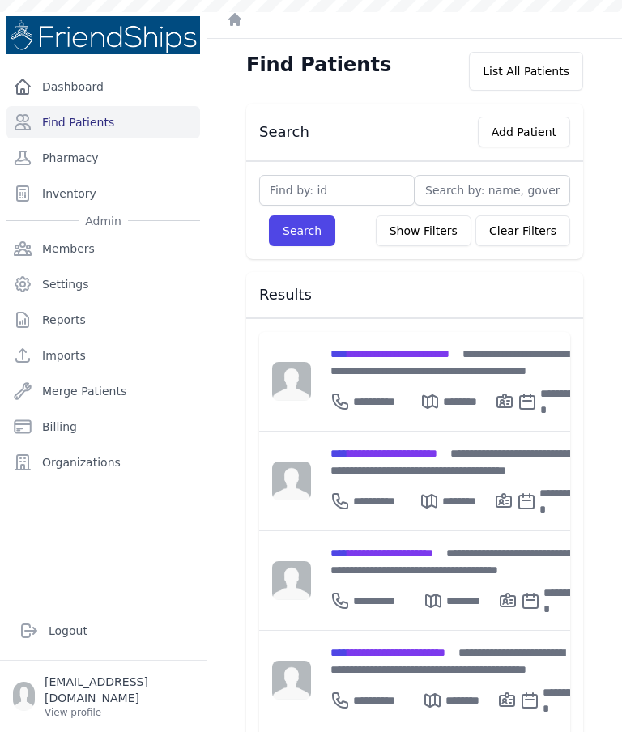
click at [434, 560] on div "**********" at bounding box center [457, 561] width 253 height 34
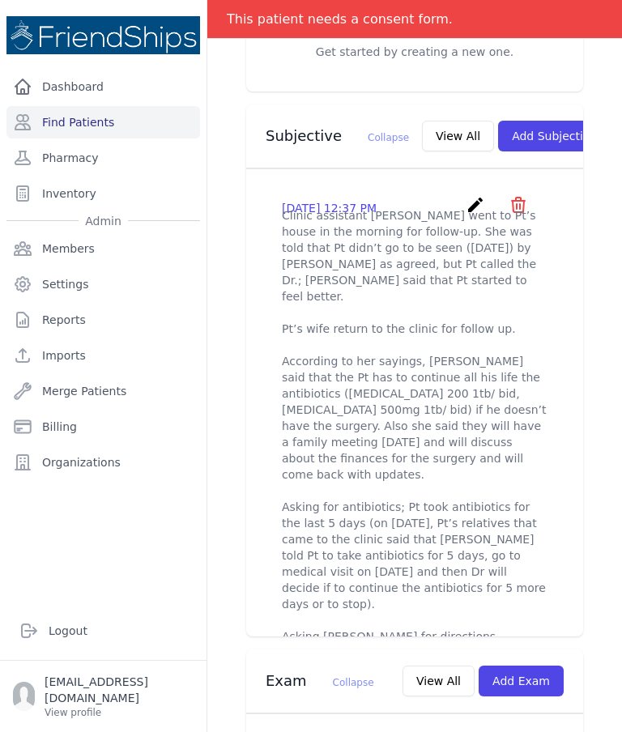
scroll to position [560, 0]
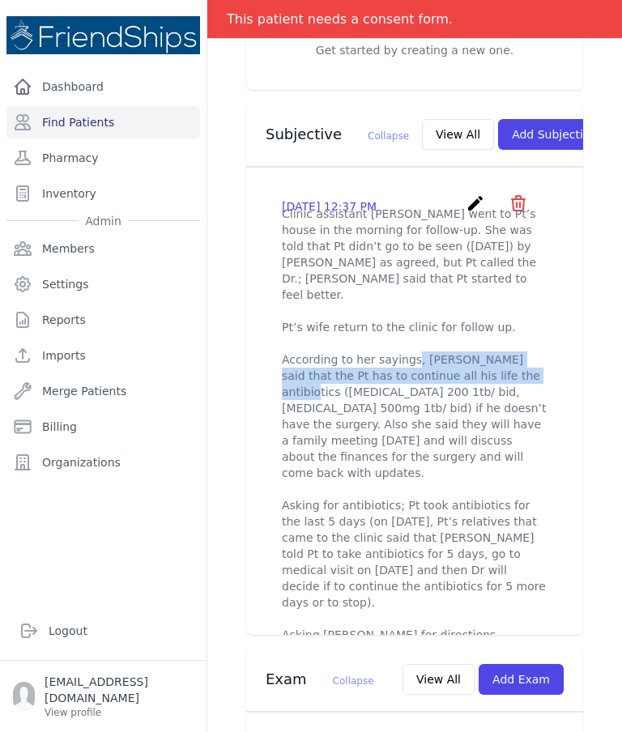
click at [570, 338] on div "2025-Aug-17 12:37 PM create ​ Are you sure? This action cannot be undone! Confi…" at bounding box center [414, 419] width 337 height 502
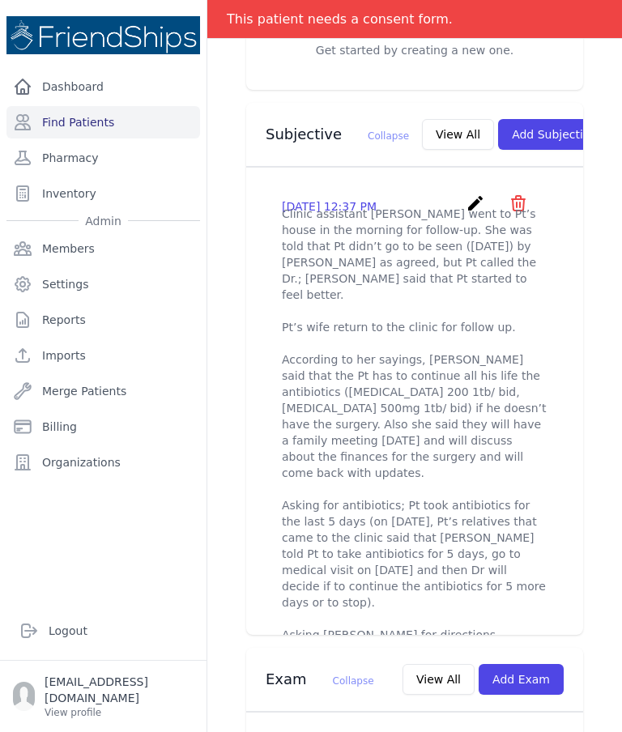
click at [459, 206] on p "Clinic assistant Johalla went to Pt’s house in the morning for follow-up. She w…" at bounding box center [415, 425] width 266 height 438
click at [476, 194] on icon "create" at bounding box center [475, 203] width 19 height 19
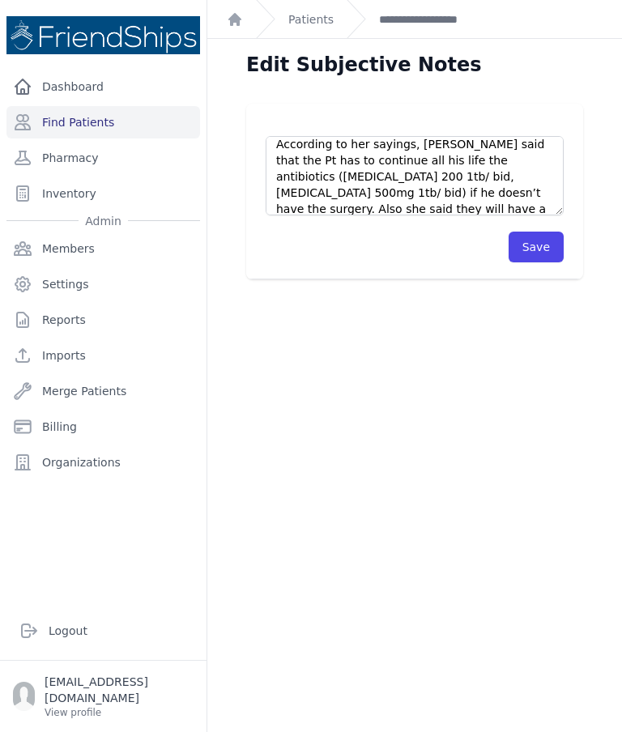
scroll to position [139, 0]
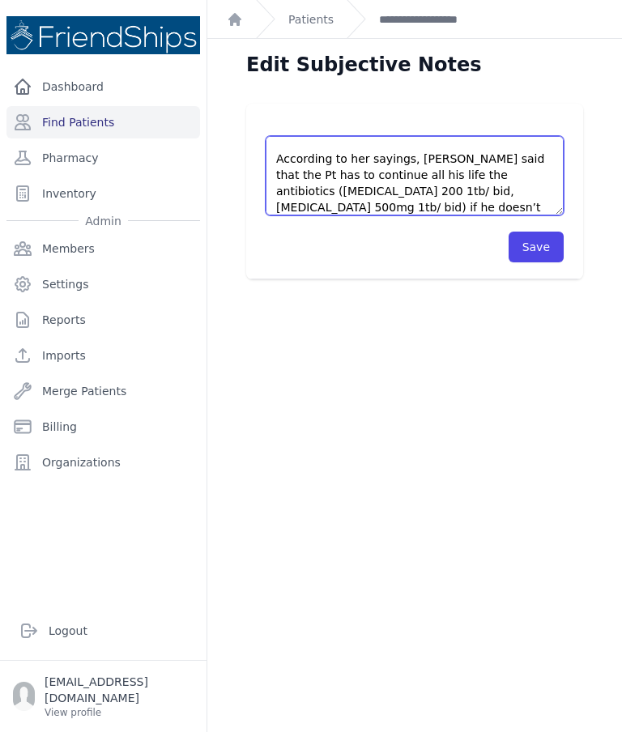
click at [352, 161] on textarea "Clinic assistant Johalla went to Pt’s house in the morning for follow-up. She w…" at bounding box center [415, 175] width 298 height 79
type textarea "Clinic assistant Johalla went to Pt’s house in the morning for follow-up. She w…"
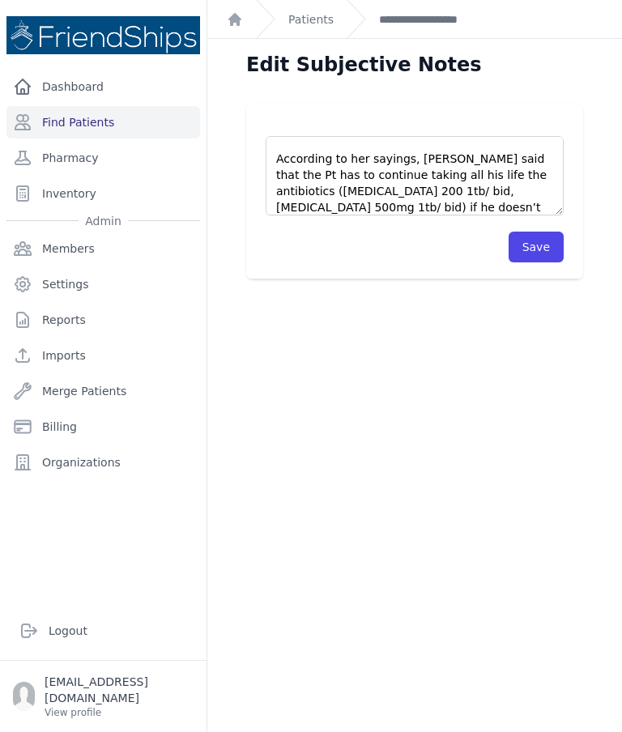
click at [540, 245] on button "Save" at bounding box center [536, 247] width 55 height 31
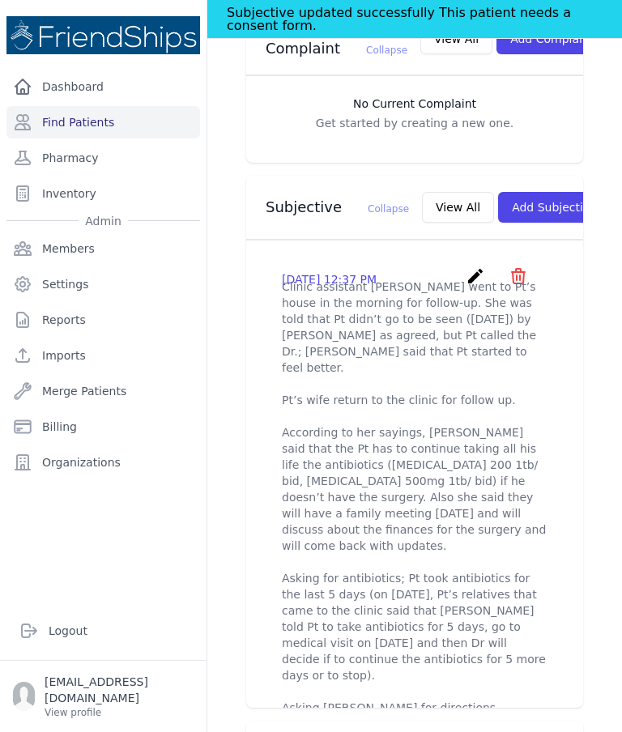
scroll to position [524, 0]
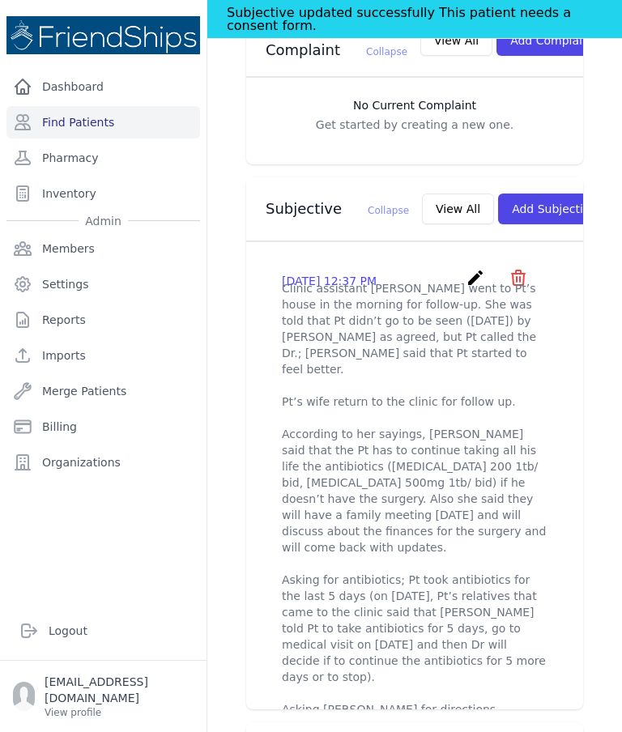
click at [497, 381] on p "Clinic assistant Johalla went to Pt’s house in the morning for follow-up. She w…" at bounding box center [415, 499] width 266 height 438
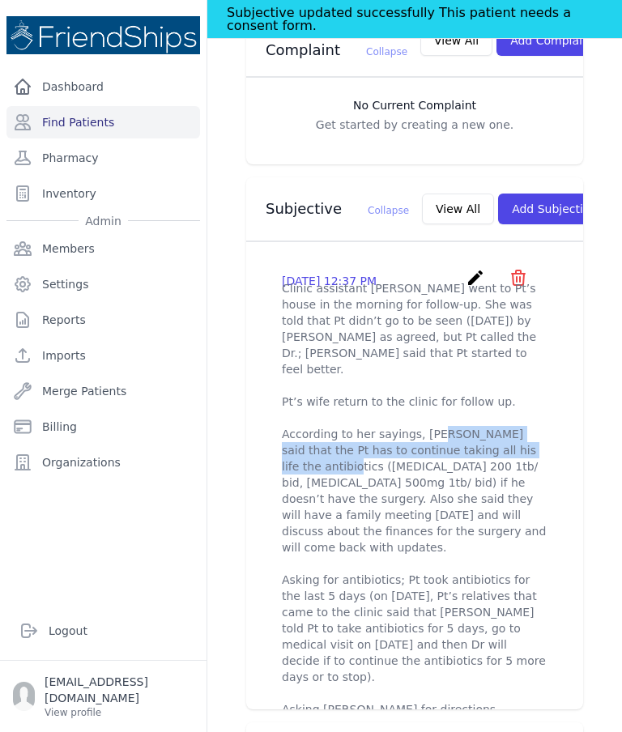
click at [580, 531] on div "2025-Aug-17 12:37 PM create ​ Are you sure? This action cannot be undone! Confi…" at bounding box center [414, 493] width 337 height 502
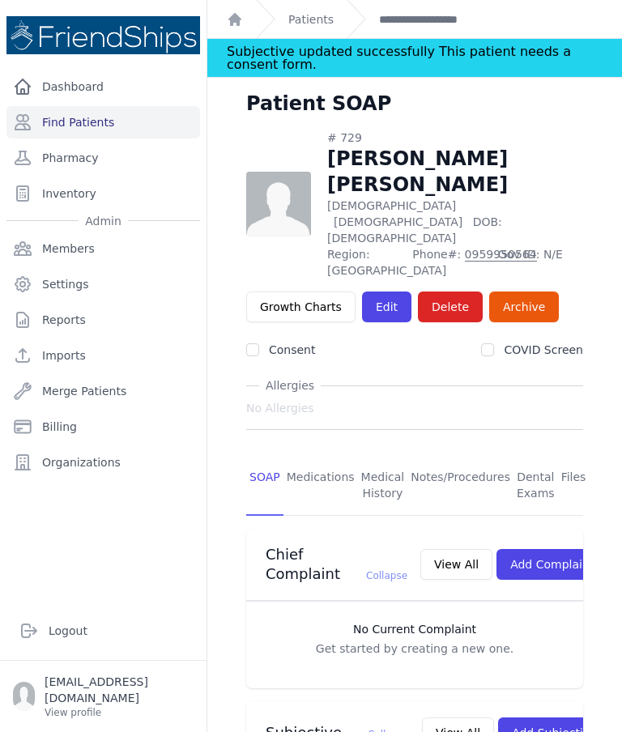
scroll to position [0, 0]
click at [313, 11] on link "Patients" at bounding box center [310, 19] width 45 height 16
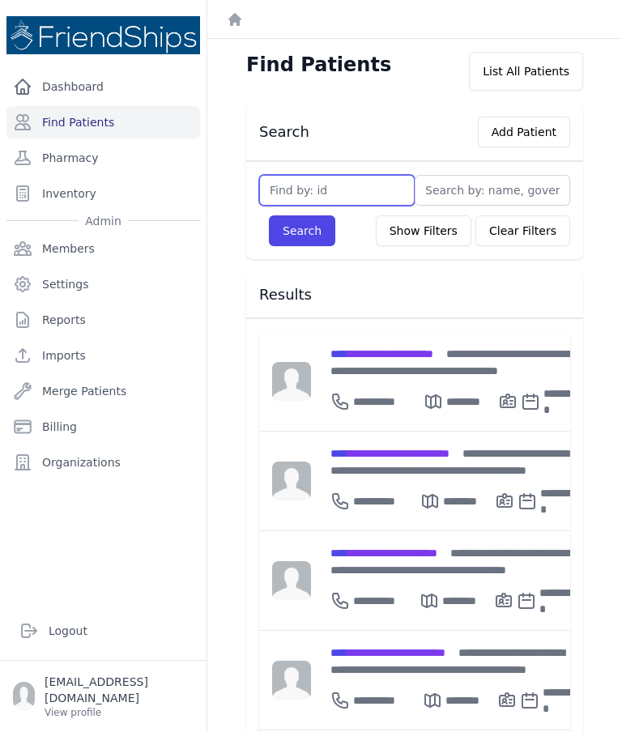
click at [342, 192] on input "text" at bounding box center [337, 190] width 156 height 31
type input "748"
click at [313, 230] on button "Search" at bounding box center [302, 231] width 66 height 31
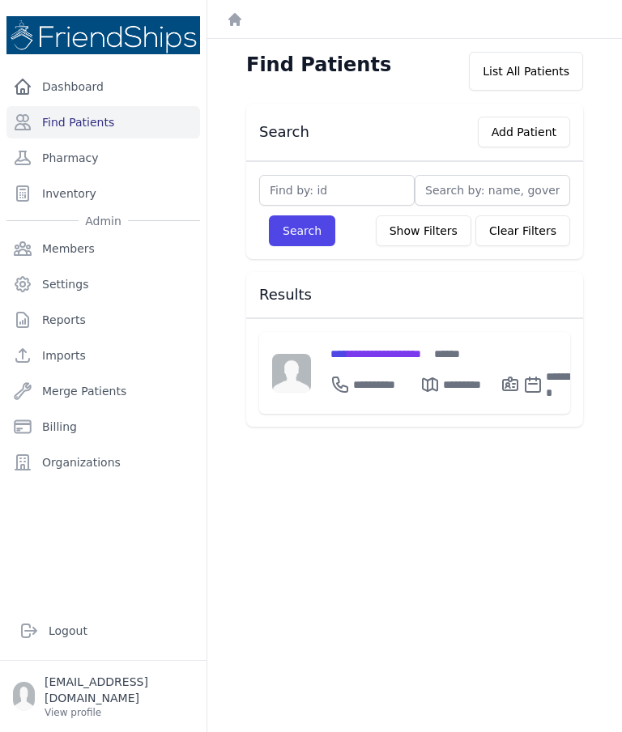
click at [413, 348] on span "**********" at bounding box center [376, 353] width 91 height 11
click at [404, 352] on span "**********" at bounding box center [376, 353] width 91 height 11
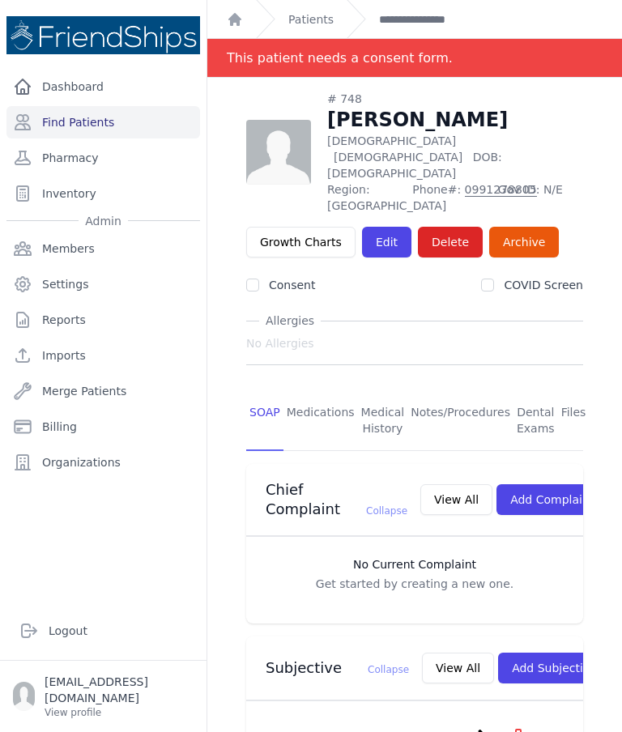
click at [297, 18] on link "Patients" at bounding box center [310, 19] width 45 height 16
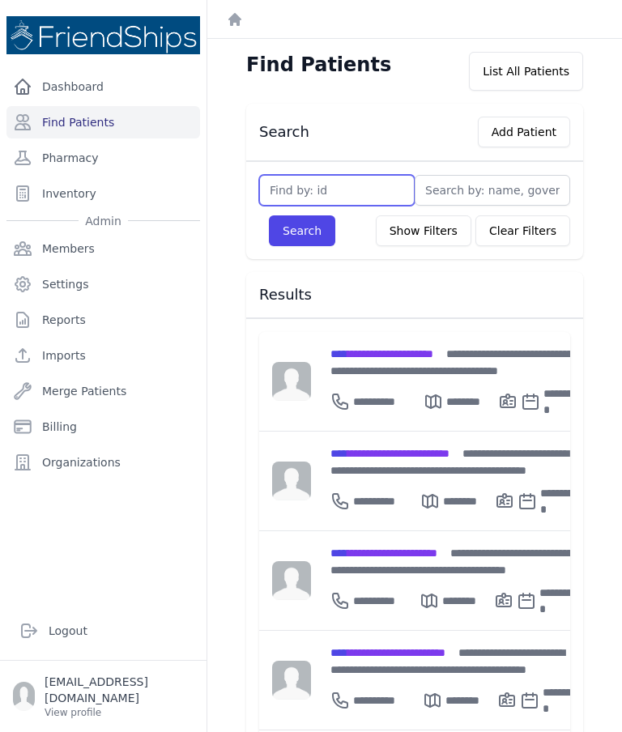
click at [350, 200] on input "text" at bounding box center [337, 190] width 156 height 31
type input "286"
click at [307, 228] on button "Search" at bounding box center [302, 231] width 66 height 31
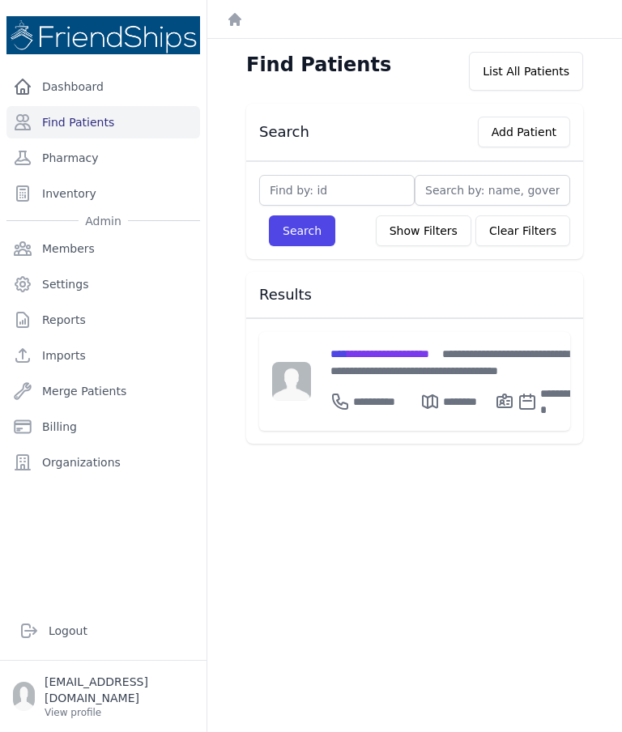
click at [428, 355] on span "**********" at bounding box center [380, 353] width 99 height 11
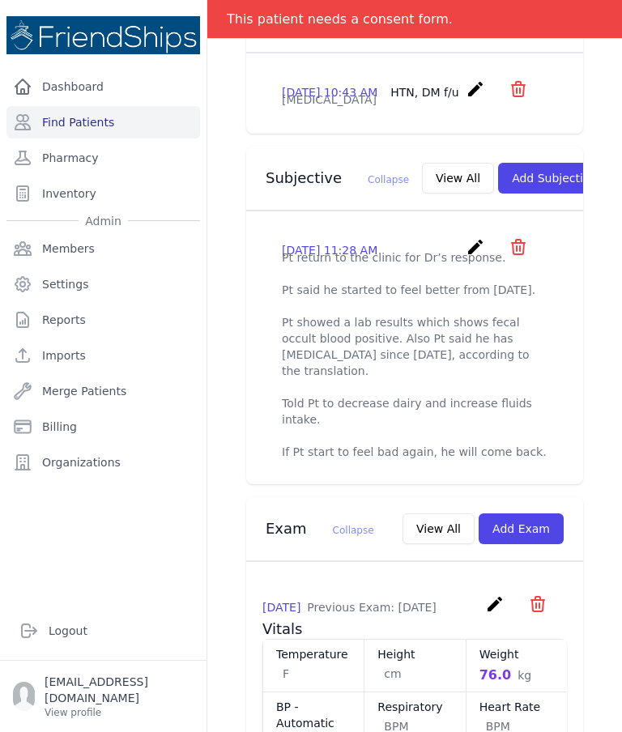
scroll to position [485, 0]
click at [358, 369] on p "Pt return to the clinic for Dr’s response. Pt said he started to feel better fr…" at bounding box center [415, 354] width 266 height 211
click at [353, 371] on p "Pt return to the clinic for Dr’s response. Pt said he started to feel better fr…" at bounding box center [415, 354] width 266 height 211
click at [471, 256] on icon "create" at bounding box center [475, 246] width 19 height 19
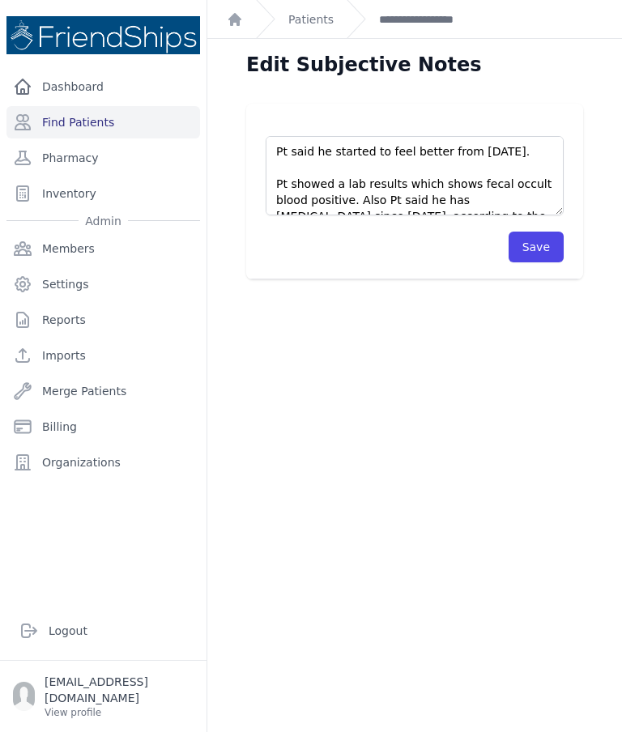
scroll to position [40, 0]
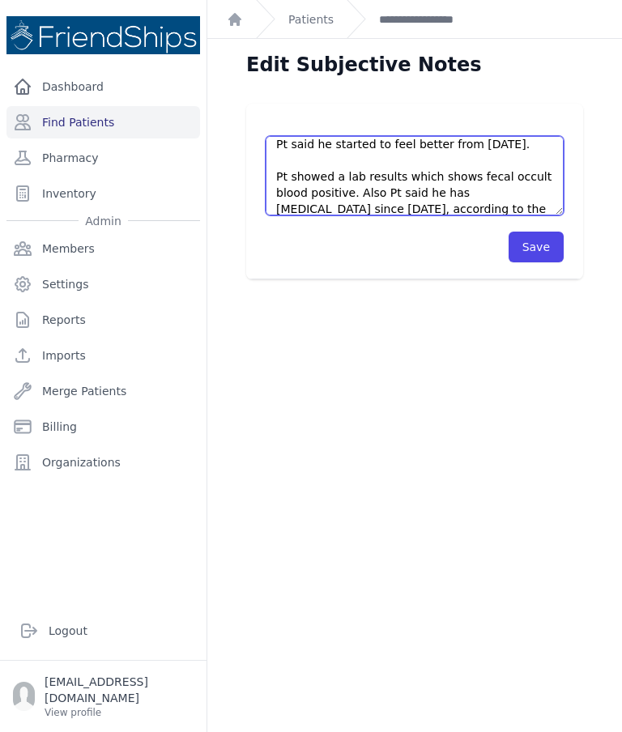
click at [343, 195] on textarea "Pt return to the clinic for Dr’s response. Pt said he started to feel better fr…" at bounding box center [415, 175] width 298 height 79
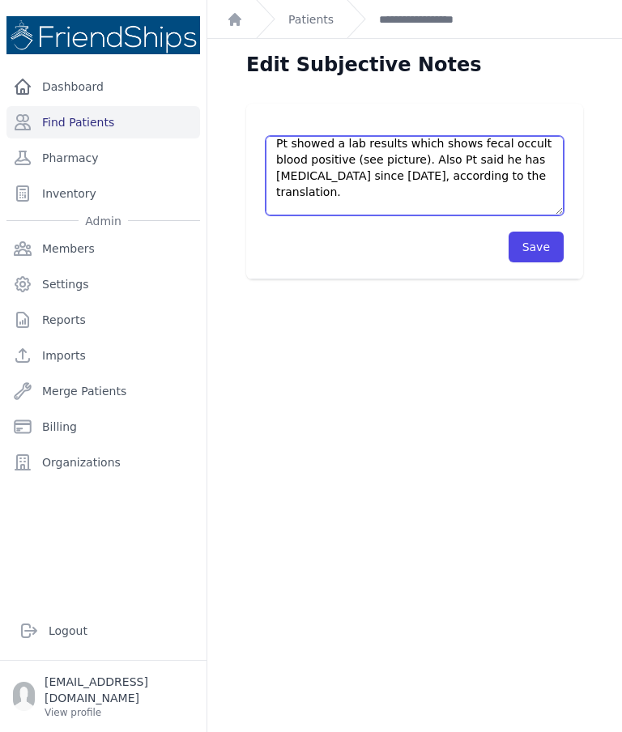
scroll to position [74, 0]
click at [364, 180] on textarea "Pt return to the clinic for Dr’s response. Pt said he started to feel better fr…" at bounding box center [415, 175] width 298 height 79
click at [499, 151] on textarea "Pt return to the clinic for Dr’s response. Pt said he started to feel better fr…" at bounding box center [415, 175] width 298 height 79
click at [527, 157] on textarea "Pt return to the clinic for Dr’s response. Pt said he started to feel better fr…" at bounding box center [415, 175] width 298 height 79
click at [391, 177] on textarea "Pt return to the clinic for Dr’s response. Pt said he started to feel better fr…" at bounding box center [415, 175] width 298 height 79
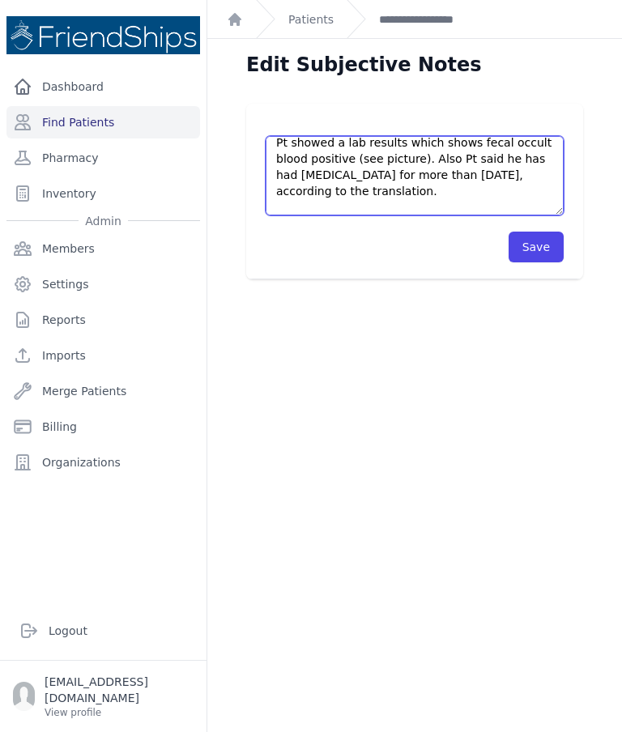
click at [500, 186] on textarea "Pt return to the clinic for Dr’s response. Pt said he started to feel better fr…" at bounding box center [415, 175] width 298 height 79
click at [514, 165] on textarea "Pt return to the clinic for Dr’s response. Pt said he started to feel better fr…" at bounding box center [415, 175] width 298 height 79
click at [515, 181] on textarea "Pt return to the clinic for Dr’s response. Pt said he started to feel better fr…" at bounding box center [415, 175] width 298 height 79
click at [438, 173] on textarea "Pt return to the clinic for Dr’s response. Pt said he started to feel better fr…" at bounding box center [415, 175] width 298 height 79
click at [438, 170] on textarea "Pt return to the clinic for Dr’s response. Pt said he started to feel better fr…" at bounding box center [415, 175] width 298 height 79
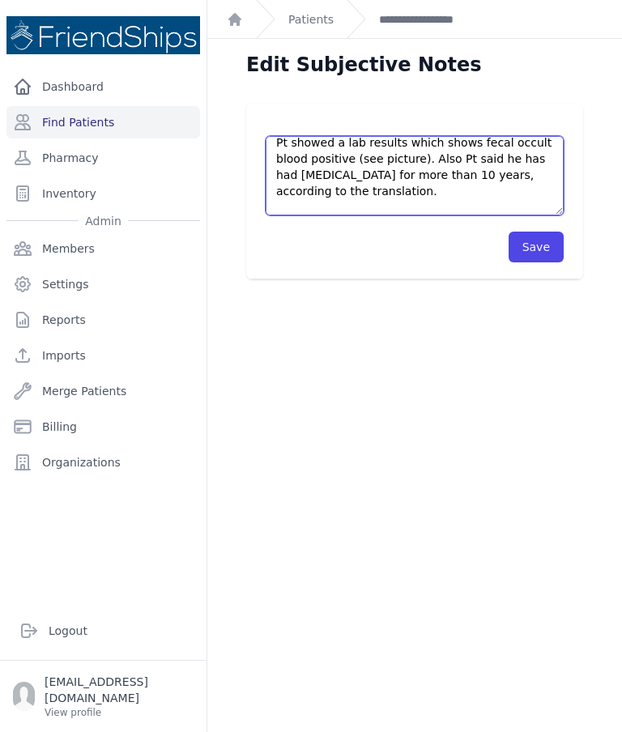
click at [437, 178] on textarea "Pt return to the clinic for Dr’s response. Pt said he started to feel better fr…" at bounding box center [415, 175] width 298 height 79
click at [423, 194] on textarea "Pt return to the clinic for Dr’s response. Pt said he started to feel better fr…" at bounding box center [415, 175] width 298 height 79
click at [480, 191] on textarea "Pt return to the clinic for Dr’s response. Pt said he started to feel better fr…" at bounding box center [415, 175] width 298 height 79
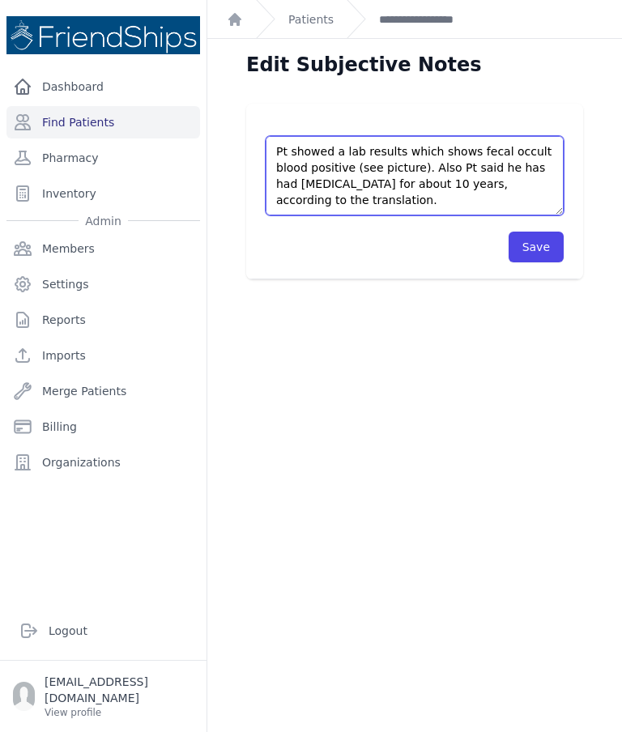
scroll to position [66, 0]
click at [387, 149] on textarea "Pt return to the clinic for Dr’s response. Pt said he started to feel better fr…" at bounding box center [415, 175] width 298 height 79
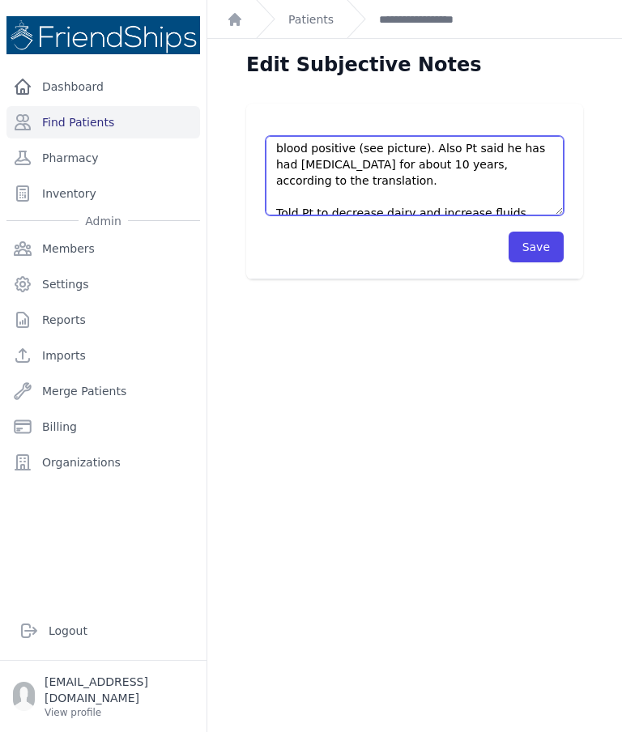
scroll to position [88, 0]
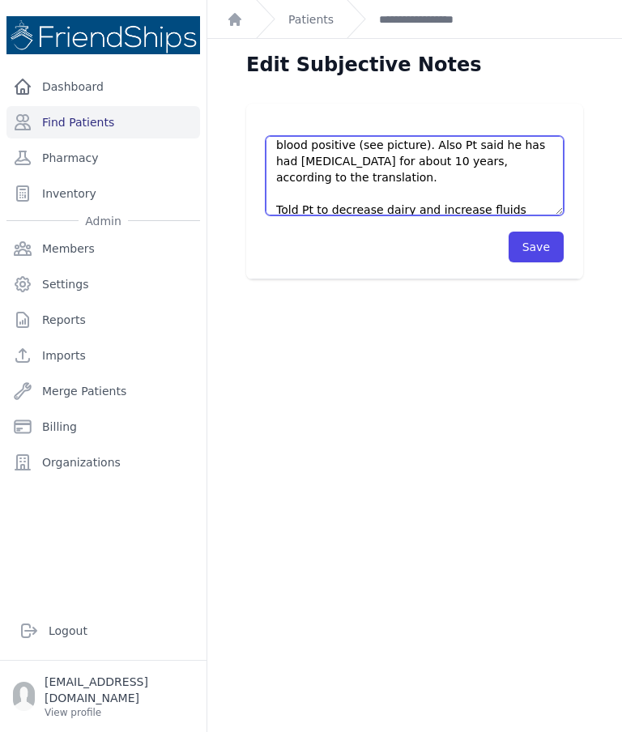
click at [450, 166] on textarea "Pt return to the clinic for Dr’s response. Pt said he started to feel better fr…" at bounding box center [415, 175] width 298 height 79
click at [369, 179] on textarea "Pt return to the clinic for Dr’s response. Pt said he started to feel better fr…" at bounding box center [415, 175] width 298 height 79
click at [412, 174] on textarea "Pt return to the clinic for Dr’s response. Pt said he started to feel better fr…" at bounding box center [415, 175] width 298 height 79
click at [470, 175] on textarea "Pt return to the clinic for Dr’s response. Pt said he started to feel better fr…" at bounding box center [415, 175] width 298 height 79
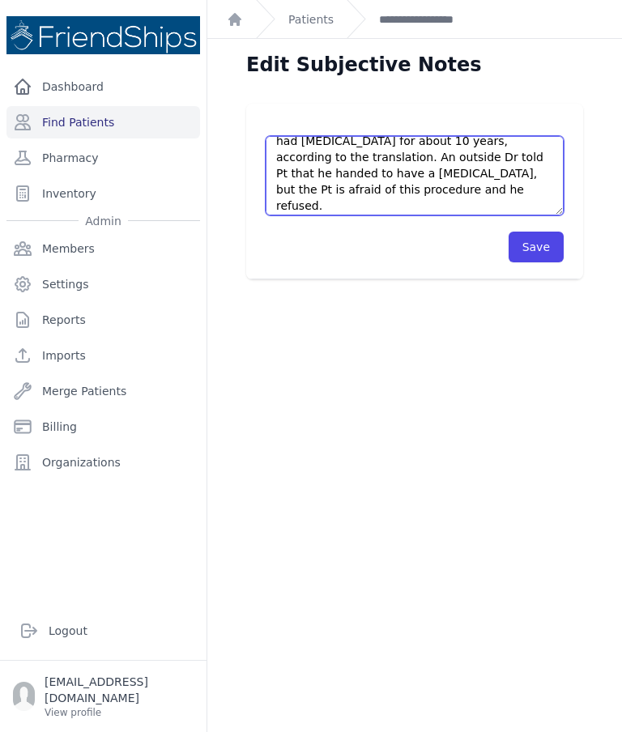
scroll to position [109, 0]
click at [510, 153] on textarea "Pt return to the clinic for Dr’s response. Pt said he started to feel better fr…" at bounding box center [415, 175] width 298 height 79
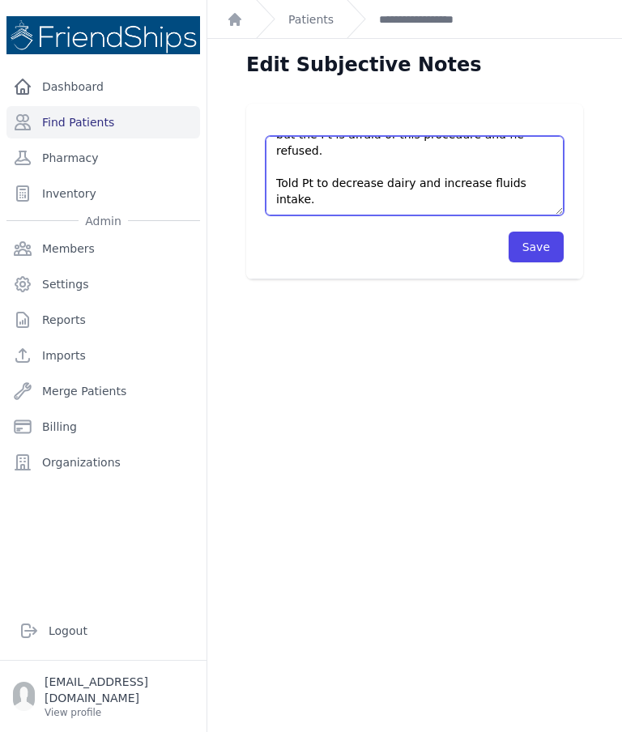
scroll to position [162, 0]
click at [273, 188] on textarea "Pt return to the clinic for Dr’s response. Pt said he started to feel better fr…" at bounding box center [415, 175] width 298 height 79
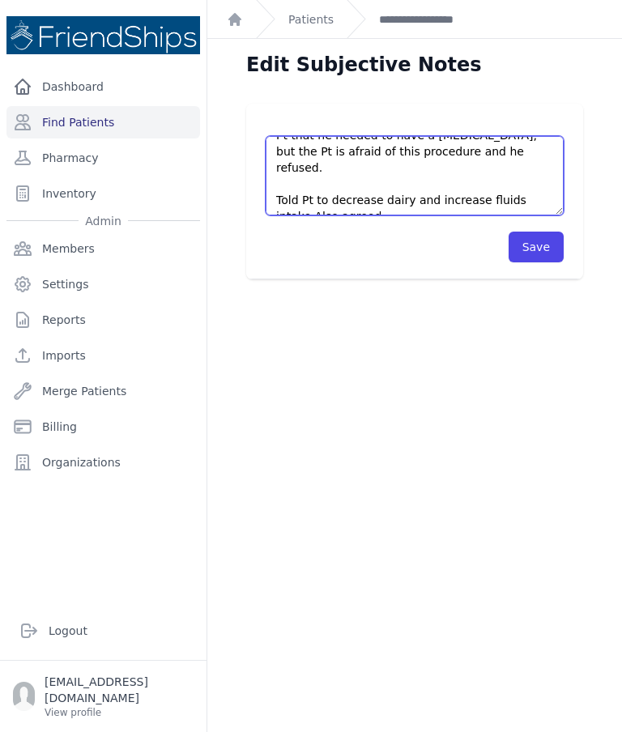
click at [316, 192] on textarea "Pt return to the clinic for Dr’s response. Pt said he started to feel better fr…" at bounding box center [415, 175] width 298 height 79
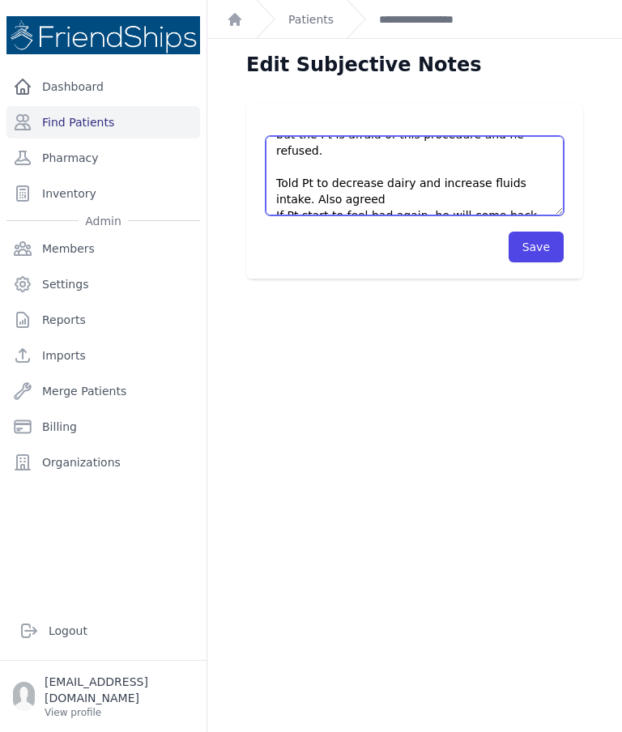
scroll to position [162, 0]
click at [275, 203] on textarea "Pt return to the clinic for Dr’s response. Pt said he started to feel better fr…" at bounding box center [415, 175] width 298 height 79
click at [390, 186] on textarea "Pt return to the clinic for Dr’s response. Pt said he started to feel better fr…" at bounding box center [415, 175] width 298 height 79
click at [419, 181] on textarea "Pt return to the clinic for Dr’s response. Pt said he started to feel better fr…" at bounding box center [415, 175] width 298 height 79
type textarea "Pt return to the clinic for Dr’s response. Pt said he started to feel better fr…"
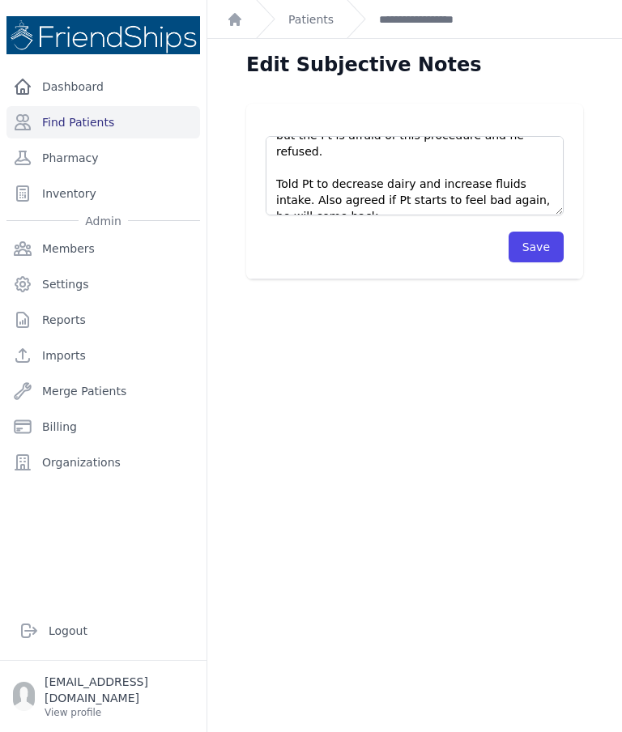
click at [549, 251] on button "Save" at bounding box center [536, 247] width 55 height 31
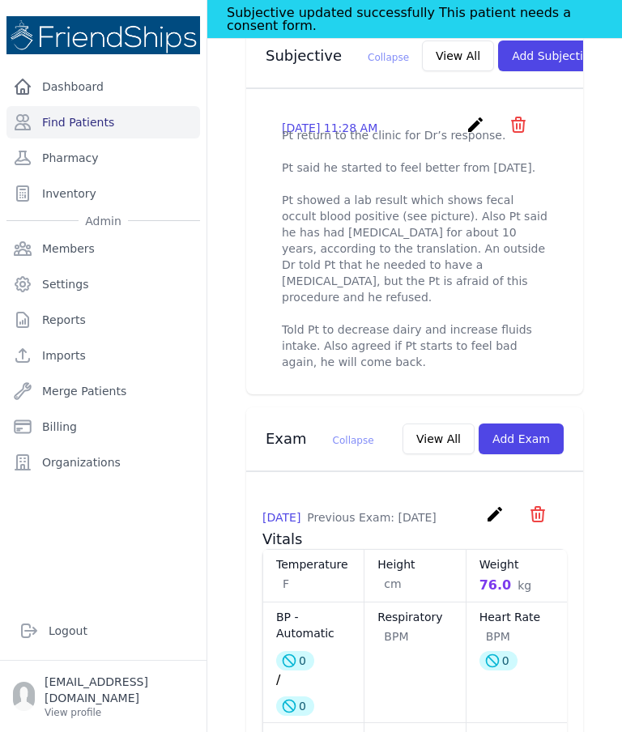
scroll to position [604, 0]
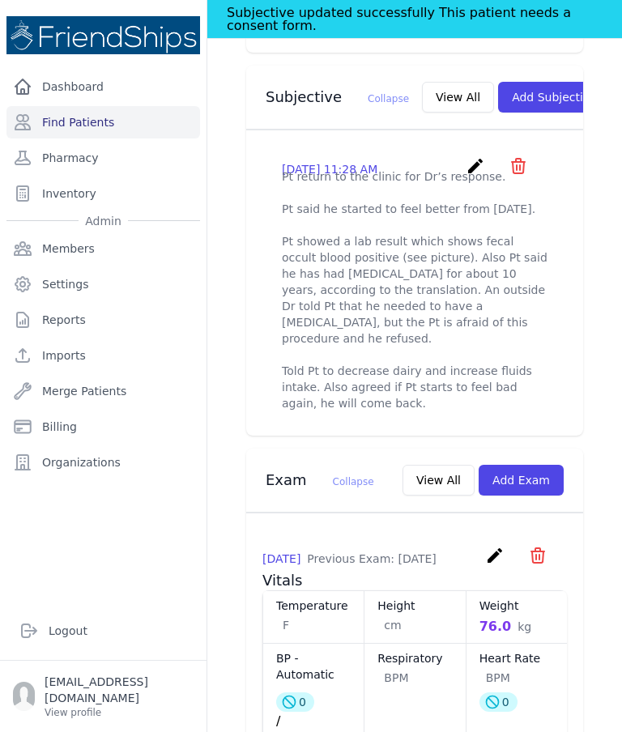
click at [422, 113] on button "View All" at bounding box center [458, 97] width 72 height 31
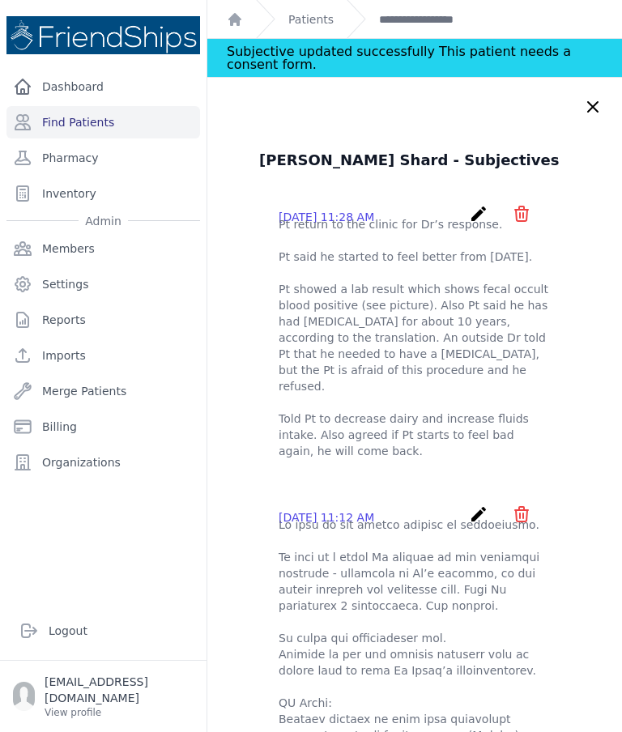
scroll to position [0, 0]
click at [470, 214] on icon "create" at bounding box center [478, 213] width 19 height 19
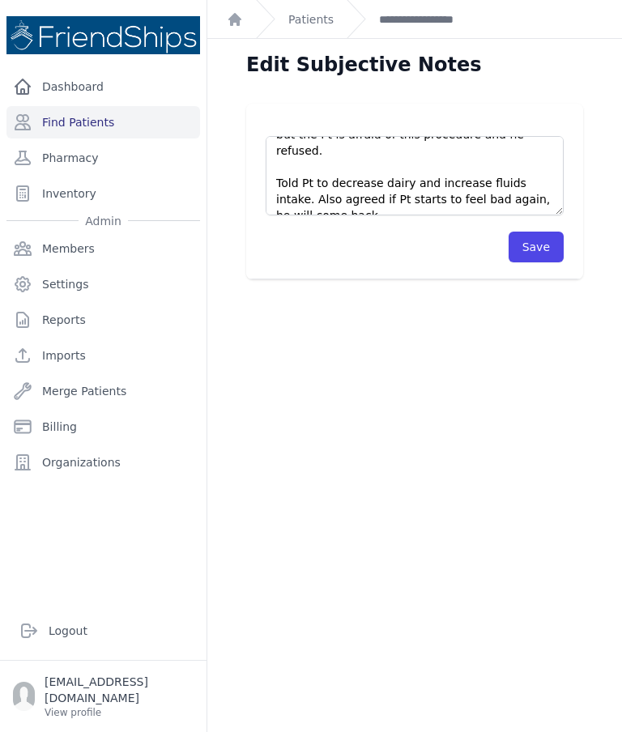
scroll to position [162, 0]
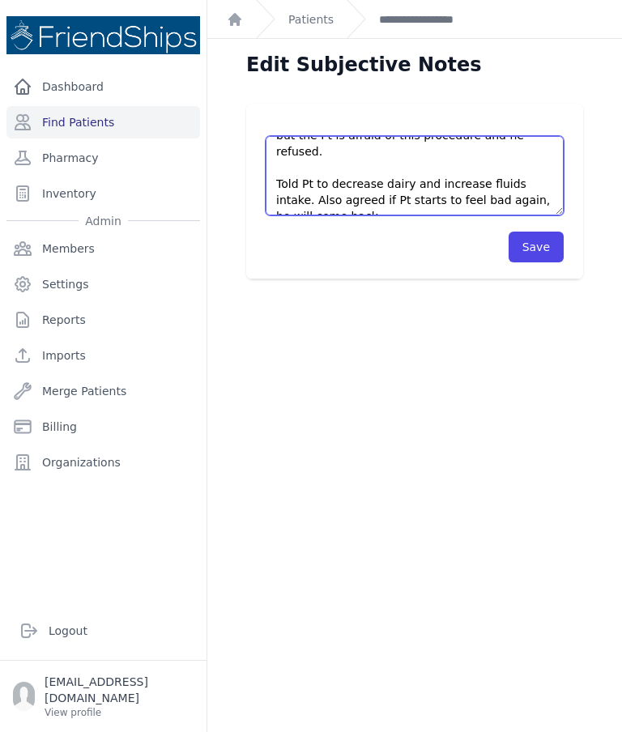
click at [288, 181] on textarea "Pt return to the clinic for Dr’s response. Pt said he started to feel better fr…" at bounding box center [415, 175] width 298 height 79
click at [293, 178] on textarea "Pt return to the clinic for Dr’s response. Pt said he started to feel better fr…" at bounding box center [415, 175] width 298 height 79
click at [423, 194] on textarea "Pt return to the clinic for Dr’s response. Pt said he started to feel better fr…" at bounding box center [415, 175] width 298 height 79
click at [430, 209] on textarea "Pt return to the clinic for Dr’s response. Pt said he started to feel better fr…" at bounding box center [415, 175] width 298 height 79
click at [497, 181] on textarea "Pt return to the clinic for Dr’s response. Pt said he started to feel better fr…" at bounding box center [415, 175] width 298 height 79
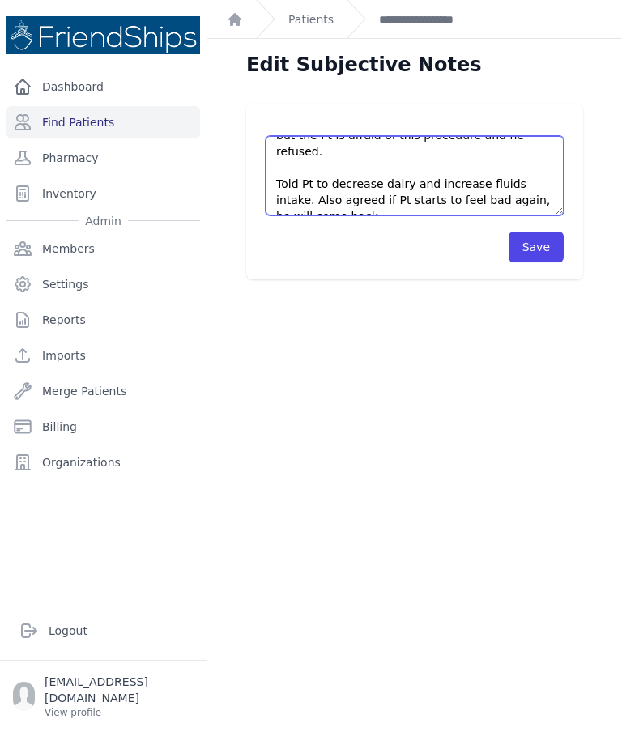
click at [529, 181] on textarea "Pt return to the clinic for Dr’s response. Pt said he started to feel better fr…" at bounding box center [415, 175] width 298 height 79
click at [287, 181] on textarea "Pt return to the clinic for Dr’s response. Pt said he started to feel better fr…" at bounding box center [415, 175] width 298 height 79
click at [399, 203] on textarea "Pt return to the clinic for Dr’s response. Pt said he started to feel better fr…" at bounding box center [415, 175] width 298 height 79
click at [493, 186] on textarea "Pt return to the clinic for Dr’s response. Pt said he started to feel better fr…" at bounding box center [415, 175] width 298 height 79
type textarea "Pt return to the clinic for Dr’s response. Pt said he started to feel better fr…"
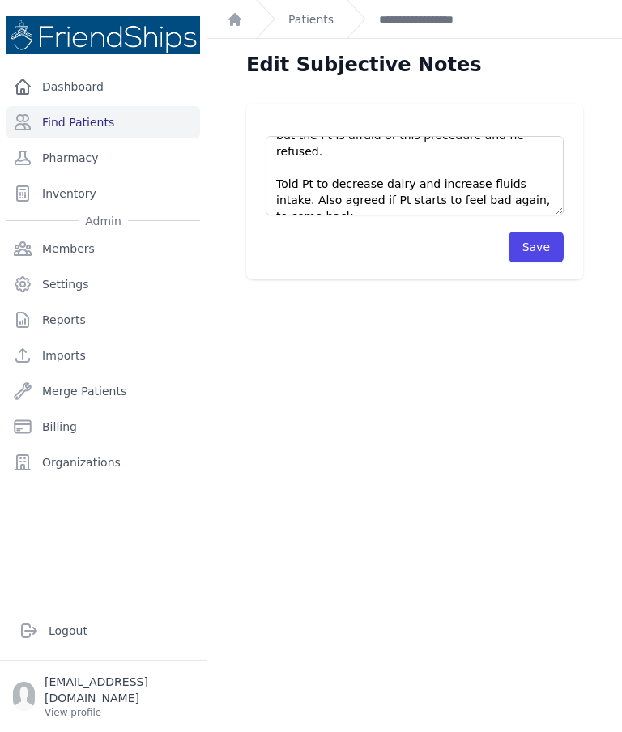
click at [541, 240] on button "Save" at bounding box center [536, 247] width 55 height 31
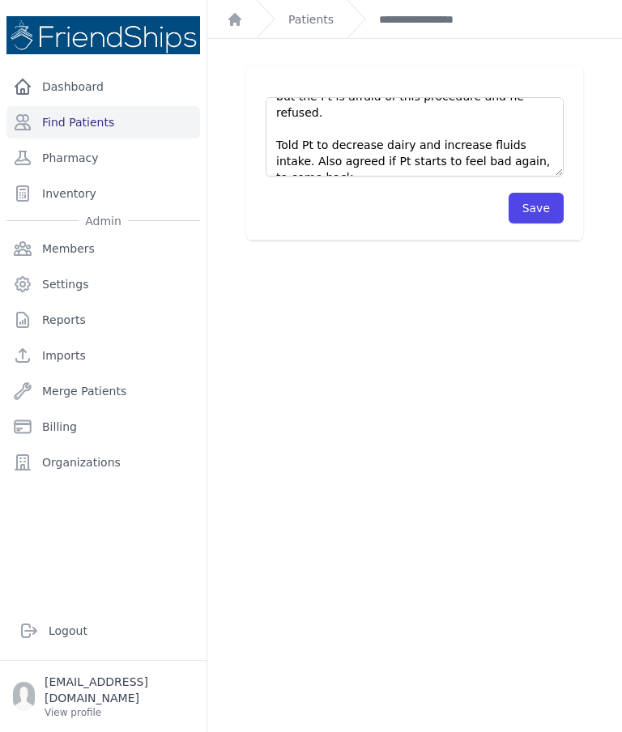
scroll to position [39, 0]
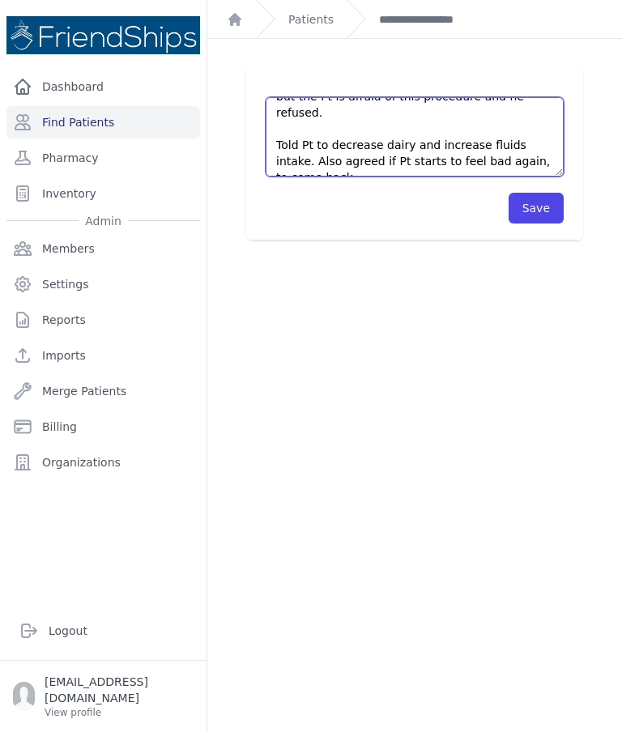
click at [391, 169] on textarea "Pt return to the clinic for Dr’s response. Pt said he started to feel better fr…" at bounding box center [415, 136] width 298 height 79
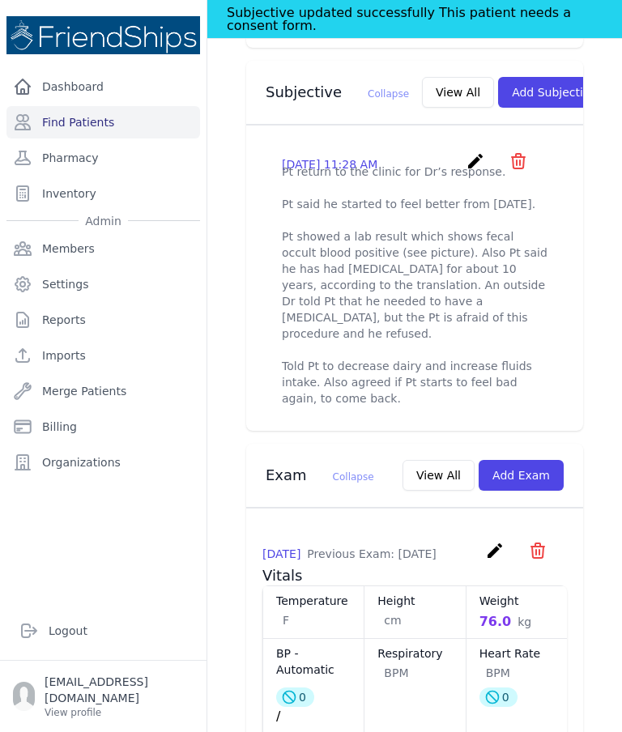
scroll to position [596, 0]
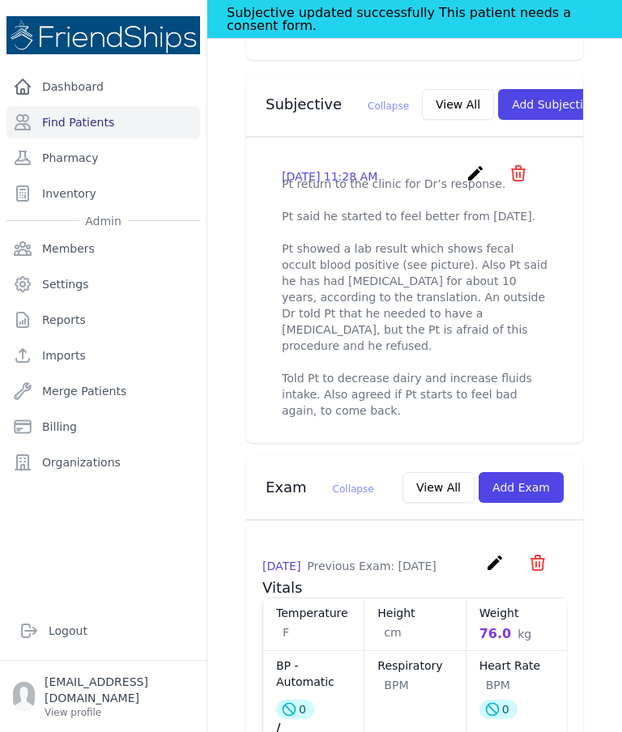
click at [474, 183] on icon "create" at bounding box center [475, 173] width 19 height 19
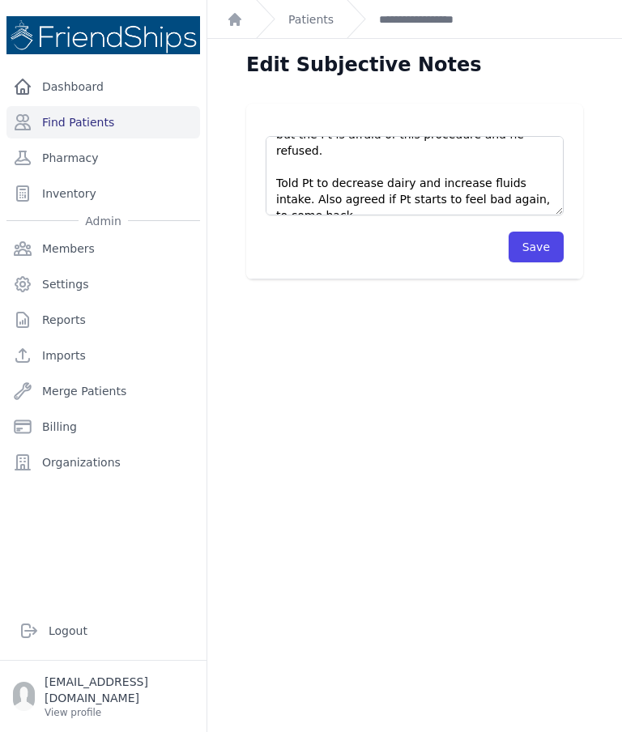
scroll to position [162, 0]
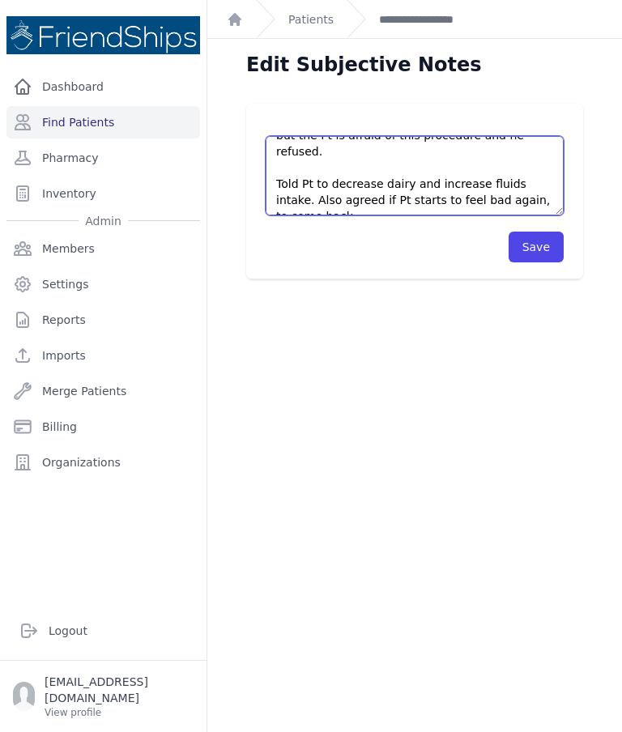
click at [344, 202] on textarea "Pt return to the clinic for Dr’s response. Pt said he started to feel better fr…" at bounding box center [415, 175] width 298 height 79
type textarea "Pt return to the clinic for Dr’s response. Pt said he started to feel better fr…"
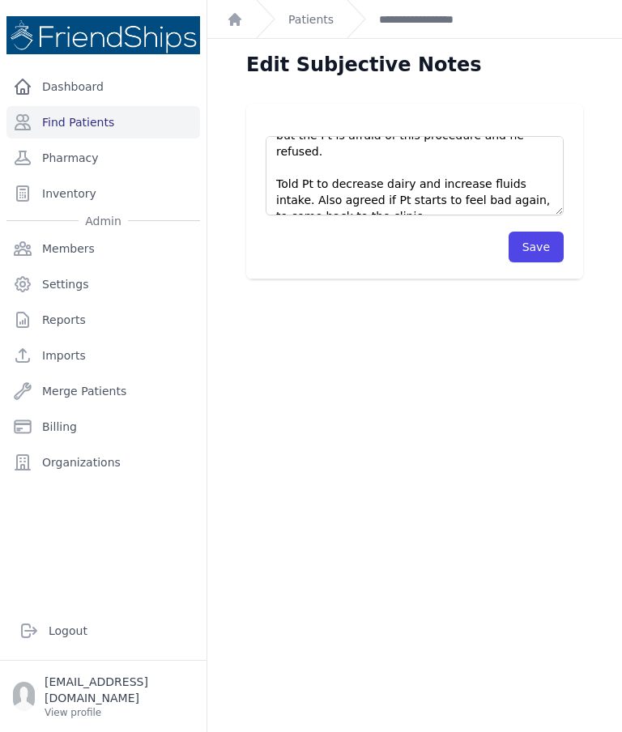
click at [547, 248] on button "Save" at bounding box center [536, 247] width 55 height 31
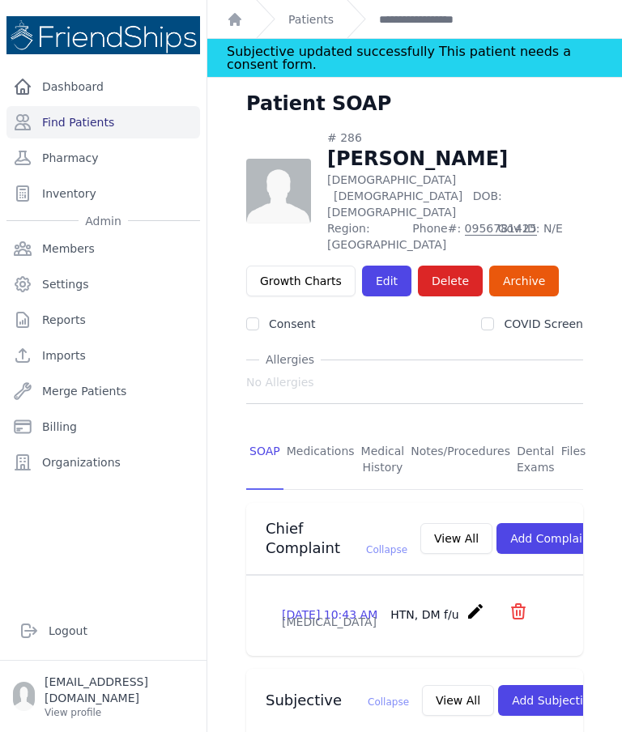
click at [318, 17] on link "Patients" at bounding box center [310, 19] width 45 height 16
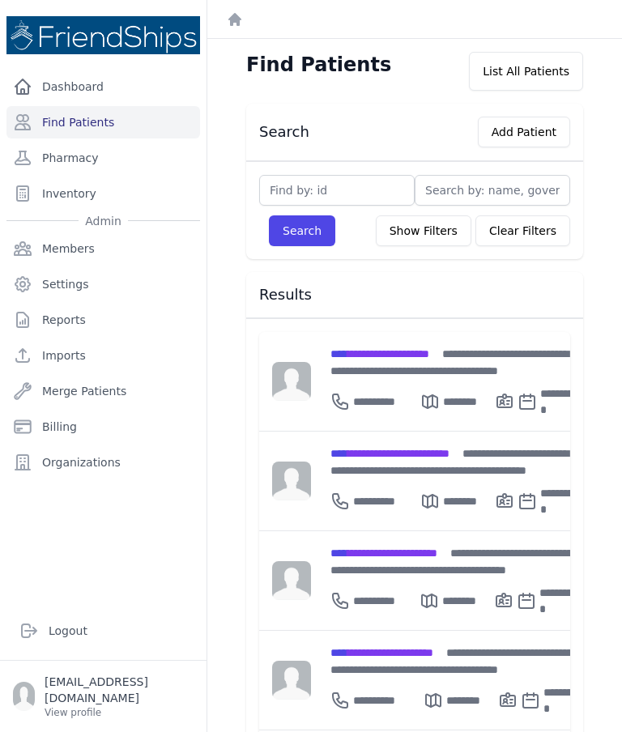
click at [397, 548] on span "**********" at bounding box center [384, 553] width 107 height 11
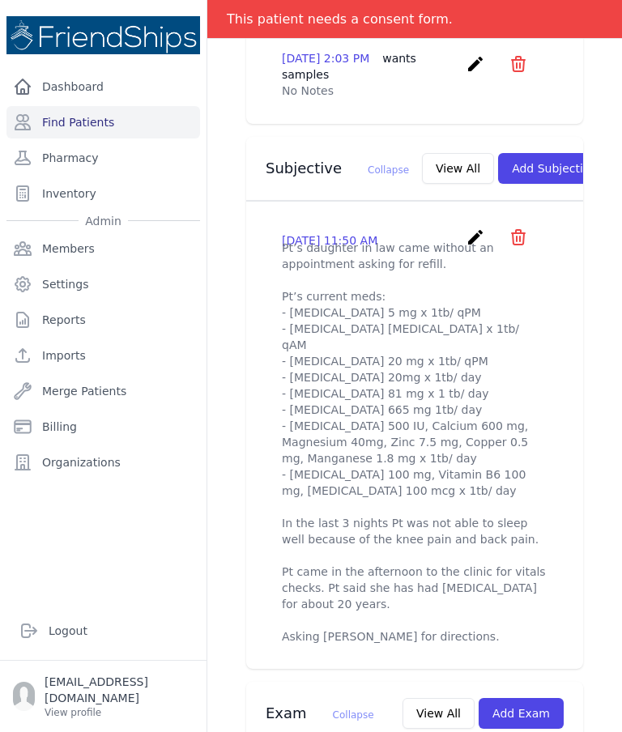
scroll to position [514, 0]
click at [403, 338] on p "Pt’s daughter in law came without an appointment asking for refill. Pt’s curren…" at bounding box center [415, 441] width 266 height 405
click at [492, 319] on p "Pt’s daughter in law came without an appointment asking for refill. Pt’s curren…" at bounding box center [415, 441] width 266 height 405
click at [472, 230] on icon "create" at bounding box center [475, 236] width 19 height 19
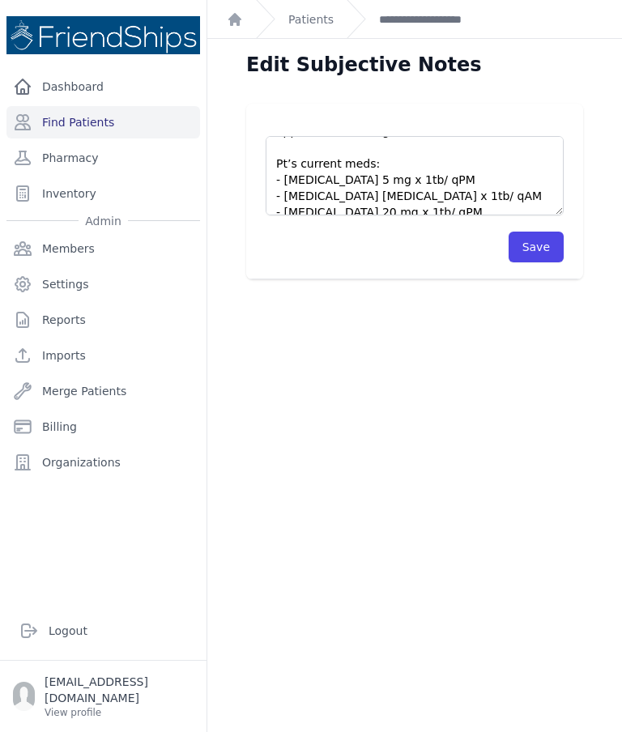
scroll to position [50, 0]
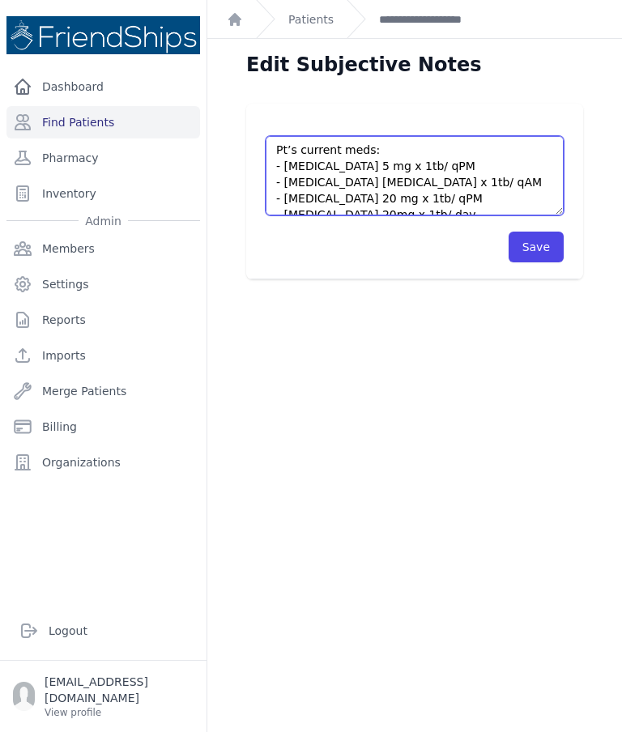
click at [401, 177] on textarea "Pt’s daughter in law came without an appointment asking for refill. Pt’s curren…" at bounding box center [415, 175] width 298 height 79
click at [388, 178] on textarea "Pt’s daughter in law came without an appointment asking for refill. Pt’s curren…" at bounding box center [415, 175] width 298 height 79
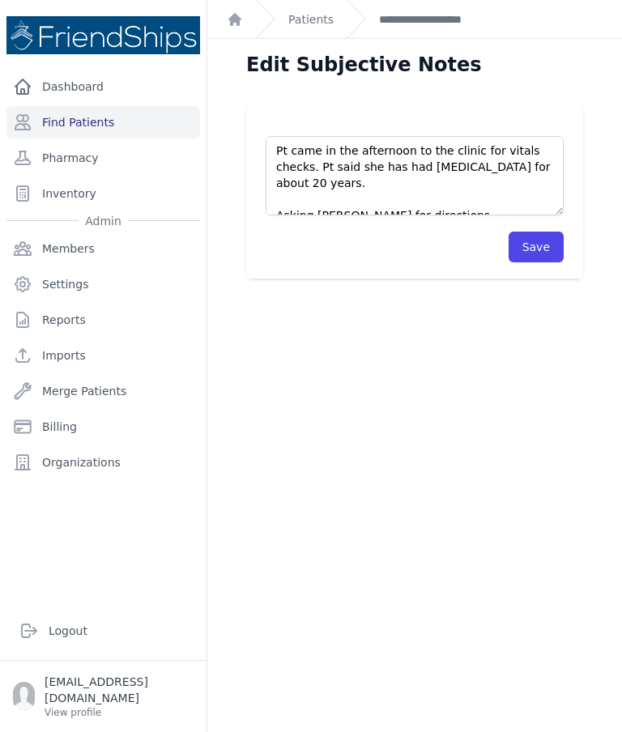
scroll to position [324, 0]
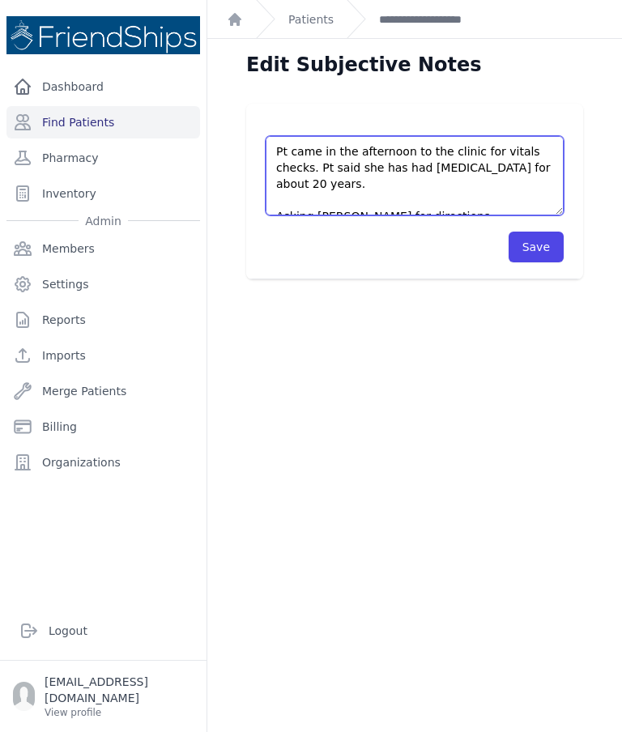
type textarea "Pt’s daughter in law came without an appointment asking for refill. Pt’s curren…"
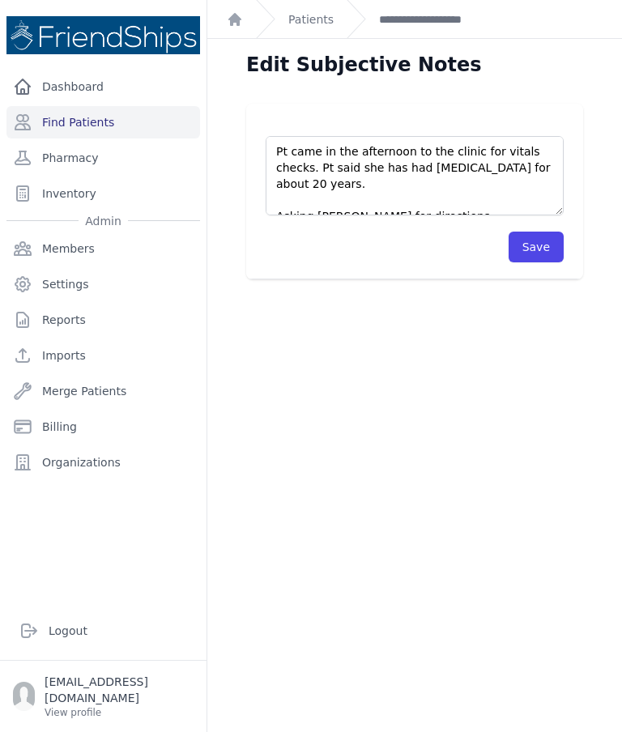
click at [553, 255] on button "Save" at bounding box center [536, 247] width 55 height 31
click at [578, 352] on div "Edit Subjective Notes Pt’s daughter in law came without an appointment asking f…" at bounding box center [414, 405] width 415 height 732
click at [550, 255] on button "Save" at bounding box center [536, 247] width 55 height 31
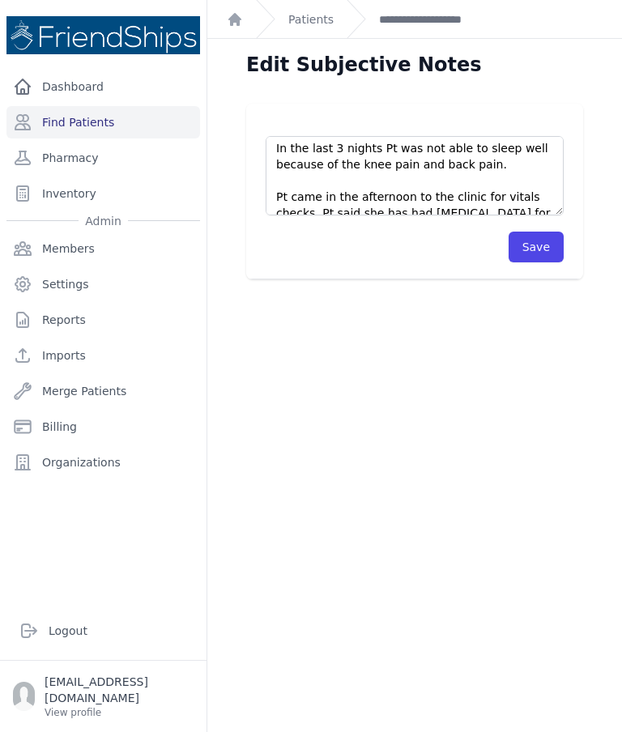
scroll to position [236, 0]
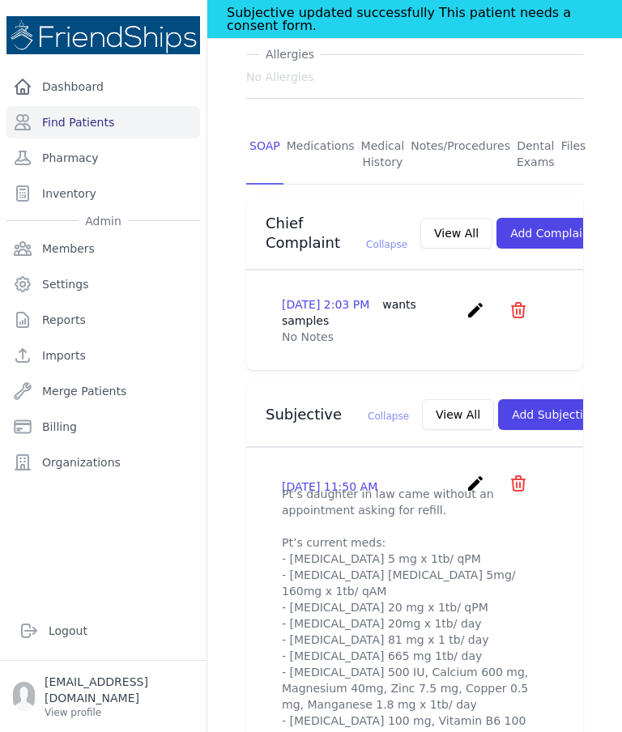
scroll to position [309, 0]
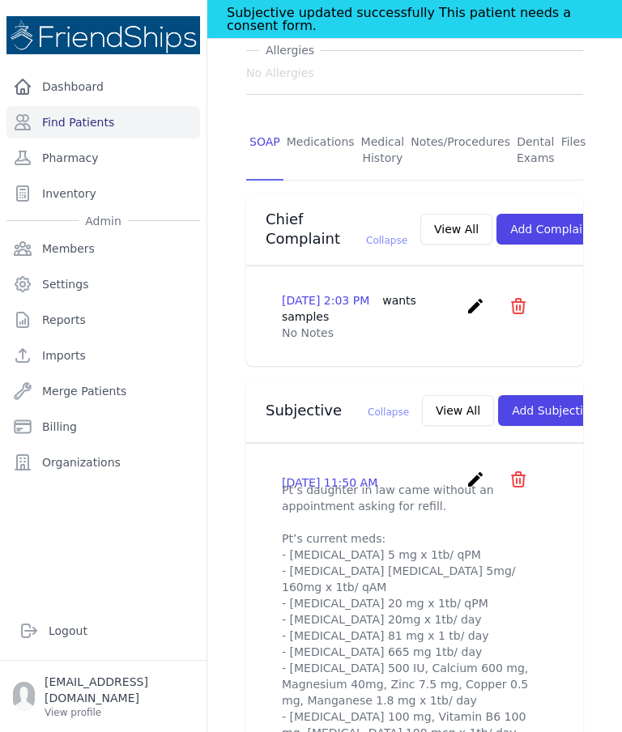
click at [428, 399] on button "View All" at bounding box center [458, 410] width 72 height 31
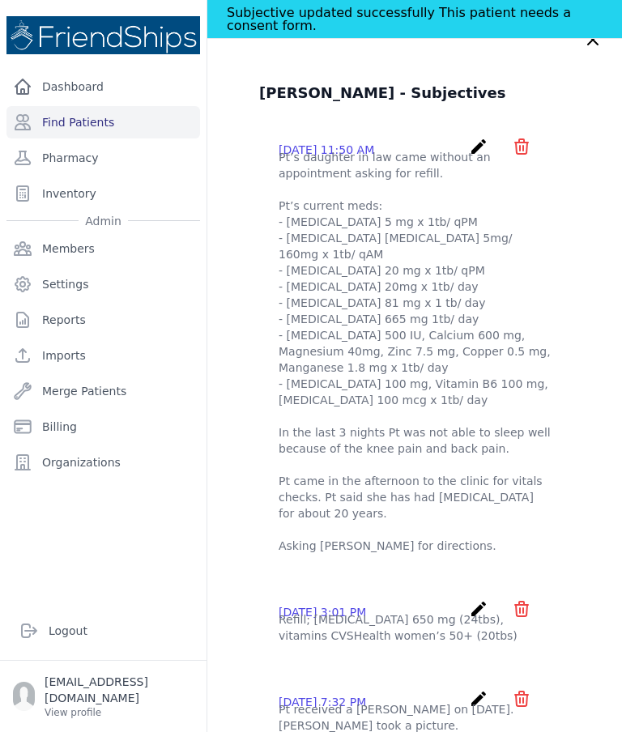
scroll to position [64, 0]
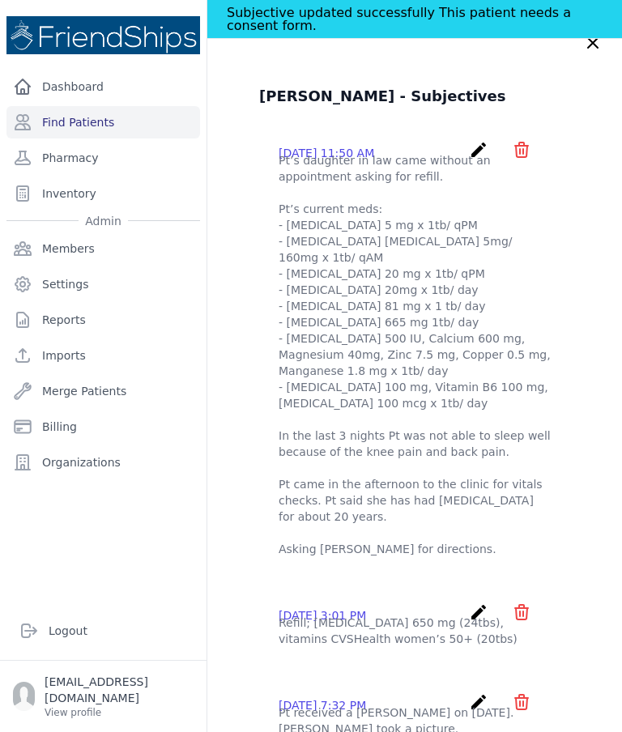
click at [466, 147] on div "2025-Aug-17 11:50 AM create ​ Are you sure? This action cannot be undone! Confi…" at bounding box center [415, 152] width 272 height 25
click at [472, 146] on icon "create" at bounding box center [478, 149] width 19 height 19
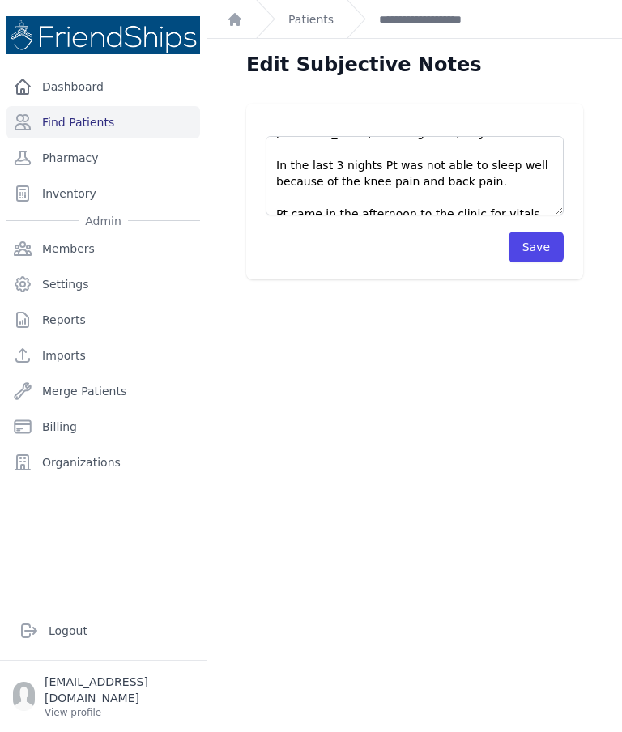
scroll to position [260, 0]
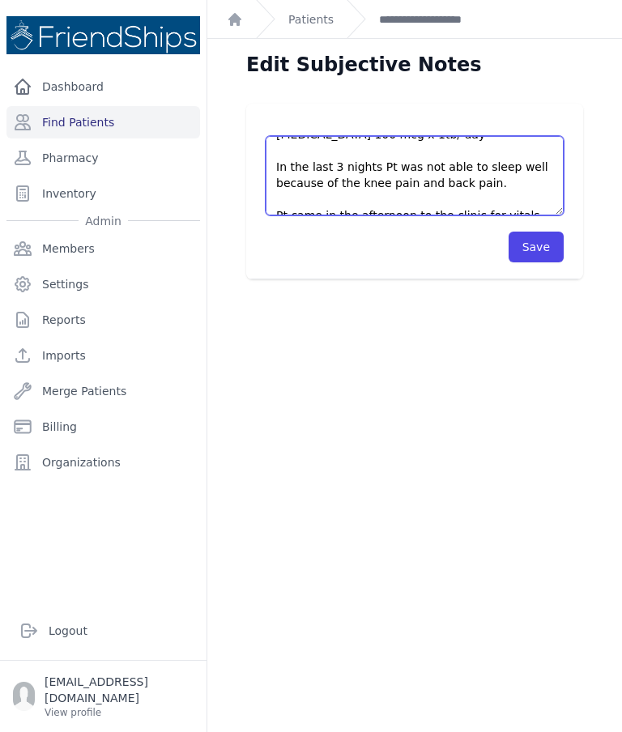
click at [507, 169] on textarea "Pt’s daughter in law came without an appointment asking for refill. Pt’s curren…" at bounding box center [415, 175] width 298 height 79
type textarea "Pt’s daughter in law came without an appointment asking for refill. Pt’s curren…"
click at [533, 248] on button "Save" at bounding box center [536, 247] width 55 height 31
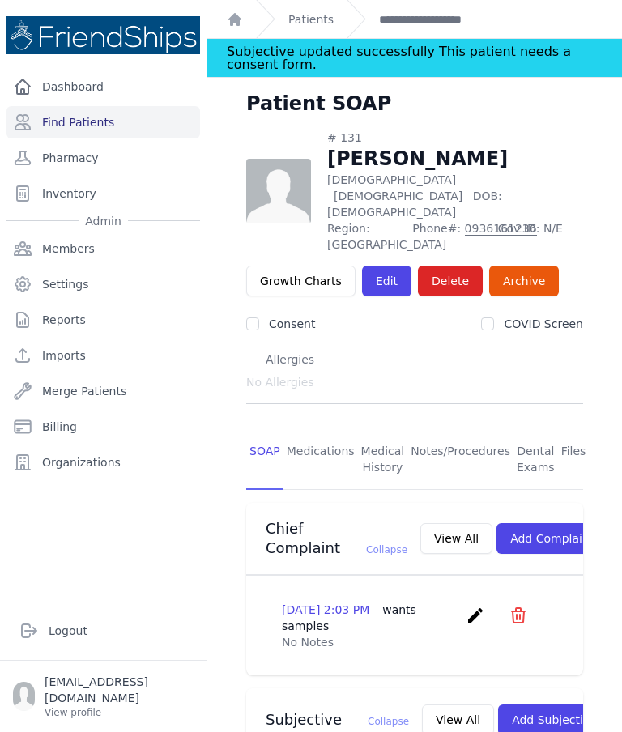
click at [307, 23] on link "Patients" at bounding box center [310, 19] width 45 height 16
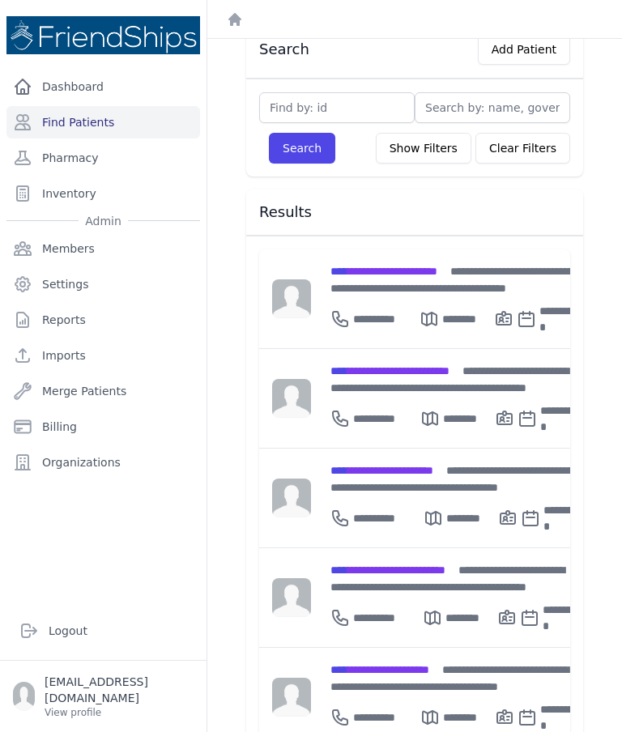
scroll to position [84, 0]
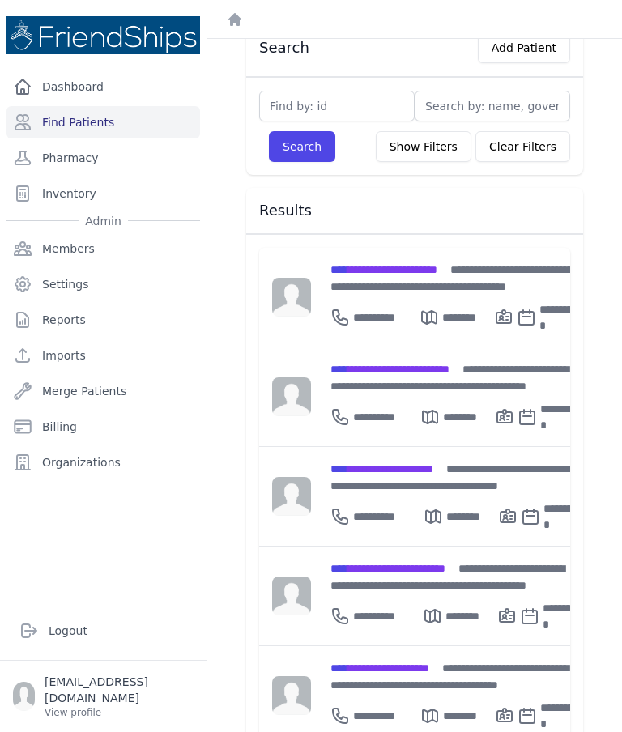
click at [411, 573] on div "**********" at bounding box center [456, 577] width 250 height 34
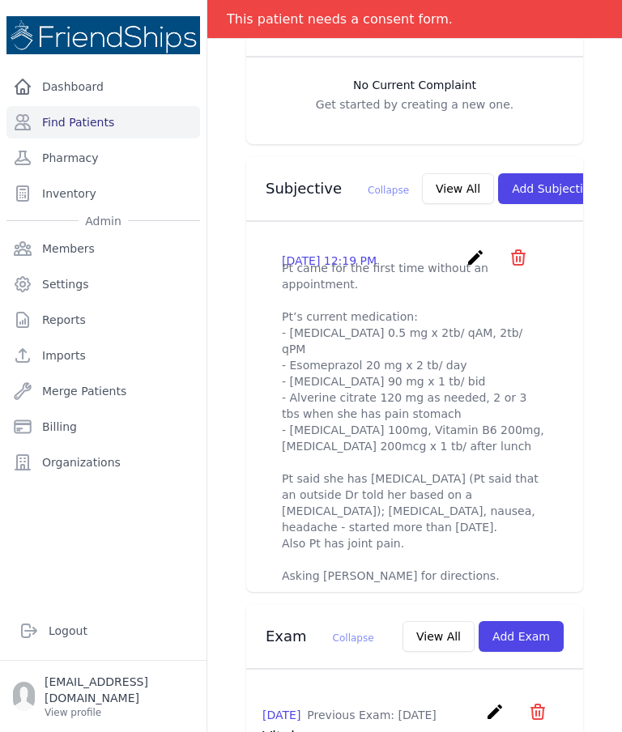
scroll to position [480, 0]
click at [472, 257] on icon "create" at bounding box center [475, 257] width 19 height 19
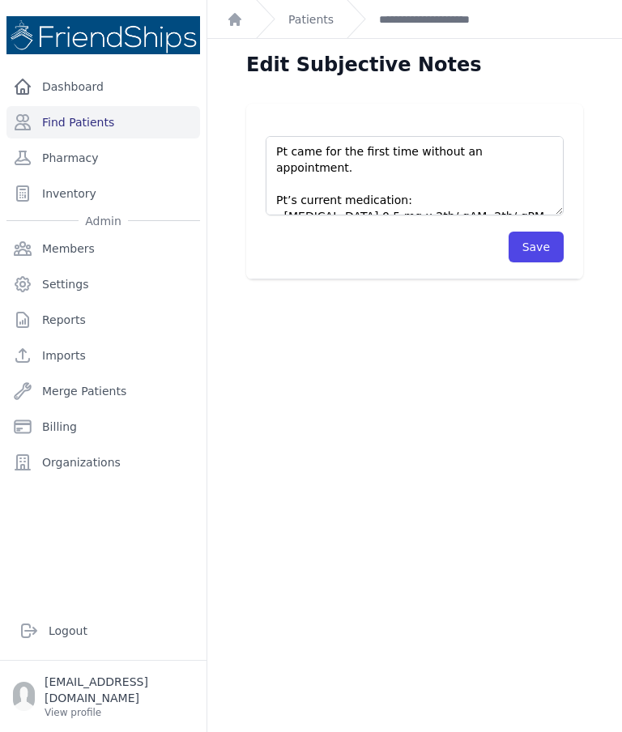
click at [415, 159] on textarea "Pt came for the first time without an appointment. Pt’s current medication: - C…" at bounding box center [415, 175] width 298 height 79
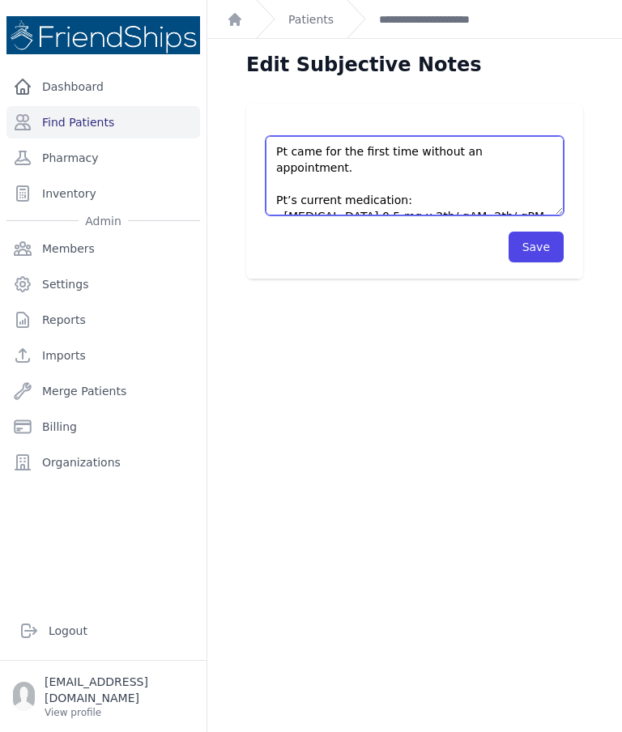
click at [412, 153] on textarea "Pt came for the first time without an appointment. Pt’s current medication: - C…" at bounding box center [415, 175] width 298 height 79
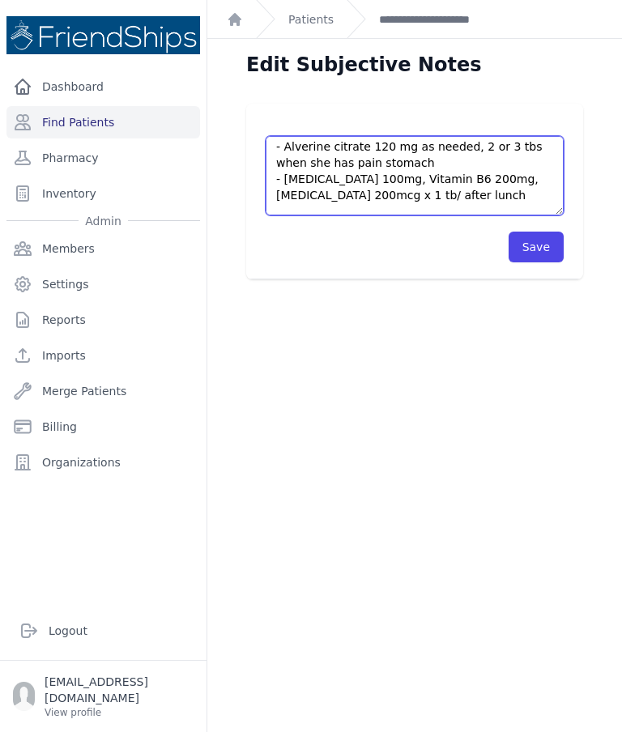
scroll to position [120, 0]
click at [342, 148] on textarea "Pt came for the first time without an appointment. Pt’s current medication: - C…" at bounding box center [415, 175] width 298 height 79
click at [340, 156] on textarea "Pt came for the first time without an appointment. Pt’s current medication: - C…" at bounding box center [415, 175] width 298 height 79
click at [420, 150] on textarea "Pt came for the first time without an appointment. Pt’s current medication: - C…" at bounding box center [415, 175] width 298 height 79
click at [384, 155] on textarea "Pt came for the first time without an appointment. Pt’s current medication: - C…" at bounding box center [415, 175] width 298 height 79
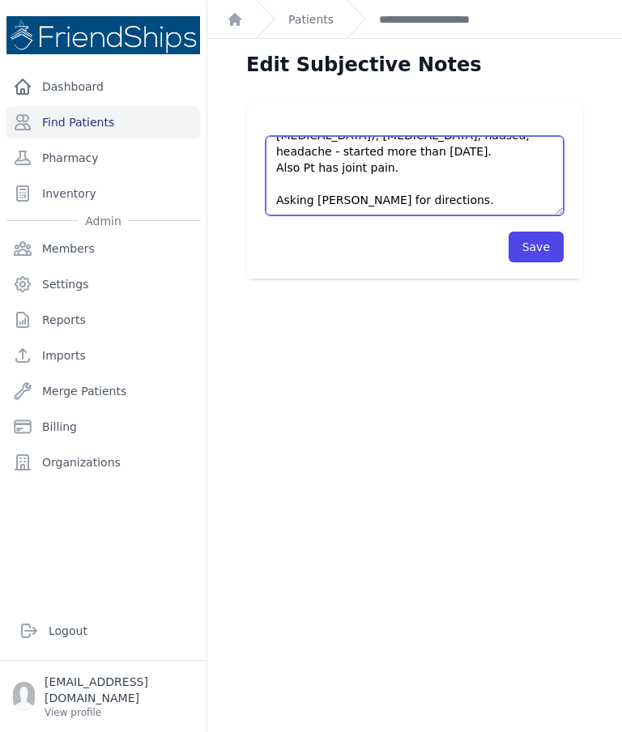
scroll to position [243, 0]
click at [428, 167] on textarea "Pt came for the first time without an appointment. Pt’s current medication: - C…" at bounding box center [415, 175] width 298 height 79
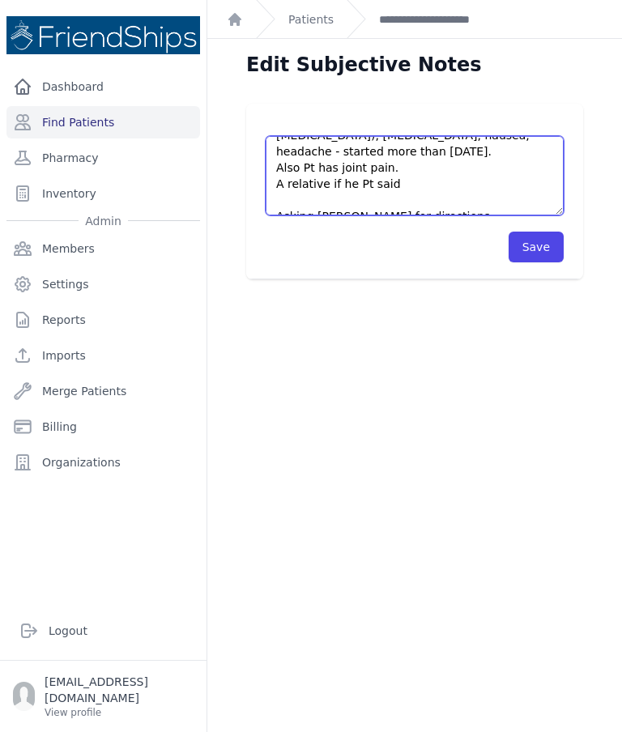
click at [329, 181] on textarea "Pt came for the first time without an appointment. Pt’s current medication: - C…" at bounding box center [415, 175] width 298 height 79
click at [346, 177] on textarea "Pt came for the first time without an appointment. Pt’s current medication: - C…" at bounding box center [415, 175] width 298 height 79
click at [332, 181] on textarea "Pt came for the first time without an appointment. Pt’s current medication: - C…" at bounding box center [415, 175] width 298 height 79
click at [352, 174] on textarea "Pt came for the first time without an appointment. Pt’s current medication: - C…" at bounding box center [415, 175] width 298 height 79
click at [342, 181] on textarea "Pt came for the first time without an appointment. Pt’s current medication: - C…" at bounding box center [415, 175] width 298 height 79
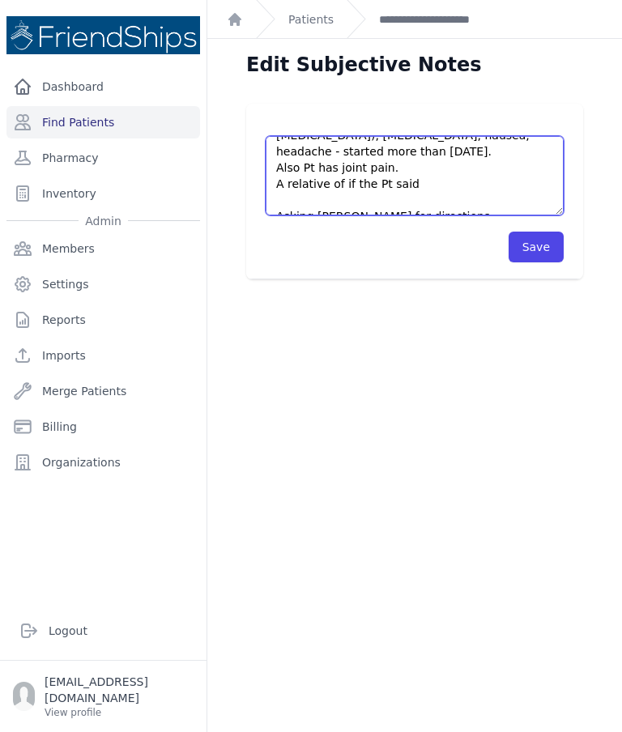
click at [354, 179] on textarea "Pt came for the first time without an appointment. Pt’s current medication: - C…" at bounding box center [415, 175] width 298 height 79
click at [432, 186] on textarea "Pt came for the first time without an appointment. Pt’s current medication: - C…" at bounding box center [415, 175] width 298 height 79
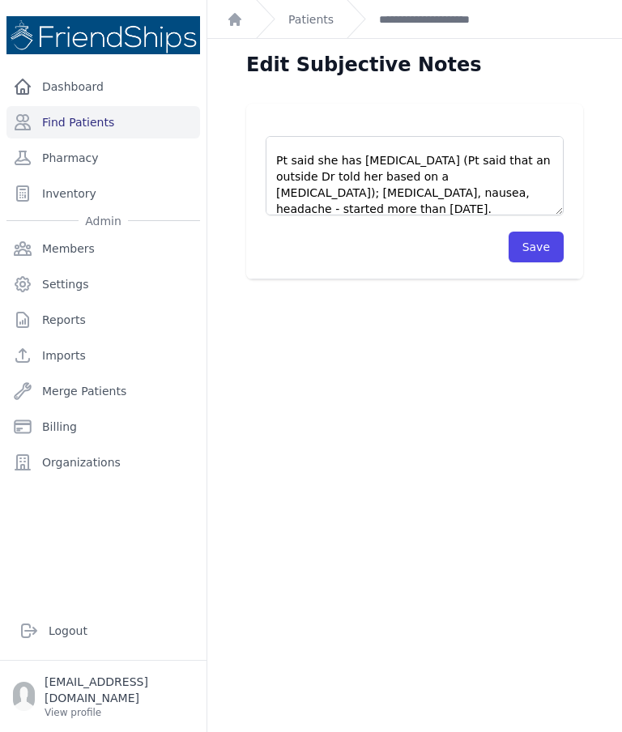
scroll to position [185, 0]
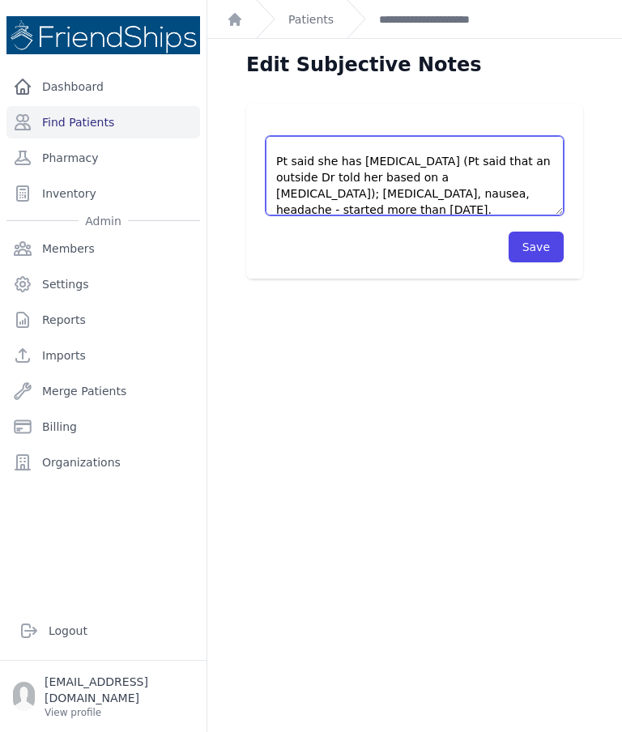
click at [370, 179] on textarea "Pt came for the first time without an appointment. Pt’s current medication: - C…" at bounding box center [415, 175] width 298 height 79
click at [354, 185] on textarea "Pt came for the first time without an appointment. Pt’s current medication: - C…" at bounding box center [415, 175] width 298 height 79
click at [355, 183] on textarea "Pt came for the first time without an appointment. Pt’s current medication: - C…" at bounding box center [415, 175] width 298 height 79
click at [382, 172] on textarea "Pt came for the first time without an appointment. Pt’s current medication: - C…" at bounding box center [415, 175] width 298 height 79
click at [297, 187] on textarea "Pt came for the first time without an appointment. Pt’s current medication: - C…" at bounding box center [415, 175] width 298 height 79
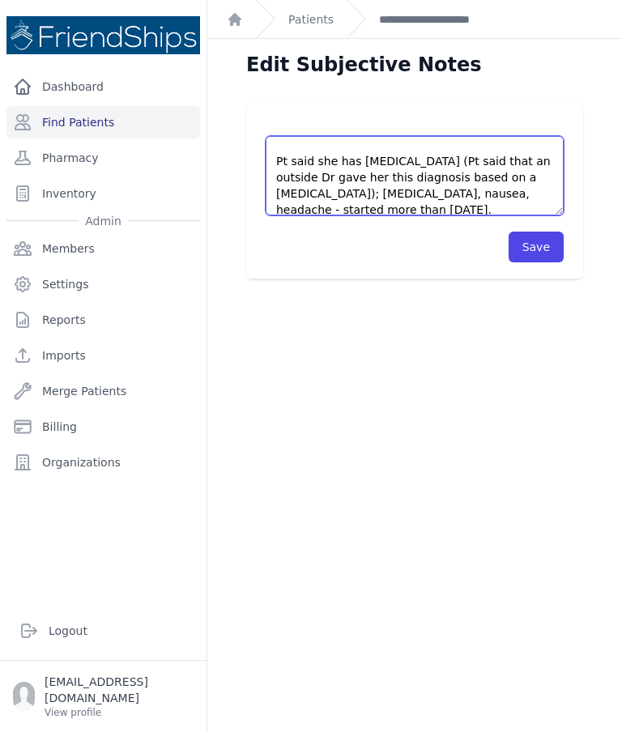
click at [287, 190] on textarea "Pt came for the first time without an appointment. Pt’s current medication: - C…" at bounding box center [415, 175] width 298 height 79
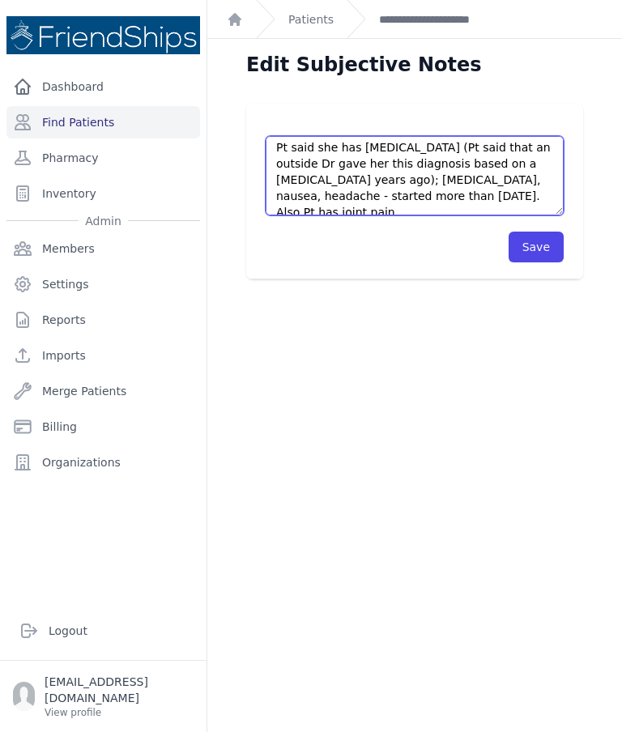
scroll to position [200, 0]
click at [538, 150] on textarea "Pt came for the first time without an appointment. Pt’s current medication: - C…" at bounding box center [415, 175] width 298 height 79
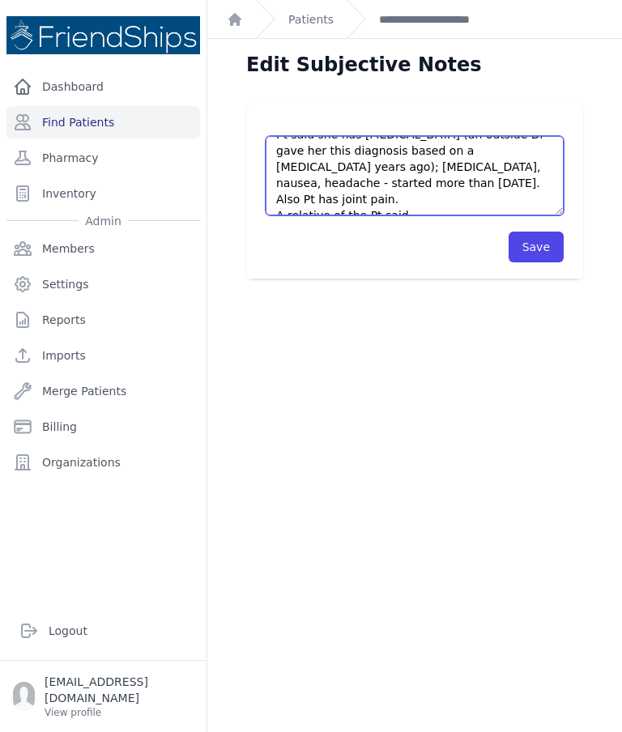
scroll to position [214, 0]
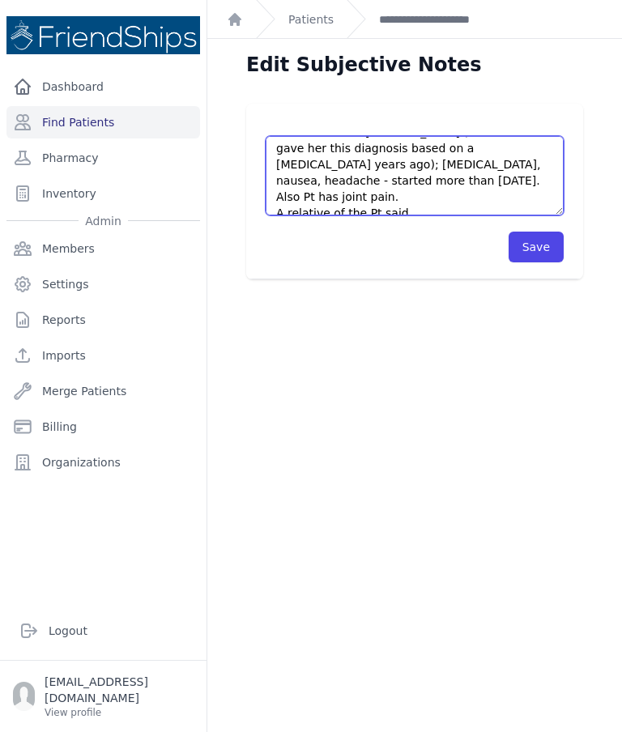
click at [426, 179] on textarea "Pt came for the first time without an appointment. Pt’s current medication: - C…" at bounding box center [415, 175] width 298 height 79
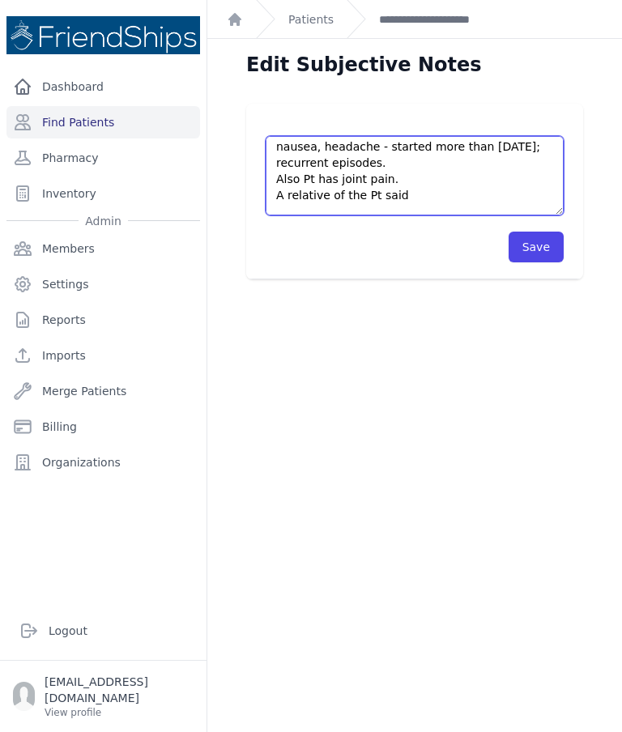
scroll to position [249, 0]
click at [430, 180] on textarea "Pt came for the first time without an appointment. Pt’s current medication: - C…" at bounding box center [415, 175] width 298 height 79
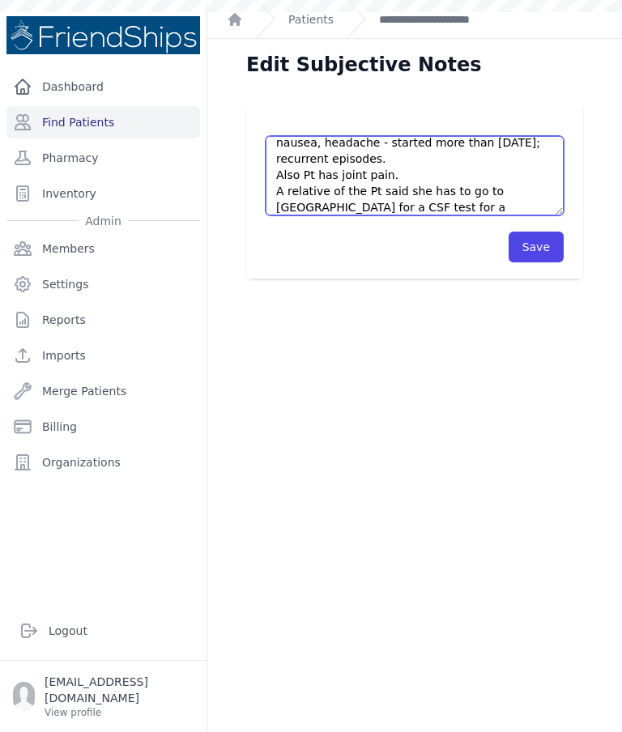
click at [374, 187] on textarea "Pt came for the first time without an appointment. Pt’s current medication: - C…" at bounding box center [415, 175] width 298 height 79
click at [456, 193] on textarea "Pt came for the first time without an appointment. Pt’s current medication: - C…" at bounding box center [415, 175] width 298 height 79
click at [492, 183] on textarea "Pt came for the first time without an appointment. Pt’s current medication: - C…" at bounding box center [415, 175] width 298 height 79
click at [465, 190] on textarea "Pt came for the first time without an appointment. Pt’s current medication: - C…" at bounding box center [415, 175] width 298 height 79
click at [455, 192] on textarea "Pt came for the first time without an appointment. Pt’s current medication: - C…" at bounding box center [415, 175] width 298 height 79
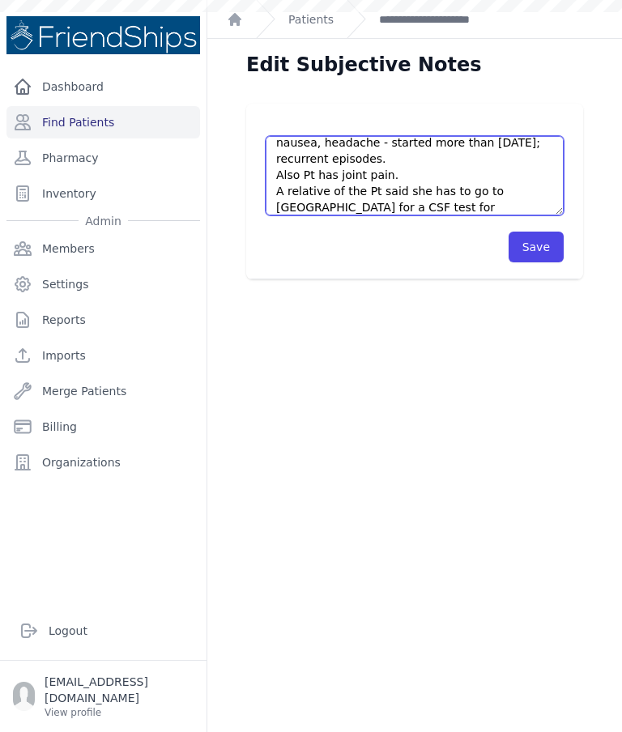
click at [482, 194] on textarea "Pt came for the first time without an appointment. Pt’s current medication: - C…" at bounding box center [415, 175] width 298 height 79
click at [455, 188] on textarea "Pt came for the first time without an appointment. Pt’s current medication: - C…" at bounding box center [415, 175] width 298 height 79
click at [492, 183] on textarea "Pt came for the first time without an appointment. Pt’s current medication: - C…" at bounding box center [415, 175] width 298 height 79
click at [470, 184] on textarea "Pt came for the first time without an appointment. Pt’s current medication: - C…" at bounding box center [415, 175] width 298 height 79
click at [466, 185] on textarea "Pt came for the first time without an appointment. Pt’s current medication: - C…" at bounding box center [415, 175] width 298 height 79
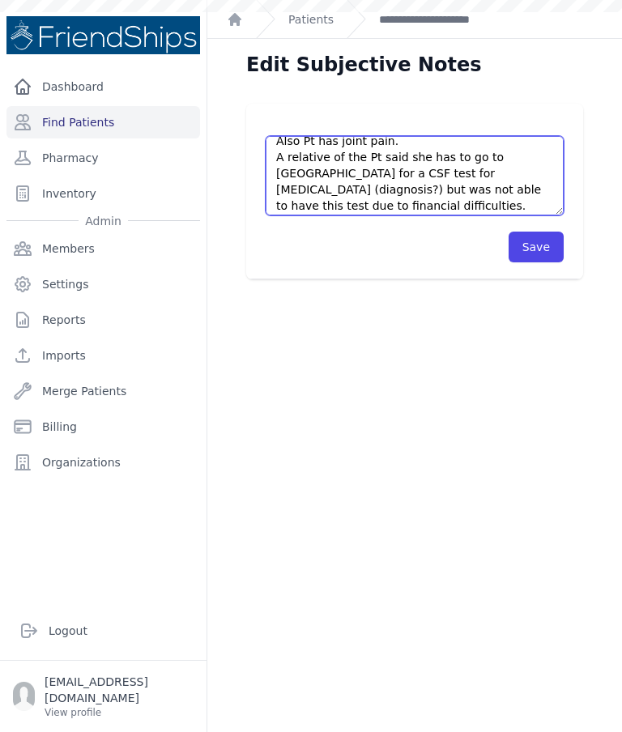
scroll to position [287, 0]
click at [398, 190] on textarea "Pt came for the first time without an appointment. Pt’s current medication: - C…" at bounding box center [415, 175] width 298 height 79
click at [401, 173] on textarea "Pt came for the first time without an appointment. Pt’s current medication: - C…" at bounding box center [415, 175] width 298 height 79
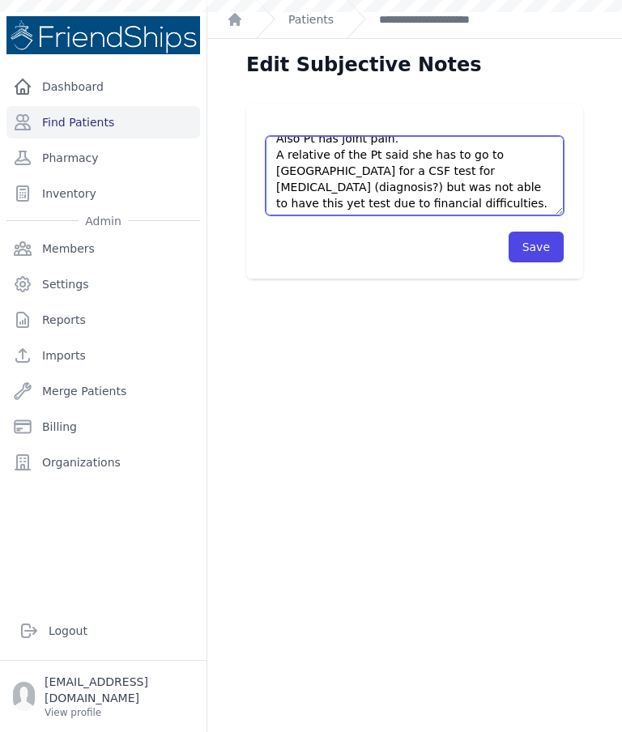
scroll to position [285, 0]
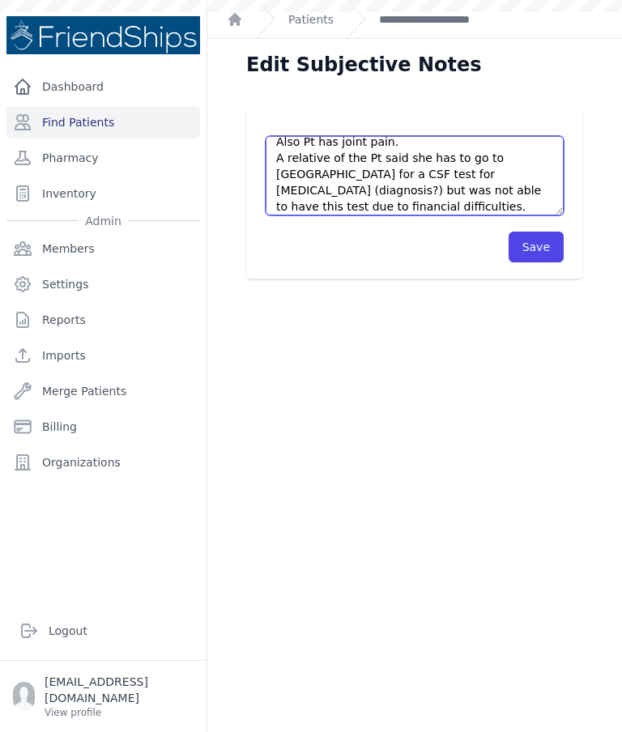
click at [425, 173] on textarea "Pt came for the first time without an appointment. Pt’s current medication: - C…" at bounding box center [415, 175] width 298 height 79
click at [433, 170] on textarea "Pt came for the first time without an appointment. Pt’s current medication: - C…" at bounding box center [415, 175] width 298 height 79
click at [433, 177] on textarea "Pt came for the first time without an appointment. Pt’s current medication: - C…" at bounding box center [415, 175] width 298 height 79
click at [436, 169] on textarea "Pt came for the first time without an appointment. Pt’s current medication: - C…" at bounding box center [415, 175] width 298 height 79
click at [443, 161] on textarea "Pt came for the first time without an appointment. Pt’s current medication: - C…" at bounding box center [415, 175] width 298 height 79
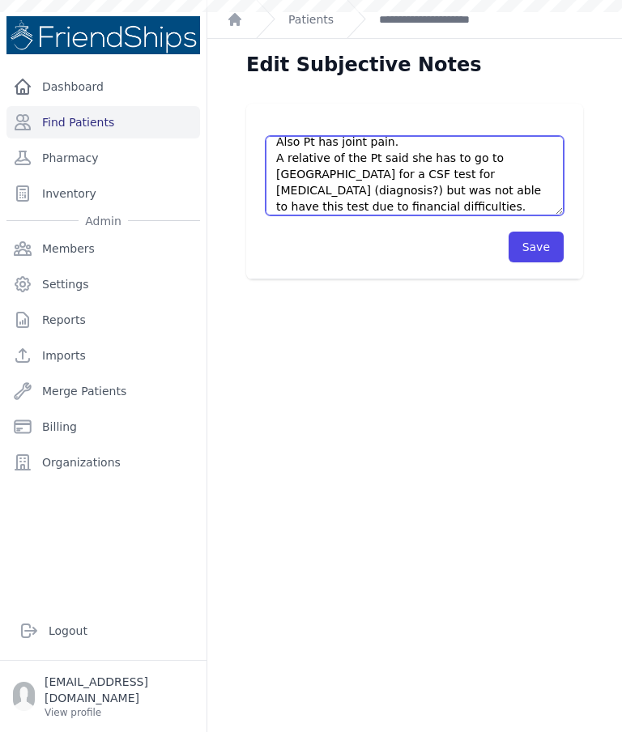
click at [434, 177] on textarea "Pt came for the first time without an appointment. Pt’s current medication: - C…" at bounding box center [415, 175] width 298 height 79
click at [429, 171] on textarea "Pt came for the first time without an appointment. Pt’s current medication: - C…" at bounding box center [415, 175] width 298 height 79
click at [433, 173] on textarea "Pt came for the first time without an appointment. Pt’s current medication: - C…" at bounding box center [415, 175] width 298 height 79
click at [434, 173] on textarea "Pt came for the first time without an appointment. Pt’s current medication: - C…" at bounding box center [415, 175] width 298 height 79
click at [433, 173] on textarea "Pt came for the first time without an appointment. Pt’s current medication: - C…" at bounding box center [415, 175] width 298 height 79
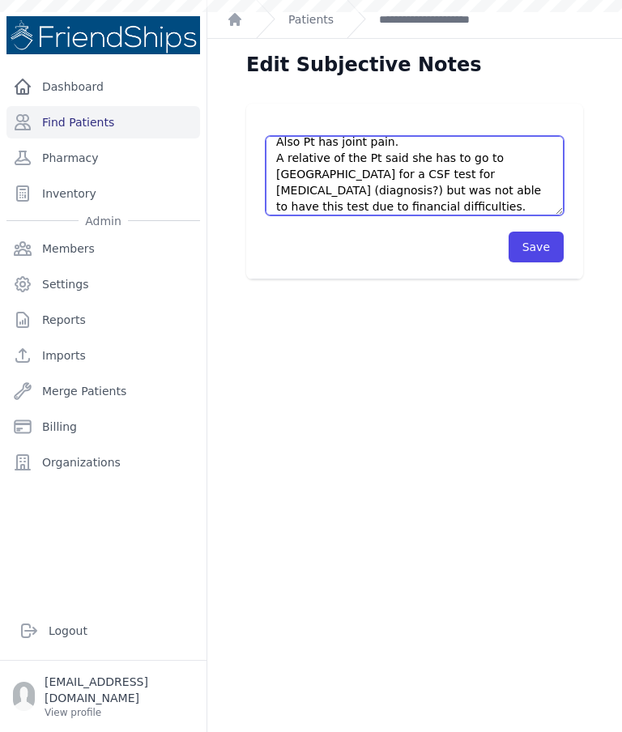
click at [425, 176] on textarea "Pt came for the first time without an appointment. Pt’s current medication: - C…" at bounding box center [415, 175] width 298 height 79
click at [503, 190] on textarea "Pt came for the first time without an appointment. Pt’s current medication: - C…" at bounding box center [415, 175] width 298 height 79
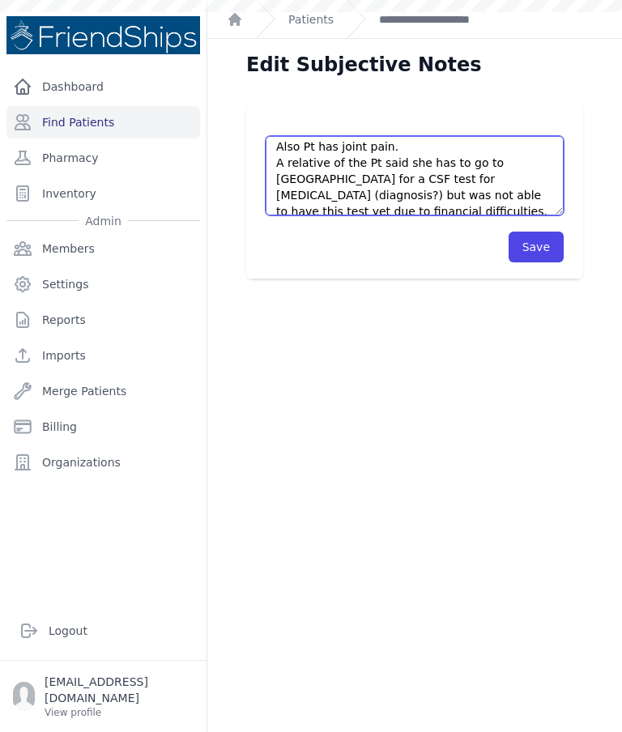
scroll to position [281, 0]
click at [283, 143] on textarea "Pt came for the first time without an appointment. Pt’s current medication: - C…" at bounding box center [415, 175] width 298 height 79
type textarea "Pt came for the first time to the clinic; without an appointment. Pt’s current …"
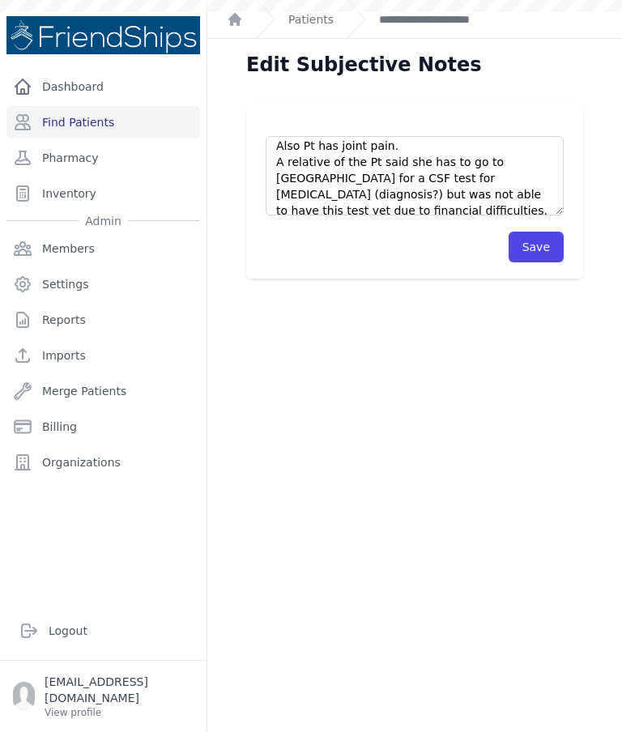
click at [358, 329] on div "Edit Subjective Notes Pt came for the first time without an appointment. Pt’s c…" at bounding box center [414, 405] width 415 height 732
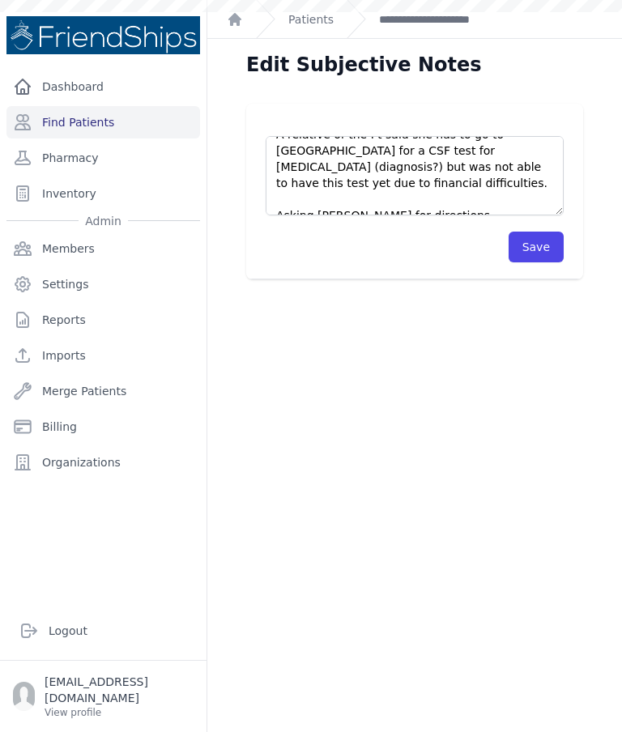
scroll to position [308, 0]
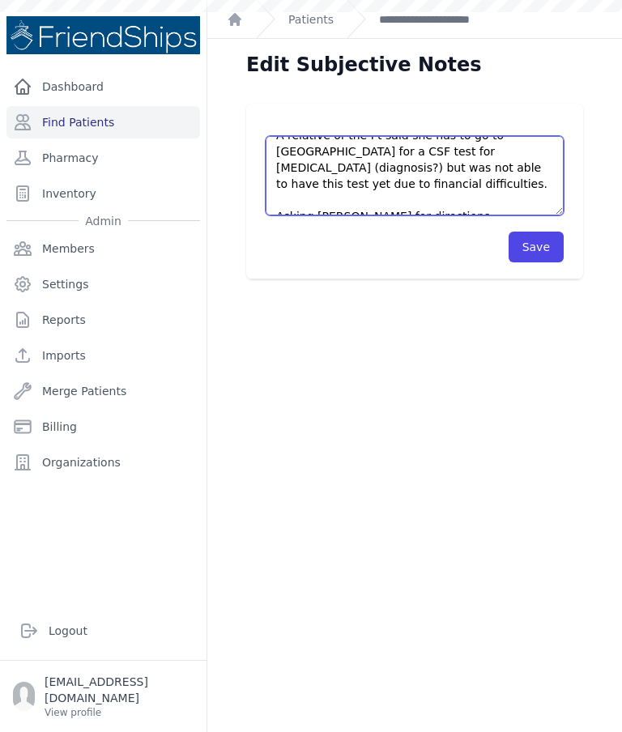
click at [427, 188] on textarea "Pt came for the first time without an appointment. Pt’s current medication: - C…" at bounding box center [415, 175] width 298 height 79
click at [425, 193] on textarea "Pt came for the first time without an appointment. Pt’s current medication: - C…" at bounding box center [415, 175] width 298 height 79
click at [398, 201] on textarea "Pt came for the first time without an appointment. Pt’s current medication: - C…" at bounding box center [415, 175] width 298 height 79
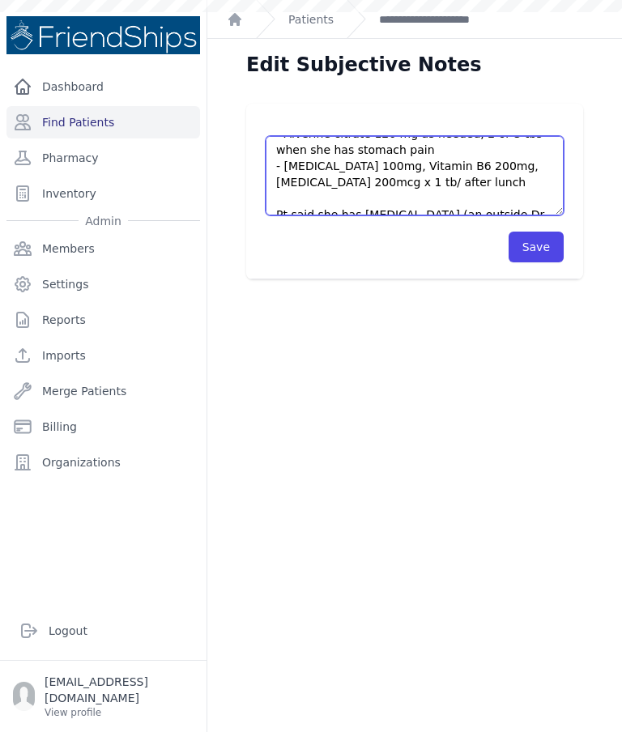
scroll to position [0, 0]
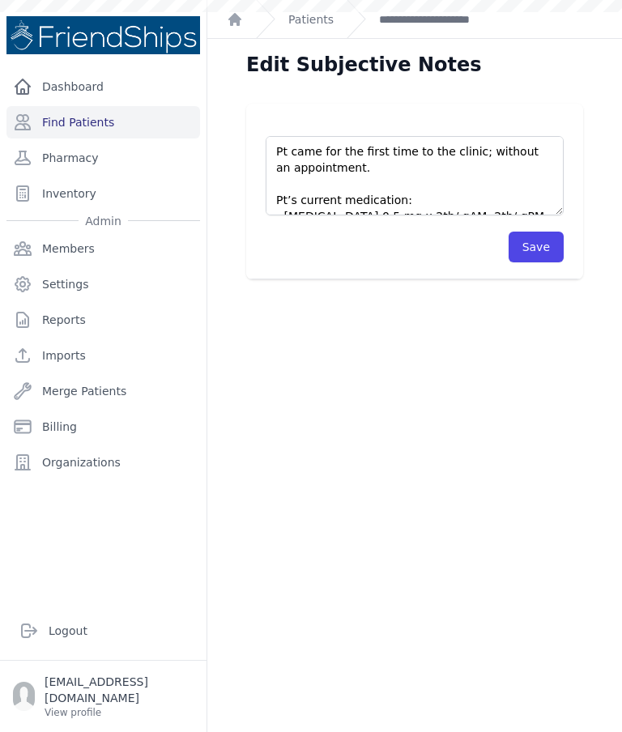
click at [603, 328] on div "Edit Subjective Notes Pt came for the first time without an appointment. Pt’s c…" at bounding box center [414, 405] width 415 height 732
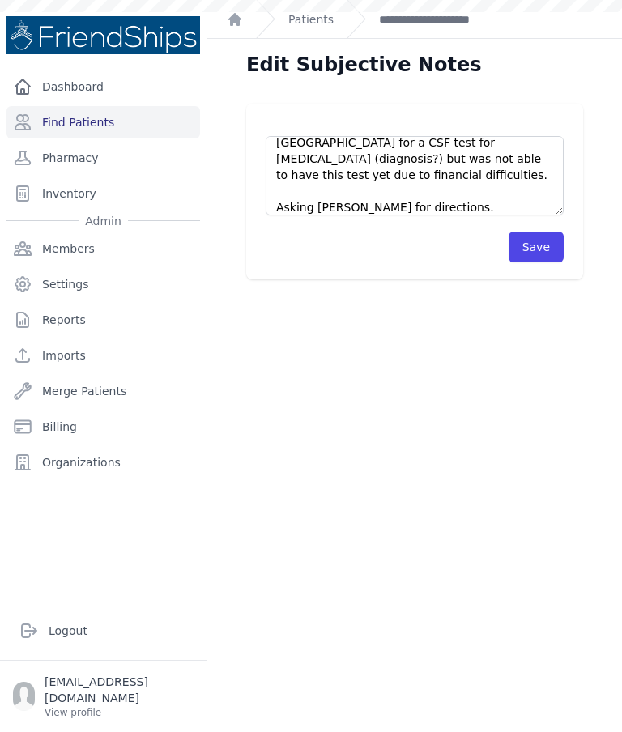
click at [547, 259] on button "Save" at bounding box center [536, 247] width 55 height 31
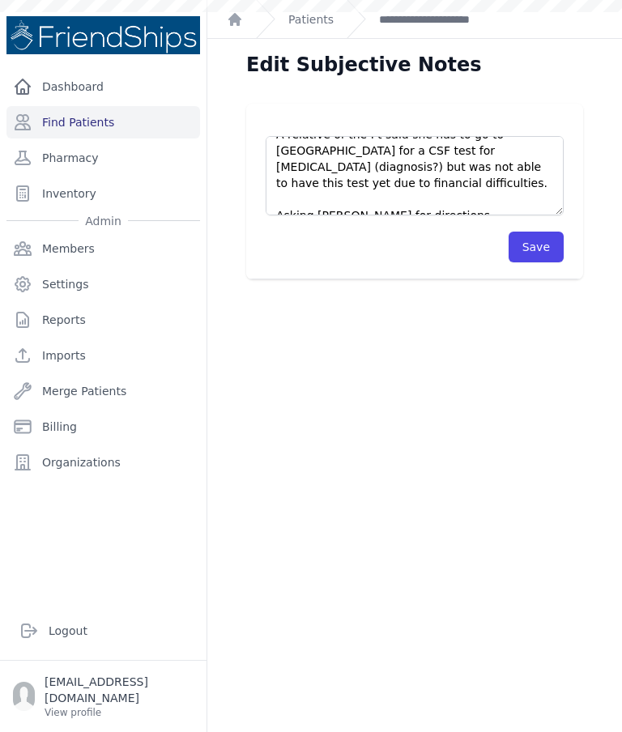
scroll to position [308, 0]
click at [540, 236] on button "Save" at bounding box center [536, 247] width 55 height 31
click at [557, 248] on button "Save" at bounding box center [536, 247] width 55 height 31
click at [552, 244] on button "Save" at bounding box center [536, 247] width 55 height 31
click at [444, 20] on link "**********" at bounding box center [447, 19] width 137 height 16
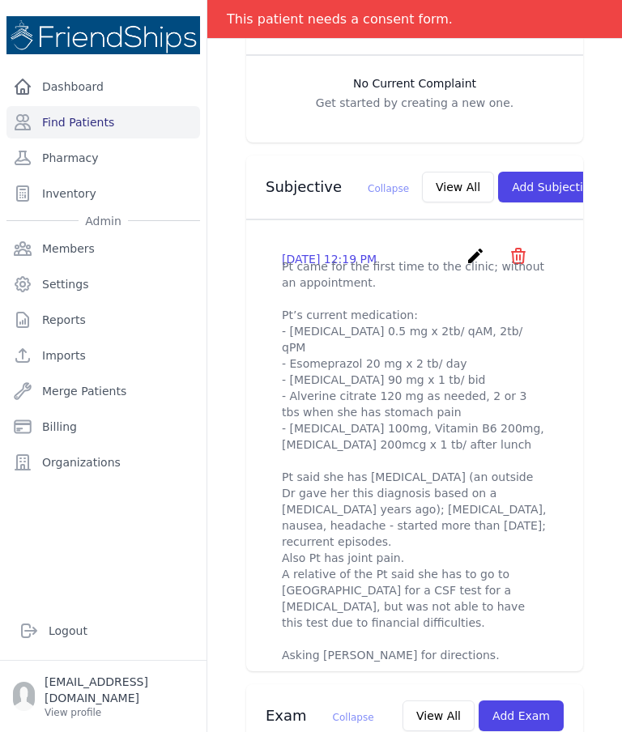
scroll to position [482, 0]
click at [473, 245] on icon "create" at bounding box center [475, 254] width 19 height 19
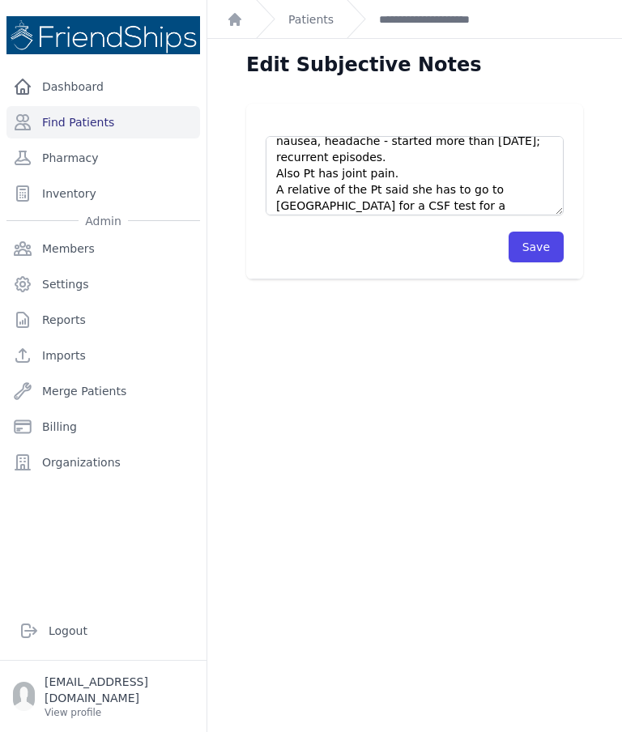
scroll to position [254, 0]
click at [374, 181] on textarea "Pt came for the first time to the clinic; without an appointment. Pt’s current …" at bounding box center [415, 175] width 298 height 79
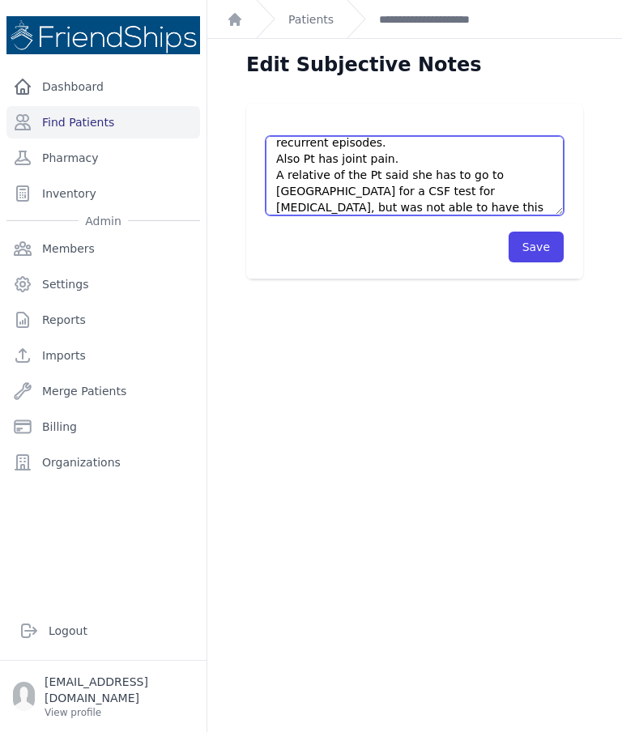
scroll to position [270, 0]
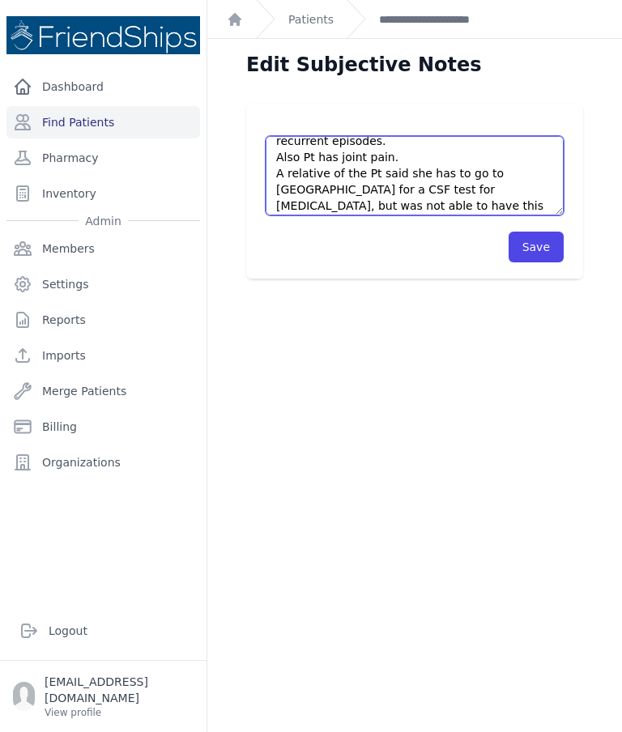
click at [453, 177] on textarea "Pt came for the first time to the clinic; without an appointment. Pt’s current …" at bounding box center [415, 175] width 298 height 79
click at [401, 155] on textarea "Pt came for the first time to the clinic; without an appointment. Pt’s current …" at bounding box center [415, 175] width 298 height 79
click at [441, 163] on textarea "Pt came for the first time to the clinic; without an appointment. Pt’s current …" at bounding box center [415, 175] width 298 height 79
click at [439, 156] on textarea "Pt came for the first time to the clinic; without an appointment. Pt’s current …" at bounding box center [415, 175] width 298 height 79
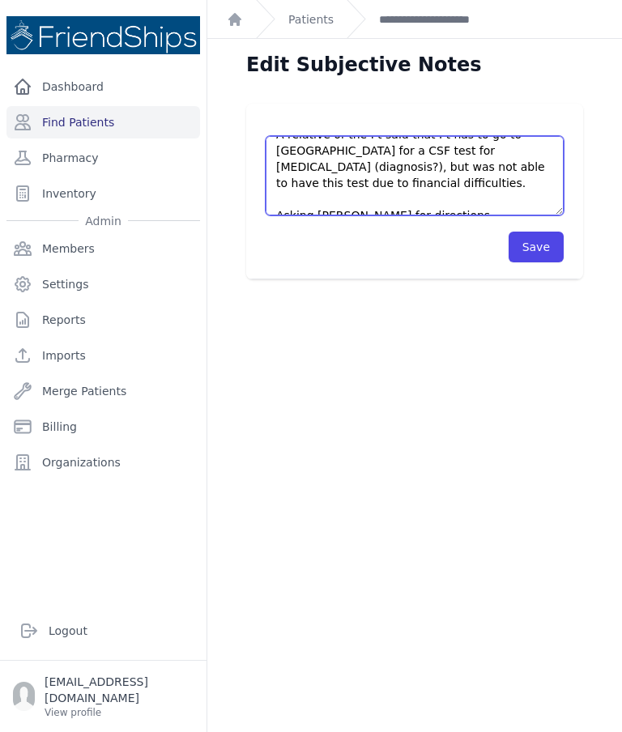
scroll to position [308, 0]
click at [519, 152] on textarea "Pt came for the first time to the clinic; without an appointment. Pt’s current …" at bounding box center [415, 175] width 298 height 79
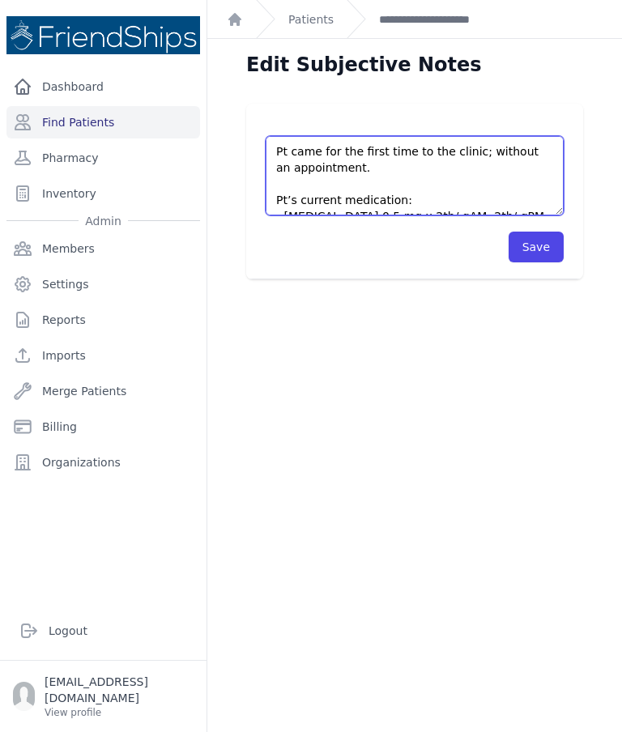
scroll to position [0, 0]
click at [462, 151] on textarea "Pt came for the first time to the clinic; without an appointment. Pt’s current …" at bounding box center [415, 175] width 298 height 79
click at [468, 172] on textarea "Pt came for the first time to the clinic; without an appointment. Pt’s current …" at bounding box center [415, 175] width 298 height 79
click at [467, 159] on textarea "Pt came for the first time to the clinic; without an appointment. Pt’s current …" at bounding box center [415, 175] width 298 height 79
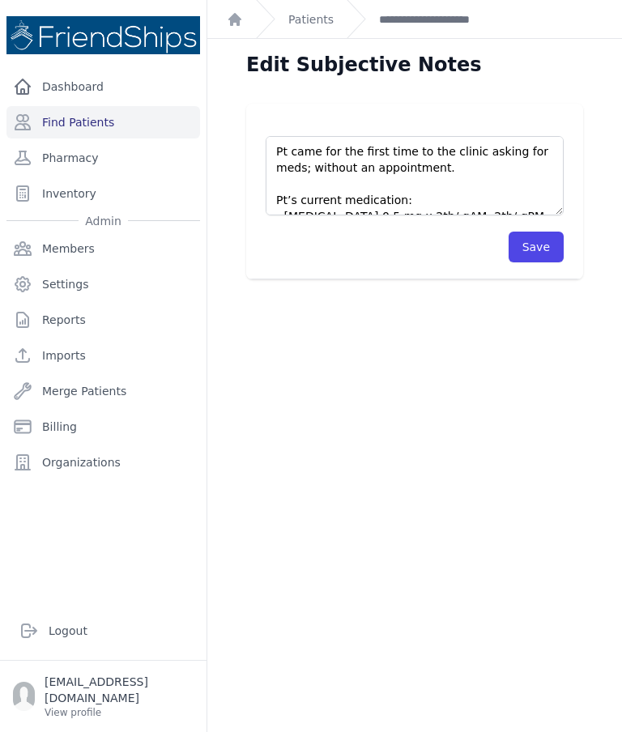
click at [587, 149] on div "Pt came for the first time to the clinic; without an appointment. Pt’s current …" at bounding box center [414, 192] width 389 height 176
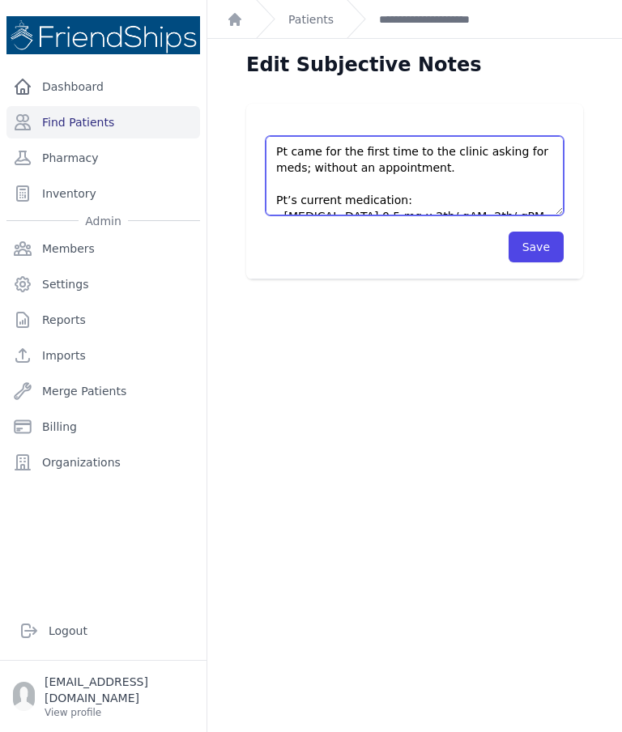
click at [469, 152] on textarea "Pt came for the first time to the clinic; without an appointment. Pt’s current …" at bounding box center [415, 175] width 298 height 79
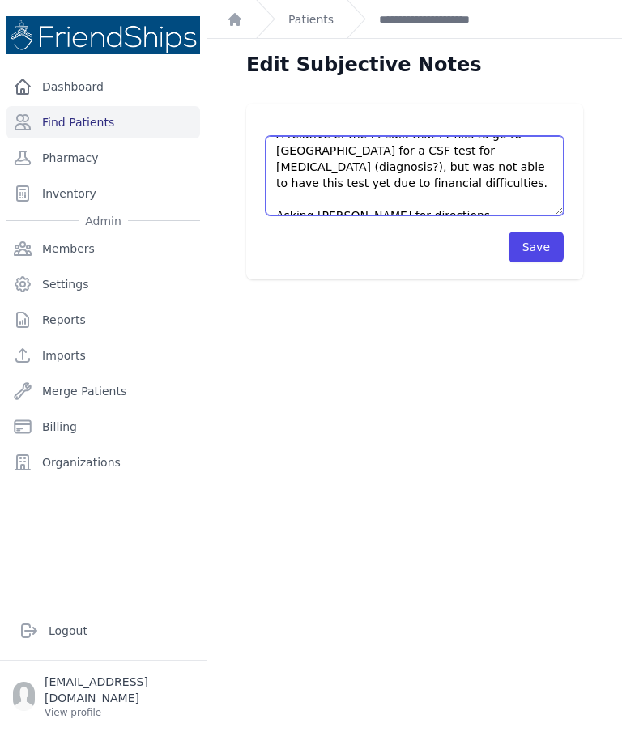
scroll to position [308, 0]
type textarea "Pt came for the first time to the clinic, asking for meds; without an appointme…"
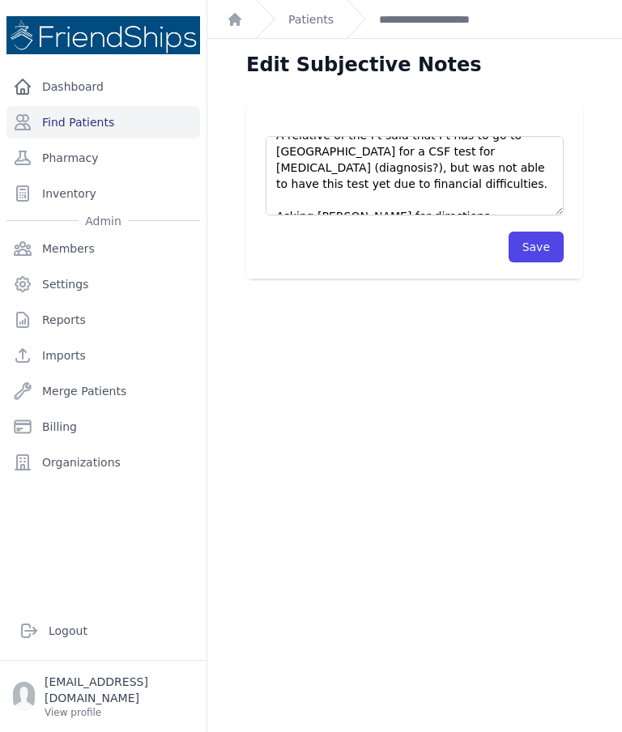
click at [539, 246] on button "Save" at bounding box center [536, 247] width 55 height 31
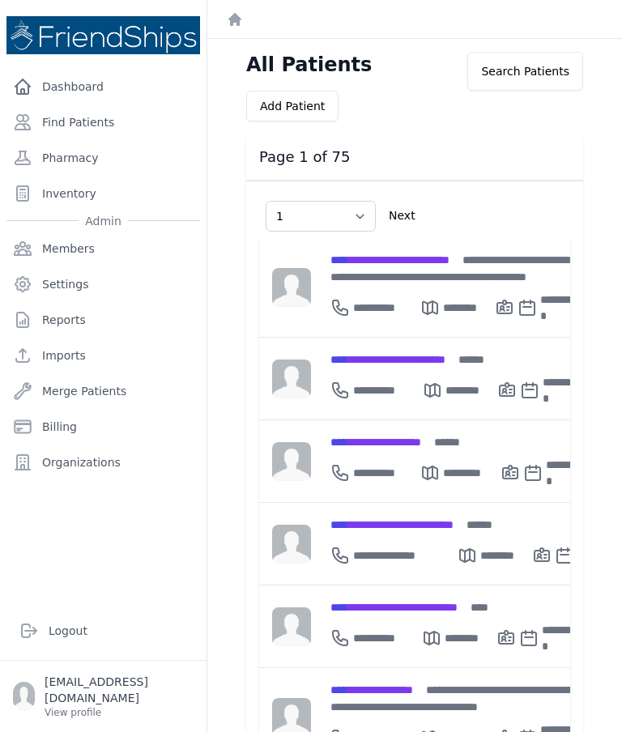
click at [111, 123] on link "Find Patients" at bounding box center [103, 122] width 194 height 32
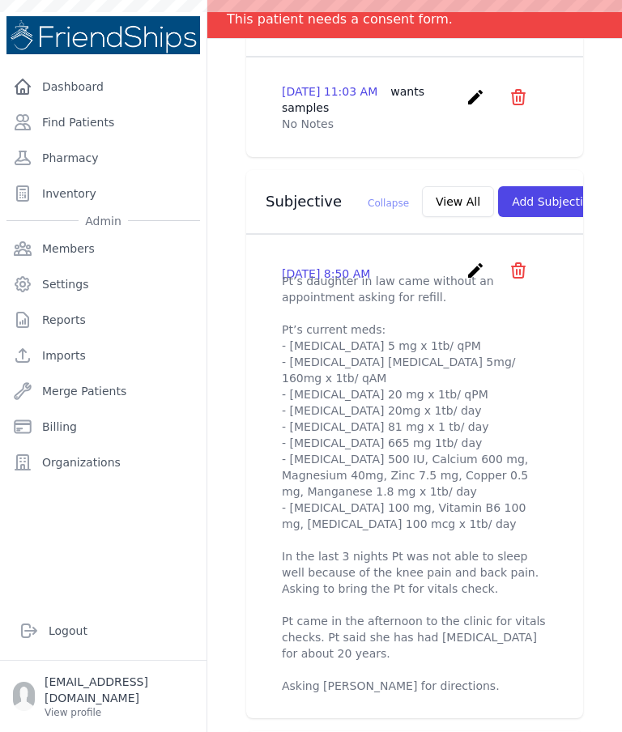
scroll to position [480, 0]
click at [422, 186] on button "View All" at bounding box center [458, 201] width 72 height 31
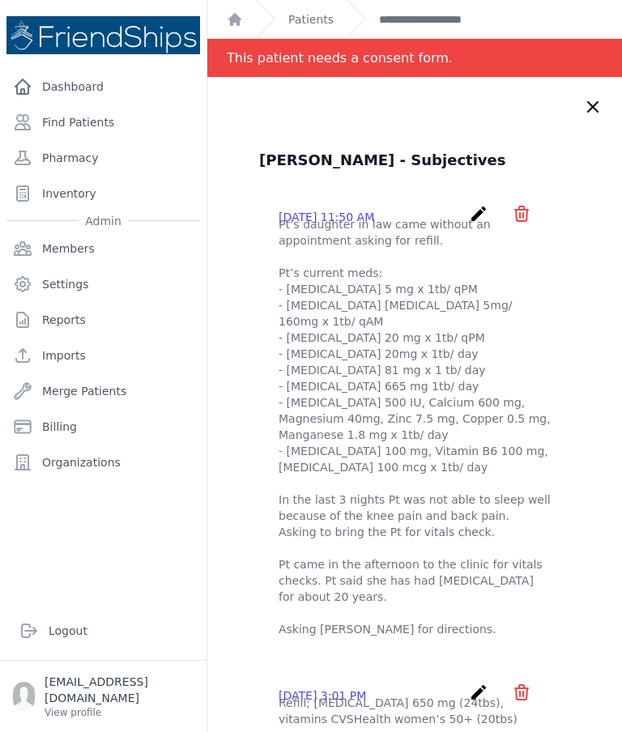
scroll to position [0, 0]
click at [483, 206] on icon "create" at bounding box center [478, 213] width 19 height 19
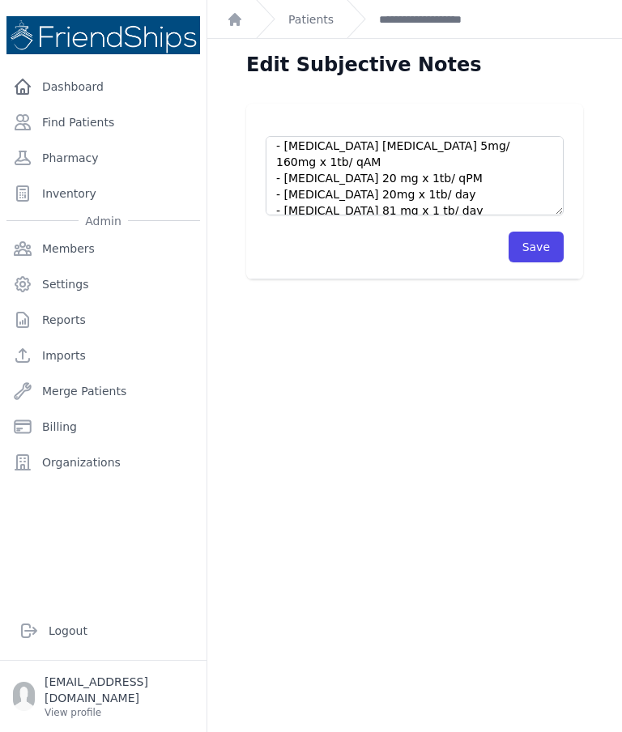
scroll to position [72, 0]
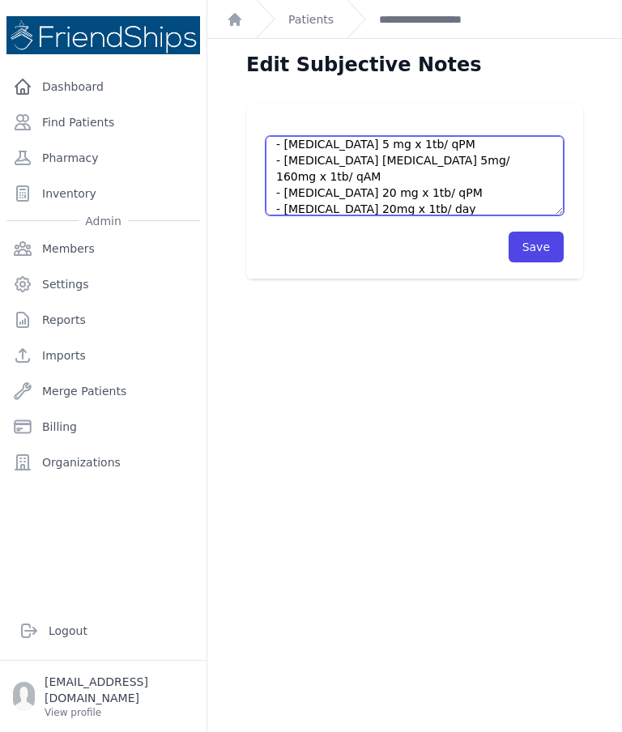
click at [401, 156] on textarea "Pt’s daughter in law came without an appointment asking for refill. Pt’s curren…" at bounding box center [415, 175] width 298 height 79
click at [405, 153] on textarea "Pt’s daughter in law came without an appointment asking for refill. Pt’s curren…" at bounding box center [415, 175] width 298 height 79
click at [406, 158] on textarea "Pt’s daughter in law came without an appointment asking for refill. Pt’s curren…" at bounding box center [415, 175] width 298 height 79
click at [412, 155] on textarea "Pt’s daughter in law came without an appointment asking for refill. Pt’s curren…" at bounding box center [415, 175] width 298 height 79
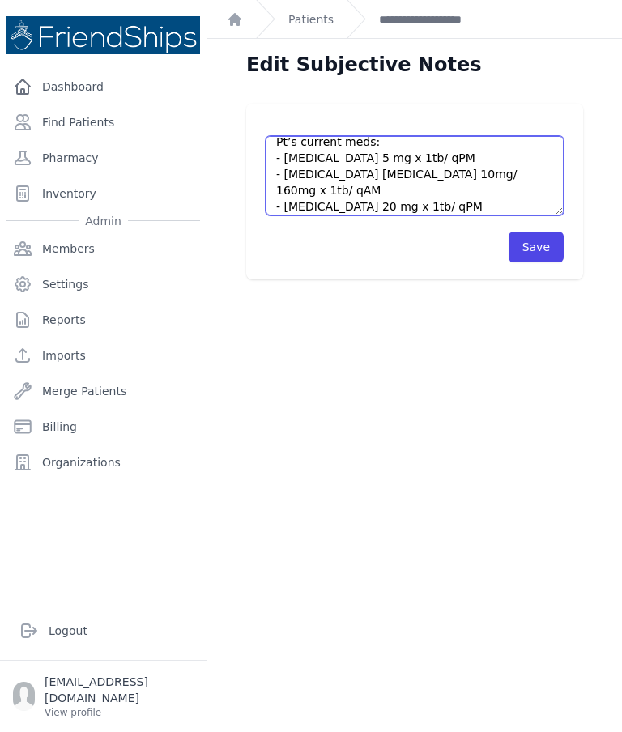
scroll to position [59, 0]
type textarea "Pt’s daughter in law came without an appointment asking for refill. Pt’s curren…"
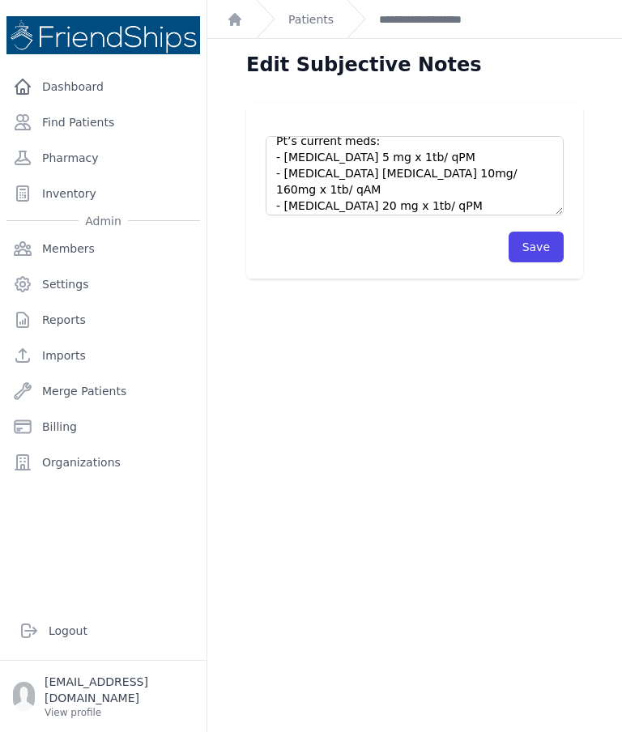
click at [538, 241] on button "Save" at bounding box center [536, 247] width 55 height 31
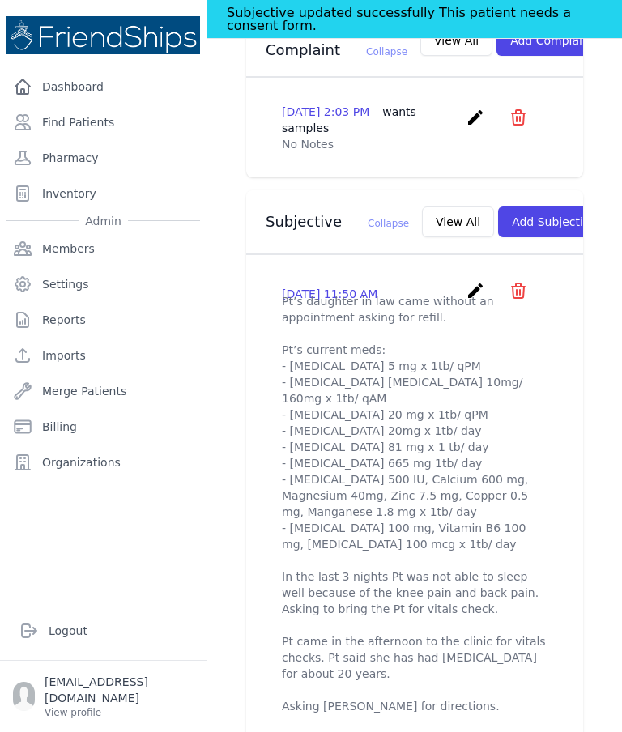
scroll to position [502, 0]
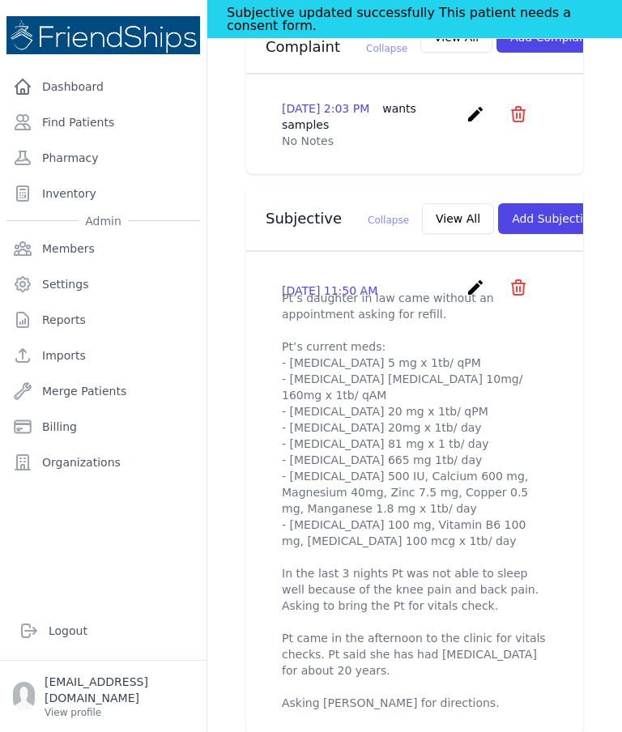
click at [422, 207] on button "View All" at bounding box center [458, 218] width 72 height 31
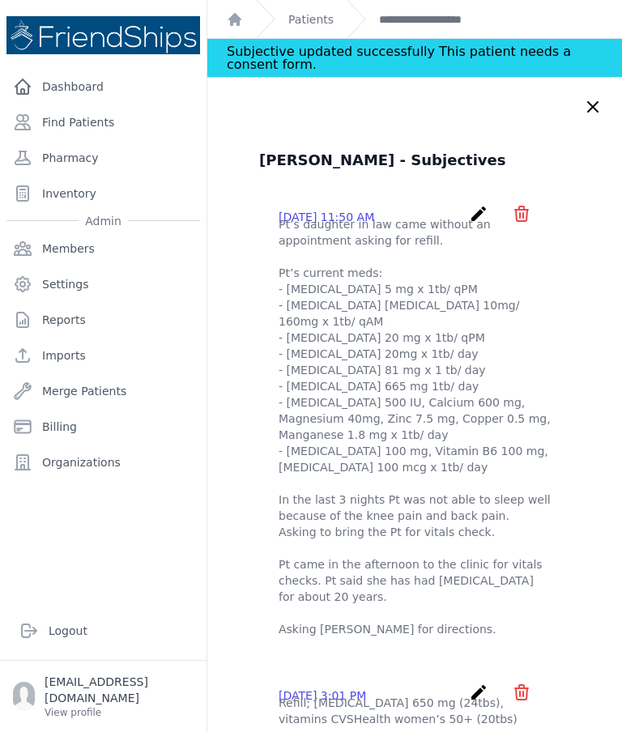
scroll to position [0, 0]
click at [592, 108] on icon at bounding box center [593, 107] width 10 height 10
